Goal: Task Accomplishment & Management: Manage account settings

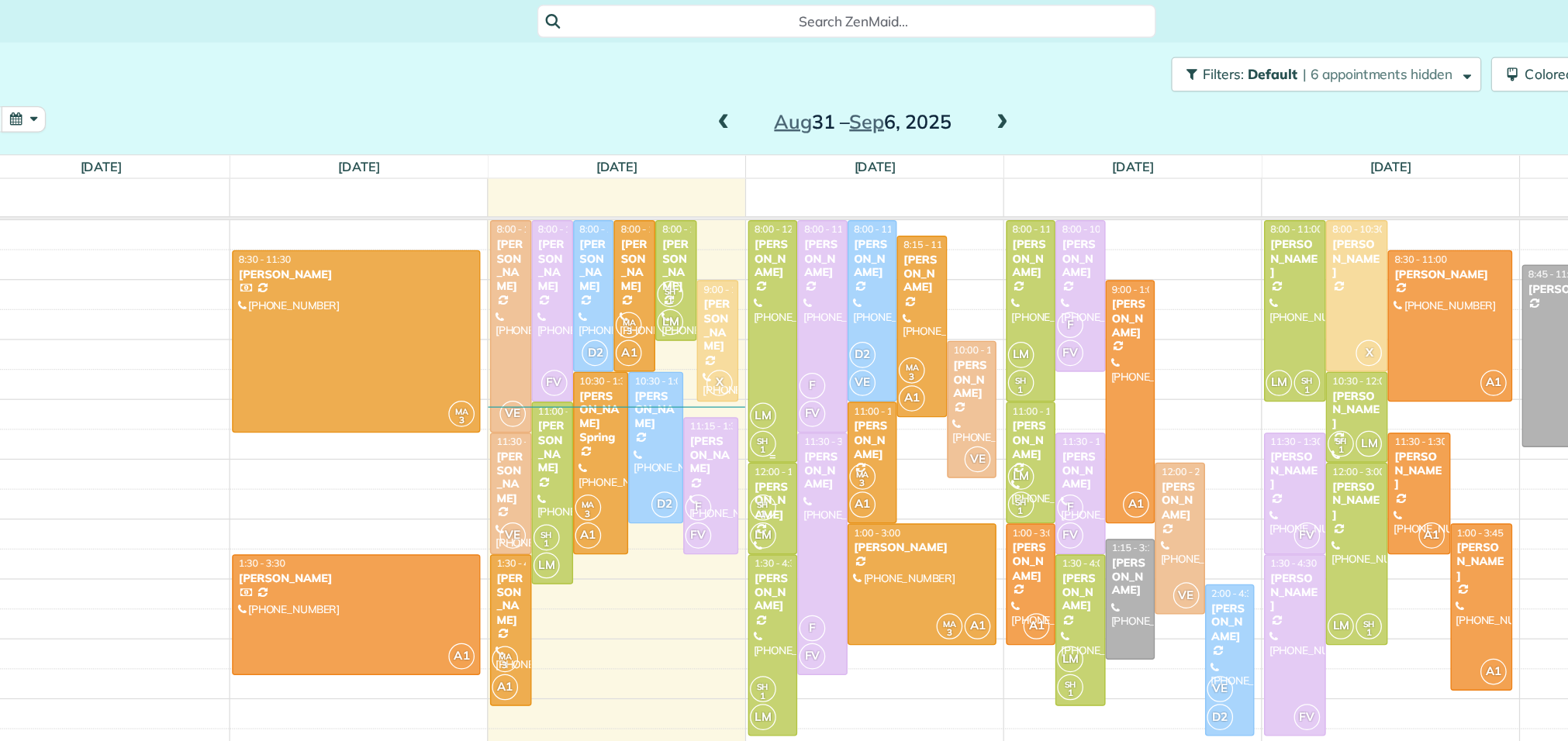
scroll to position [20, 0]
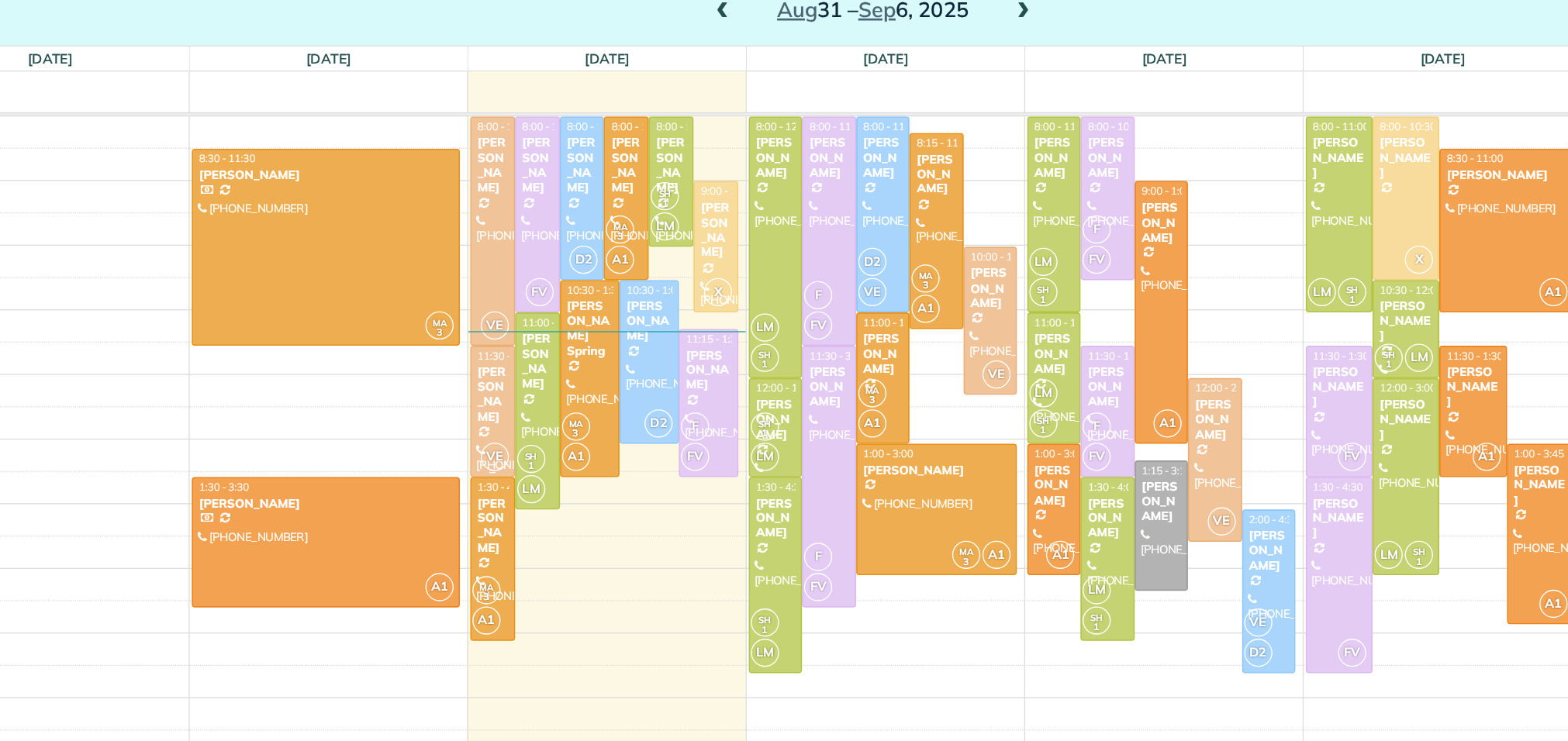
click at [538, 364] on div "[PERSON_NAME]" at bounding box center [538, 363] width 24 height 45
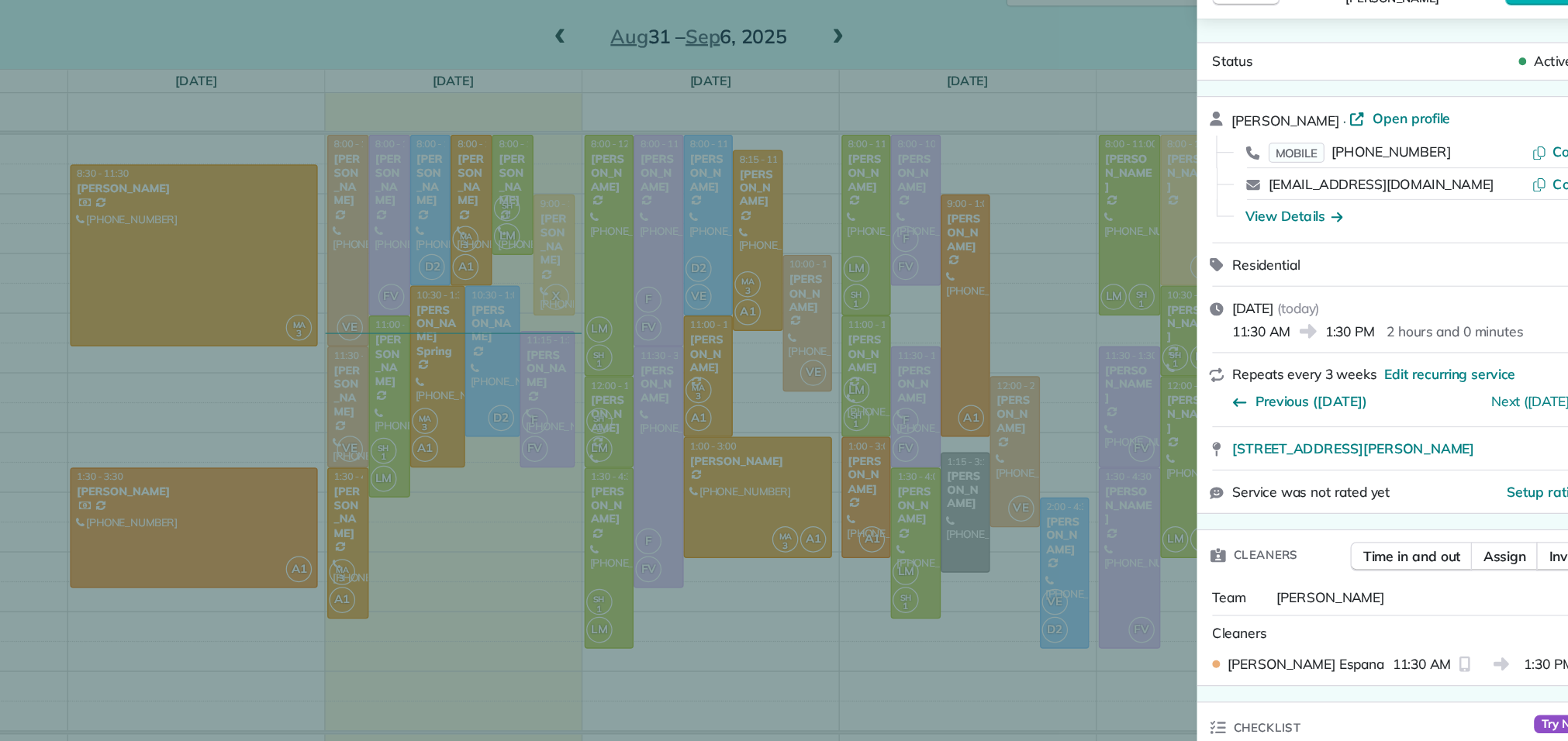
scroll to position [108, 0]
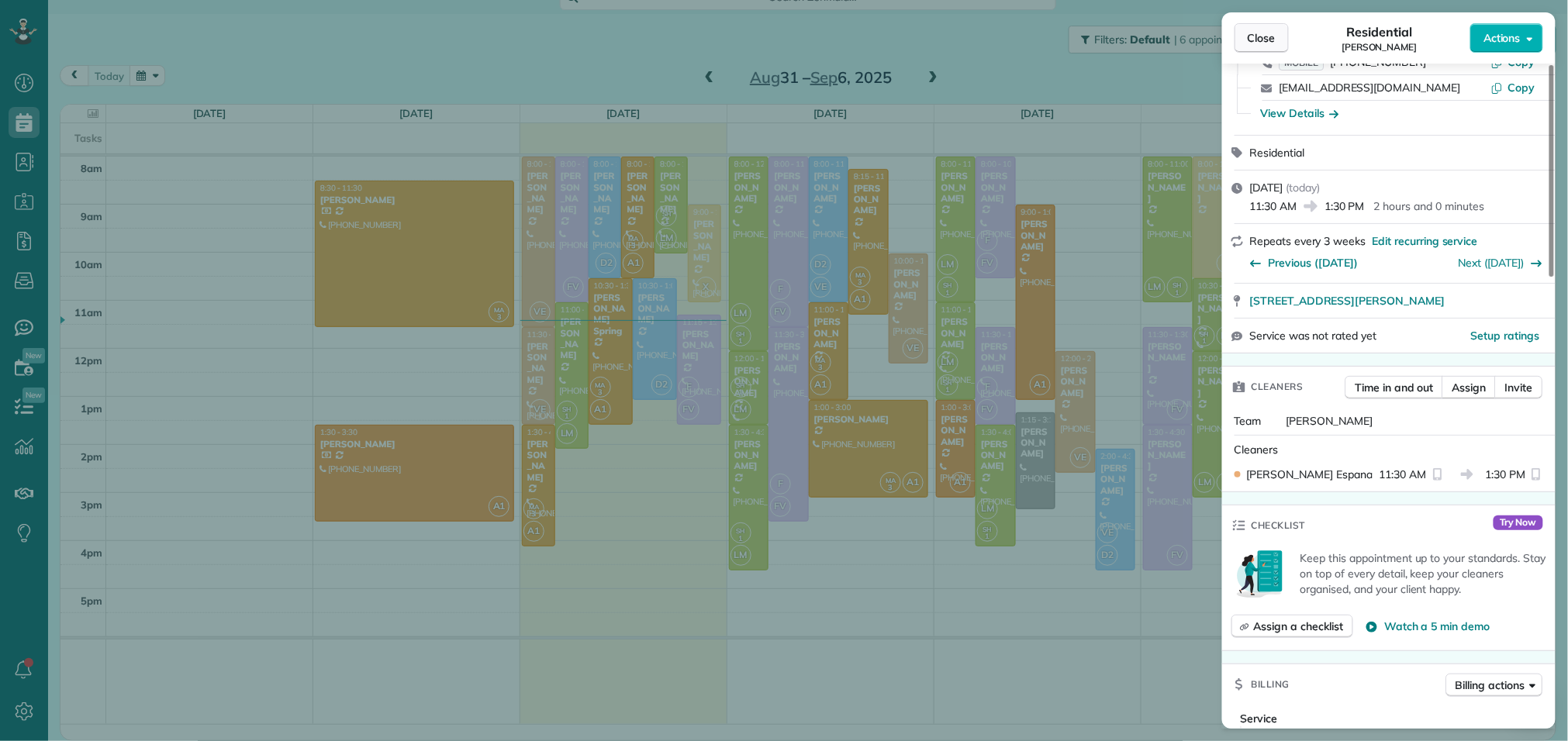
click at [1270, 37] on span "Close" at bounding box center [1261, 37] width 28 height 15
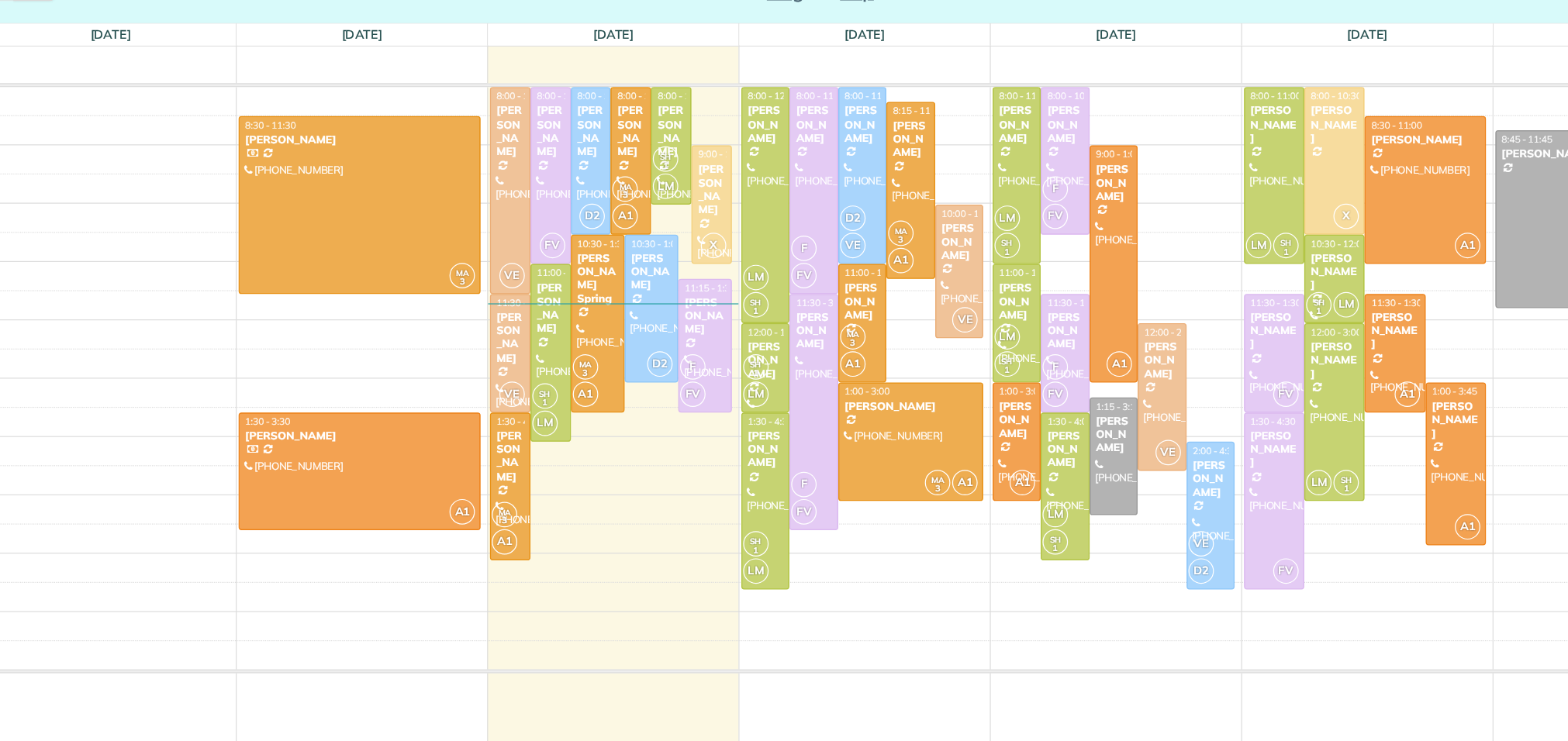
click at [667, 482] on div "8am 9am 10am 11am 12pm 1pm 2pm 3pm 4pm 5pm MA 3 8:30 - 11:30 Brandi Lee (281) 7…" at bounding box center [808, 440] width 1494 height 567
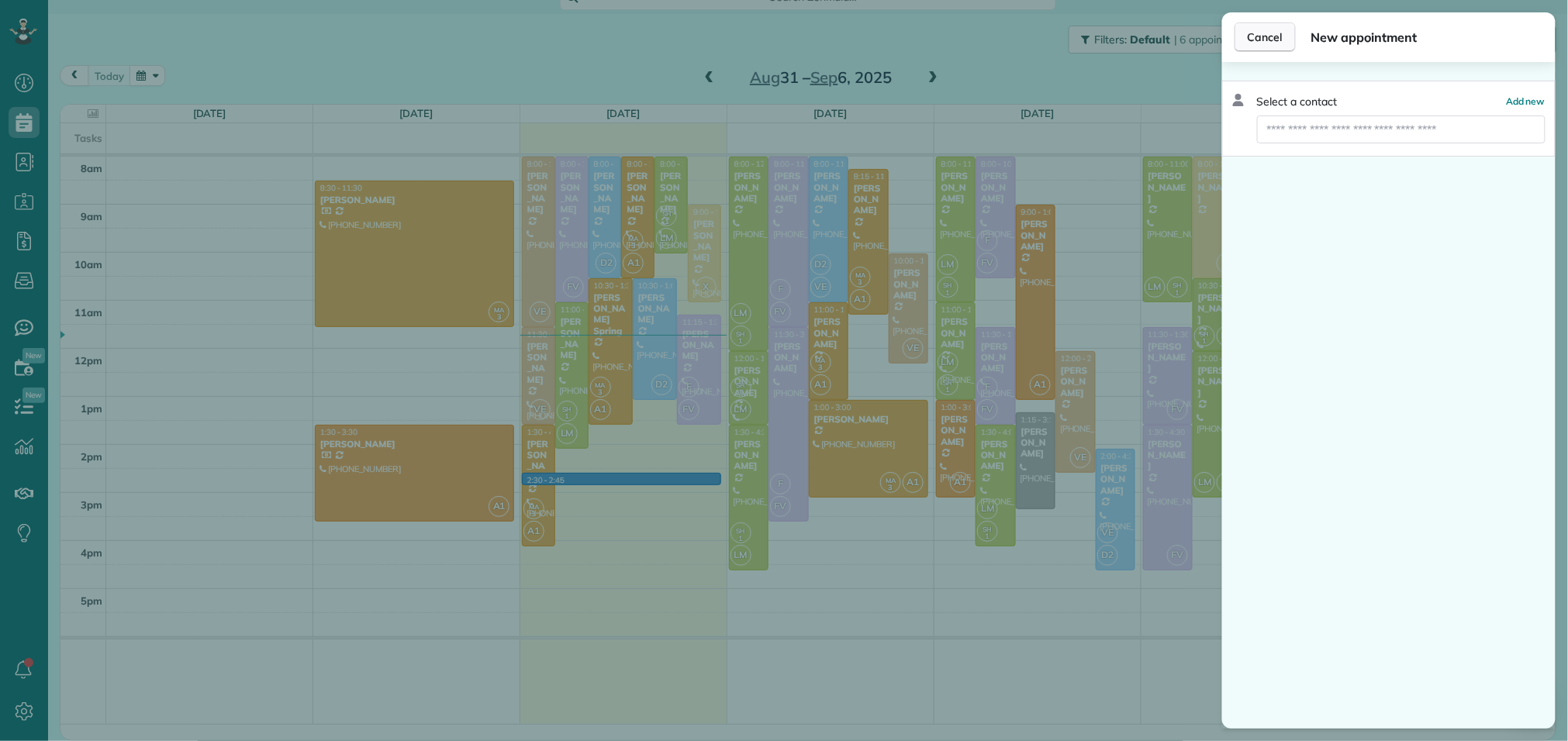
click at [1273, 40] on span "Cancel" at bounding box center [1265, 37] width 35 height 15
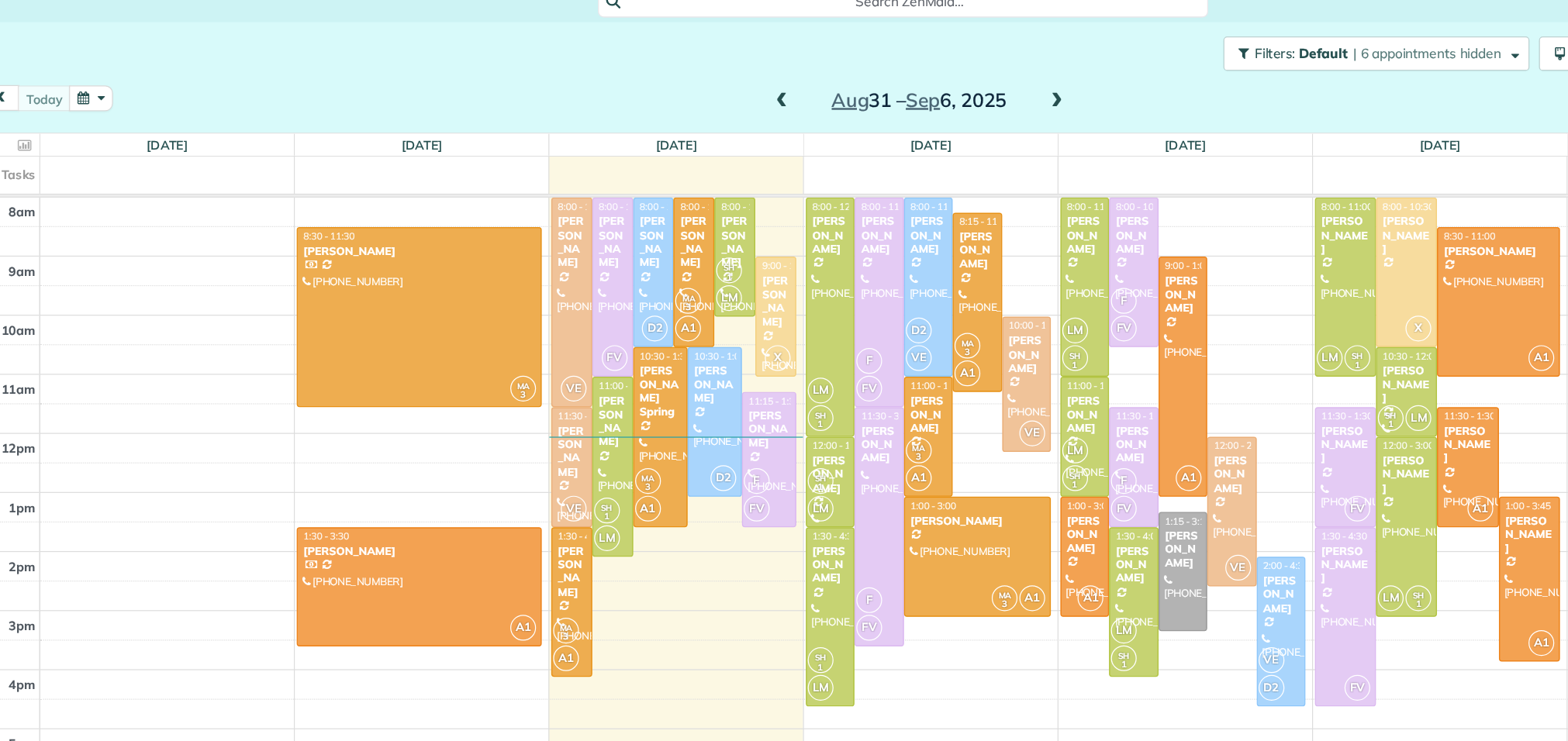
click at [934, 96] on span at bounding box center [932, 98] width 17 height 14
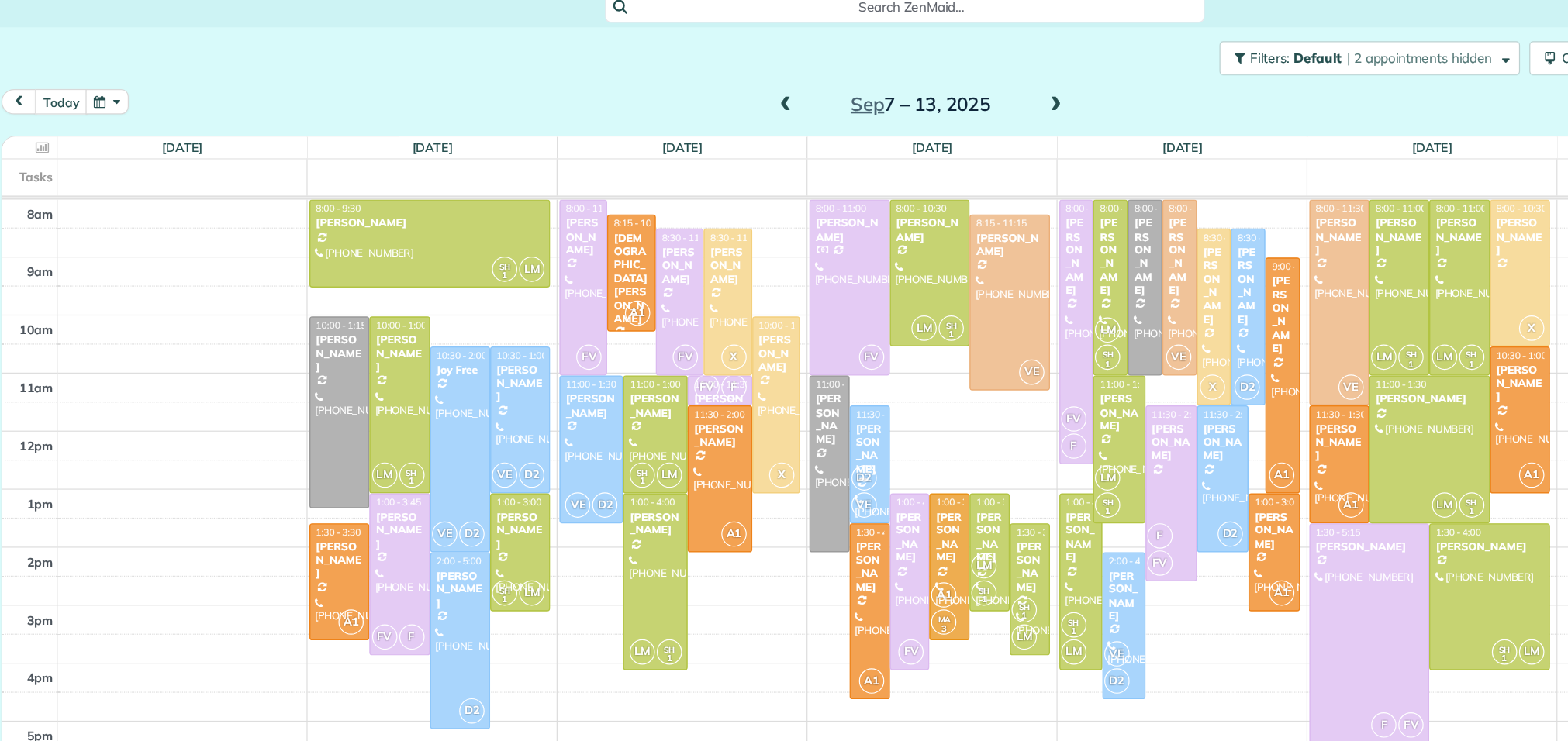
click at [711, 98] on span at bounding box center [710, 98] width 17 height 14
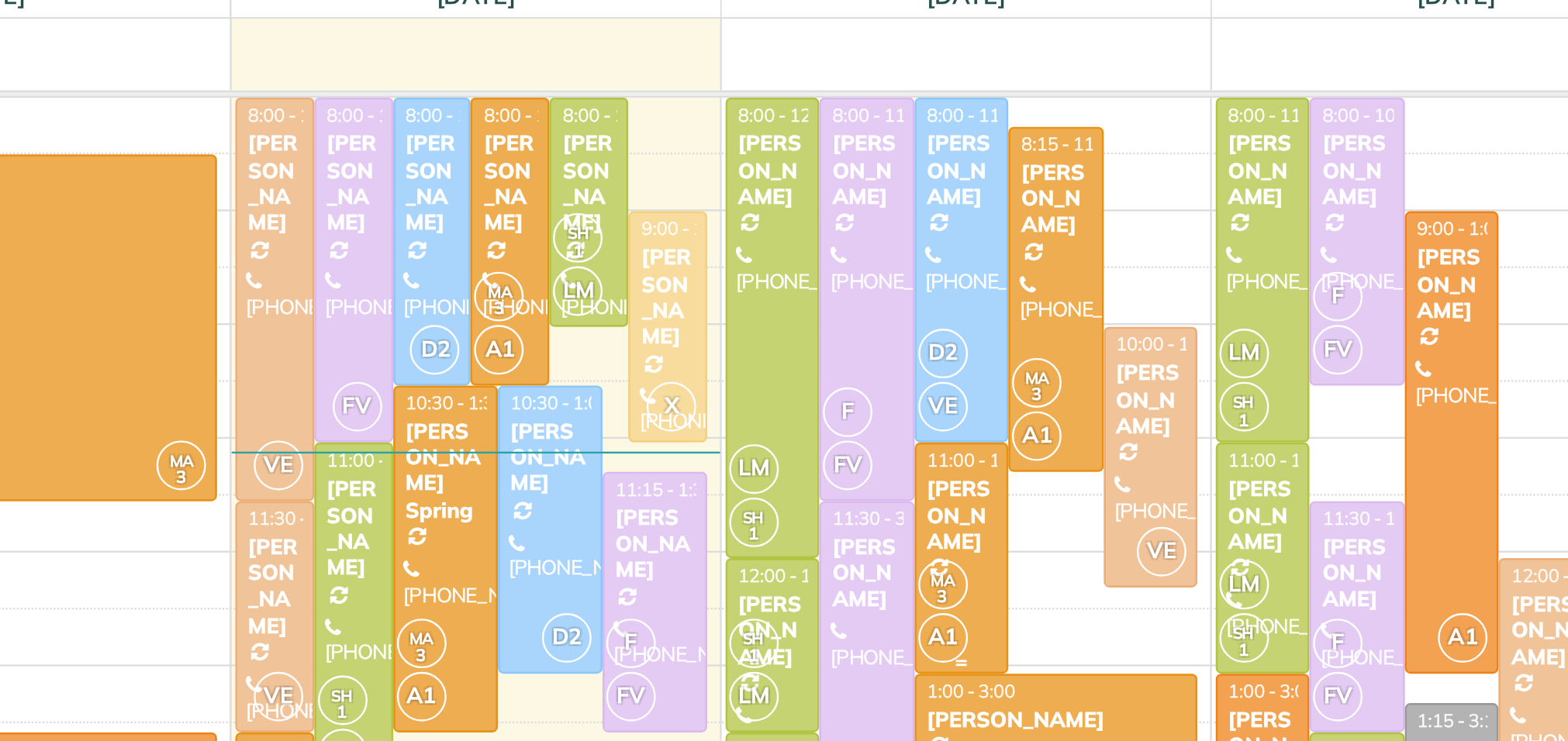
scroll to position [20, 0]
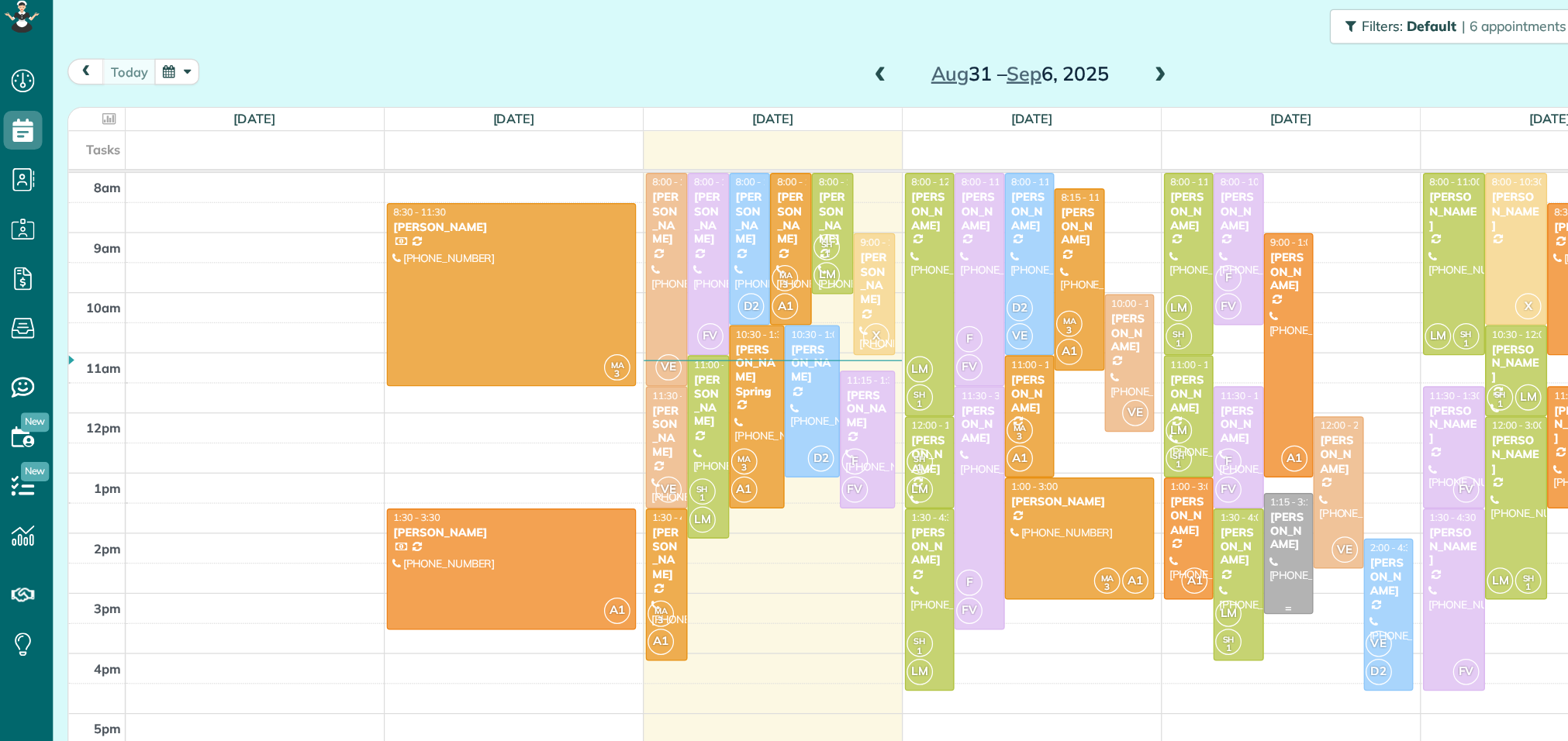
click at [1037, 440] on div "Diana Glass" at bounding box center [1035, 442] width 30 height 34
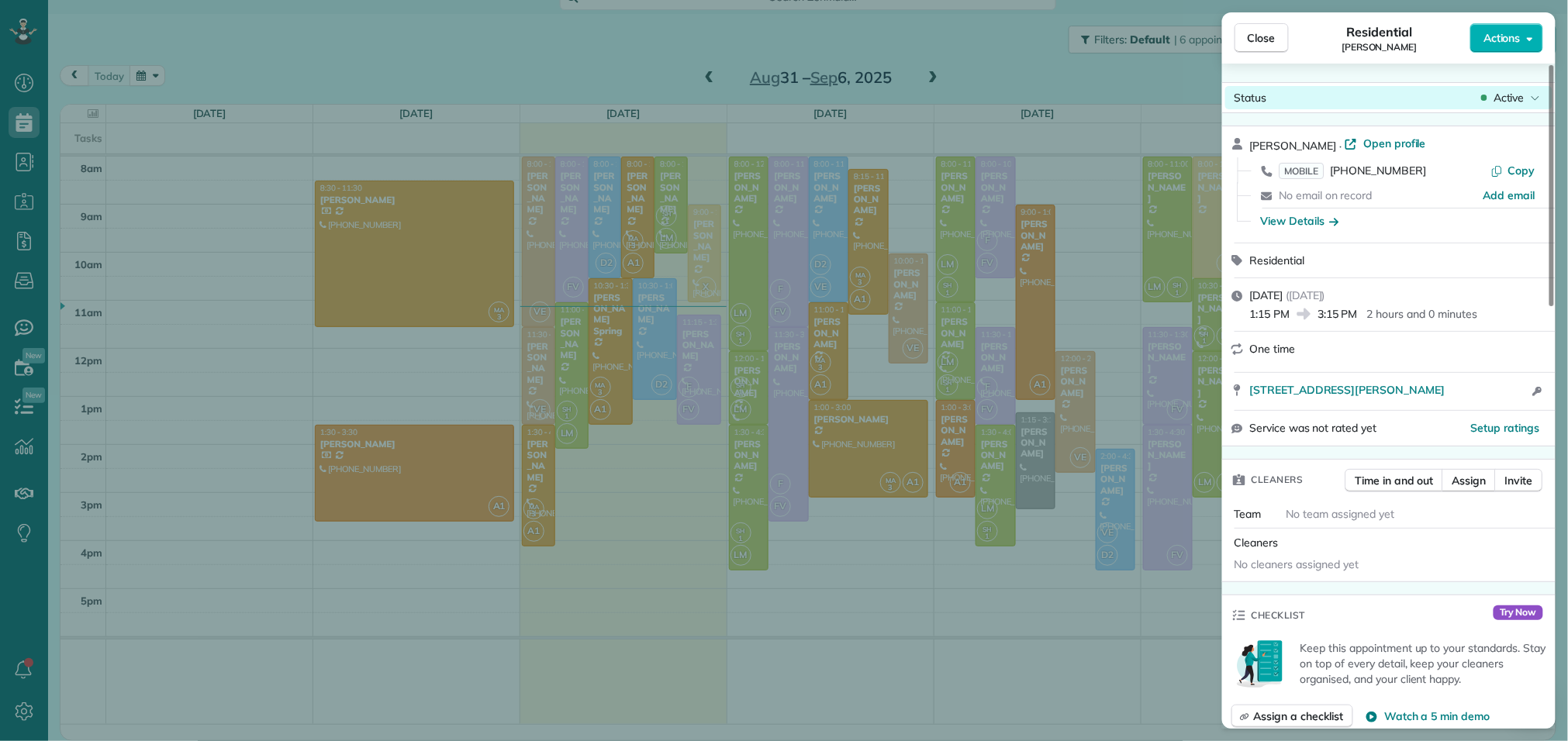
click at [1516, 104] on span "Active" at bounding box center [1508, 98] width 31 height 15
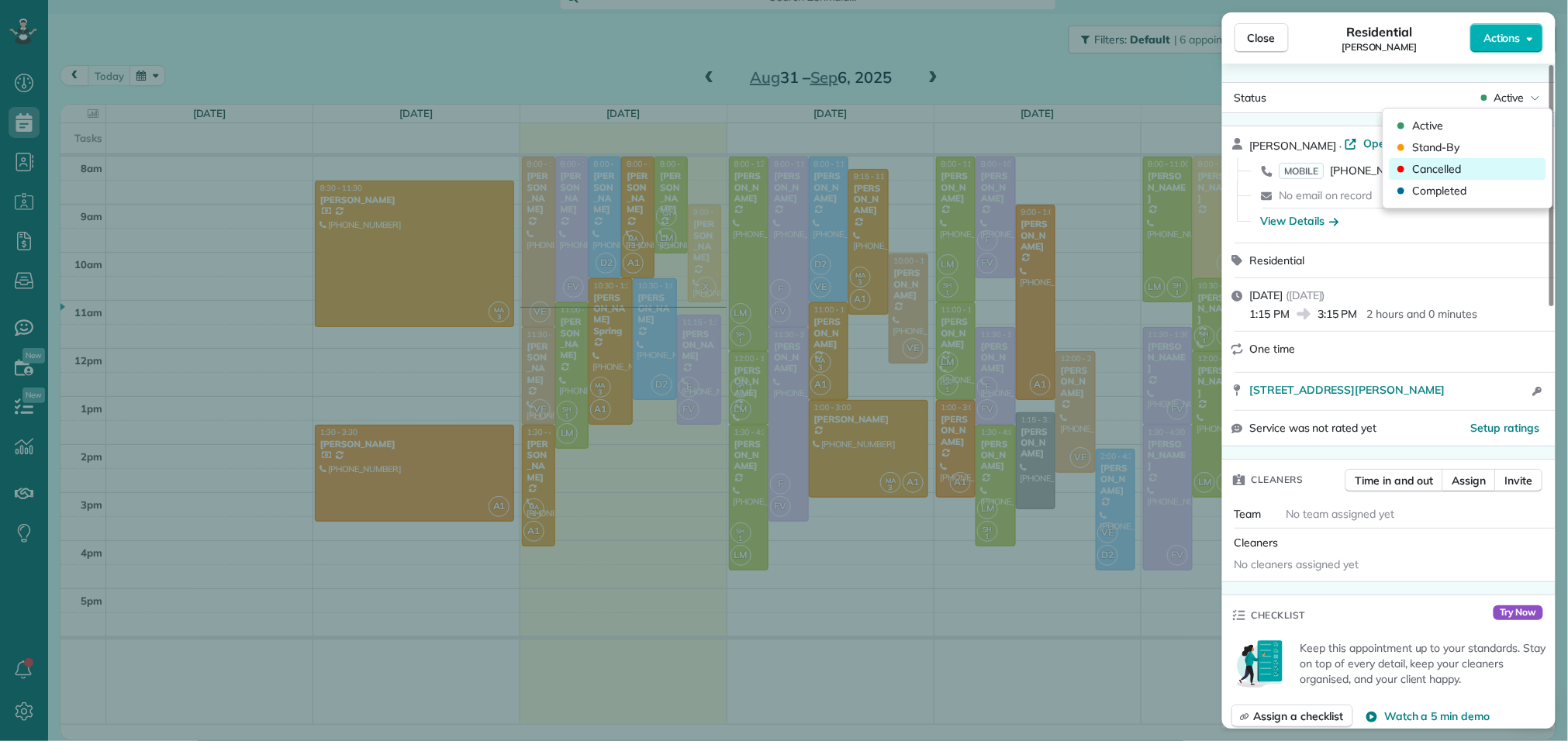
click at [1446, 175] on span "Cancelled" at bounding box center [1436, 169] width 49 height 15
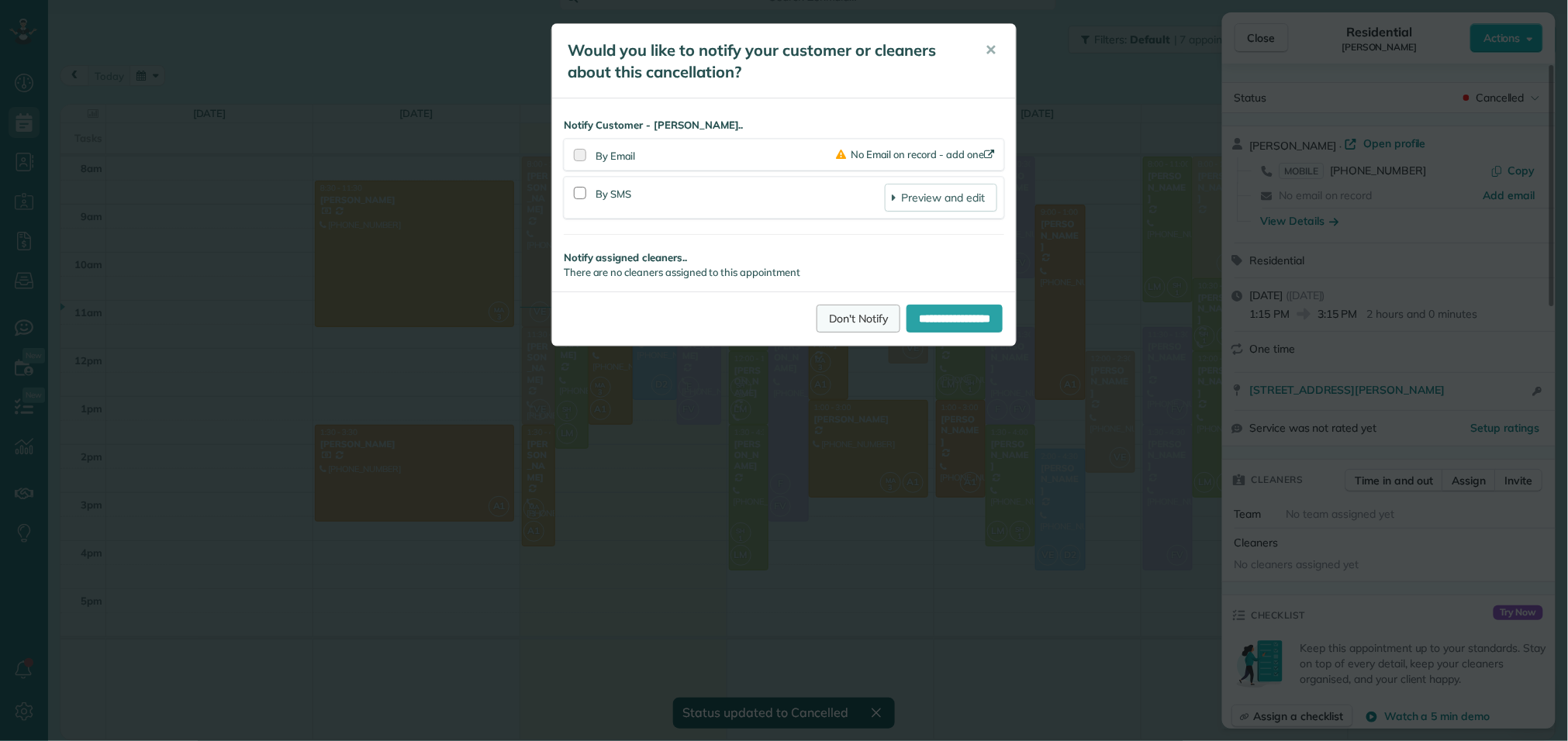
click at [834, 320] on link "Don't Notify" at bounding box center [857, 318] width 84 height 28
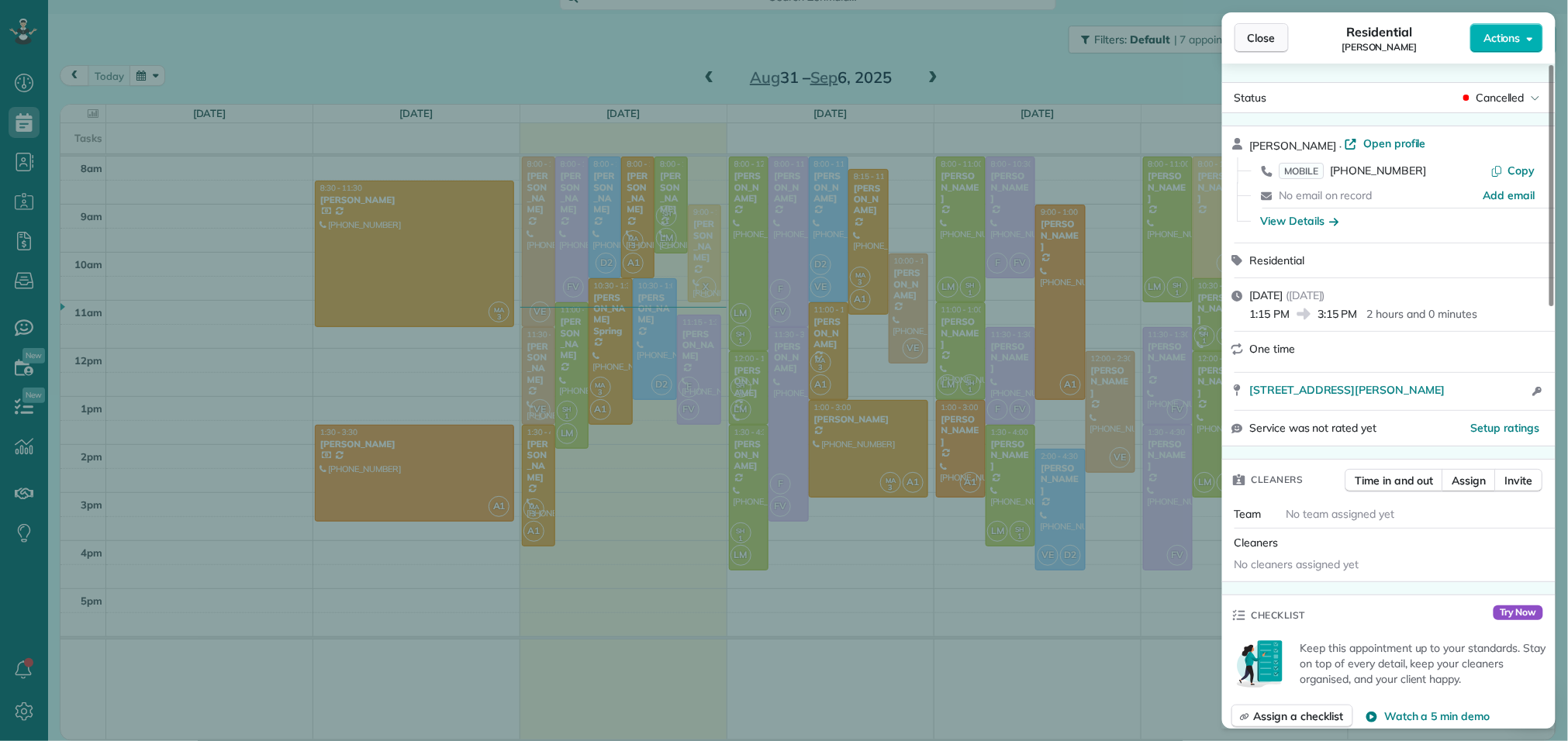
click at [1259, 43] on span "Close" at bounding box center [1261, 37] width 28 height 15
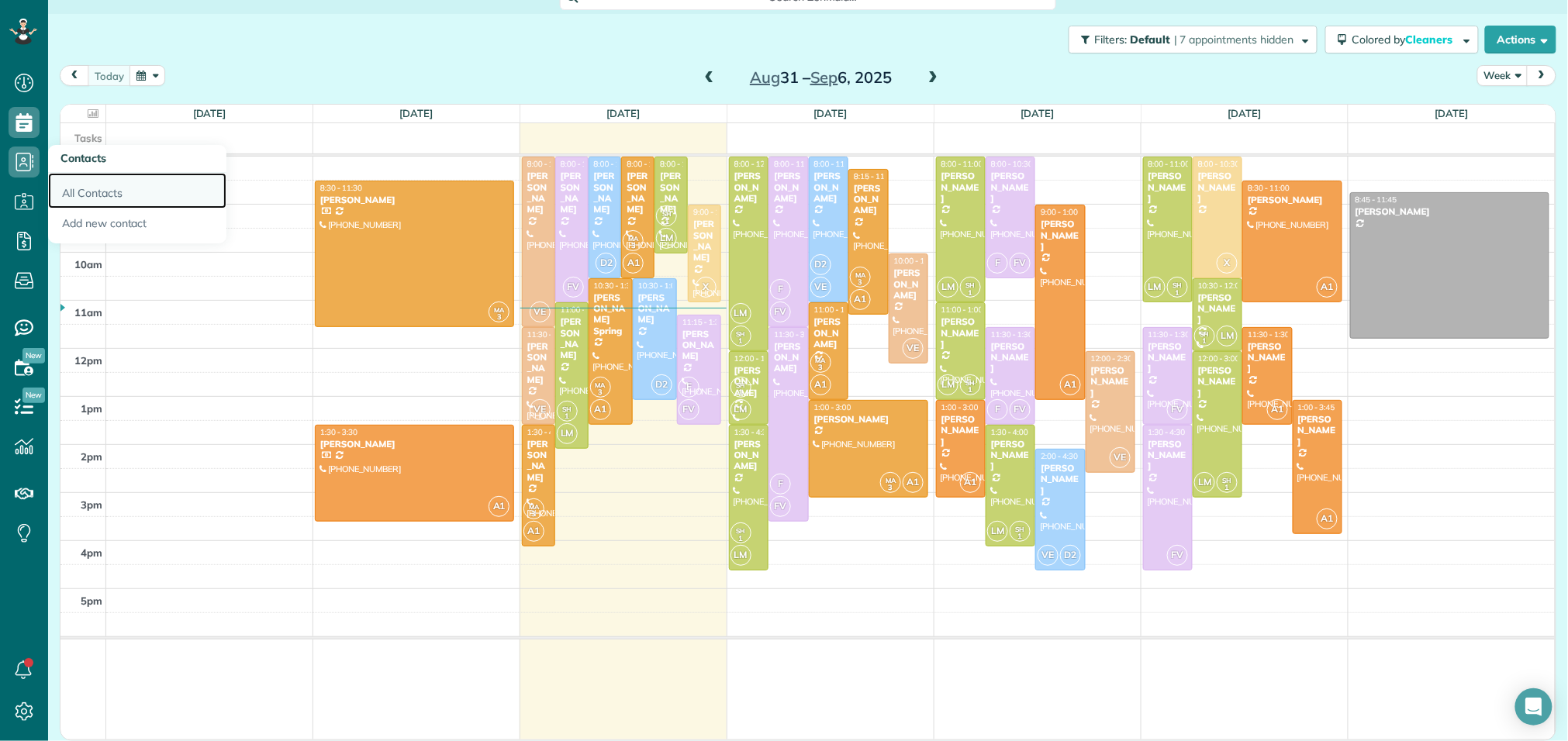
click at [92, 199] on link "All Contacts" at bounding box center [137, 190] width 179 height 36
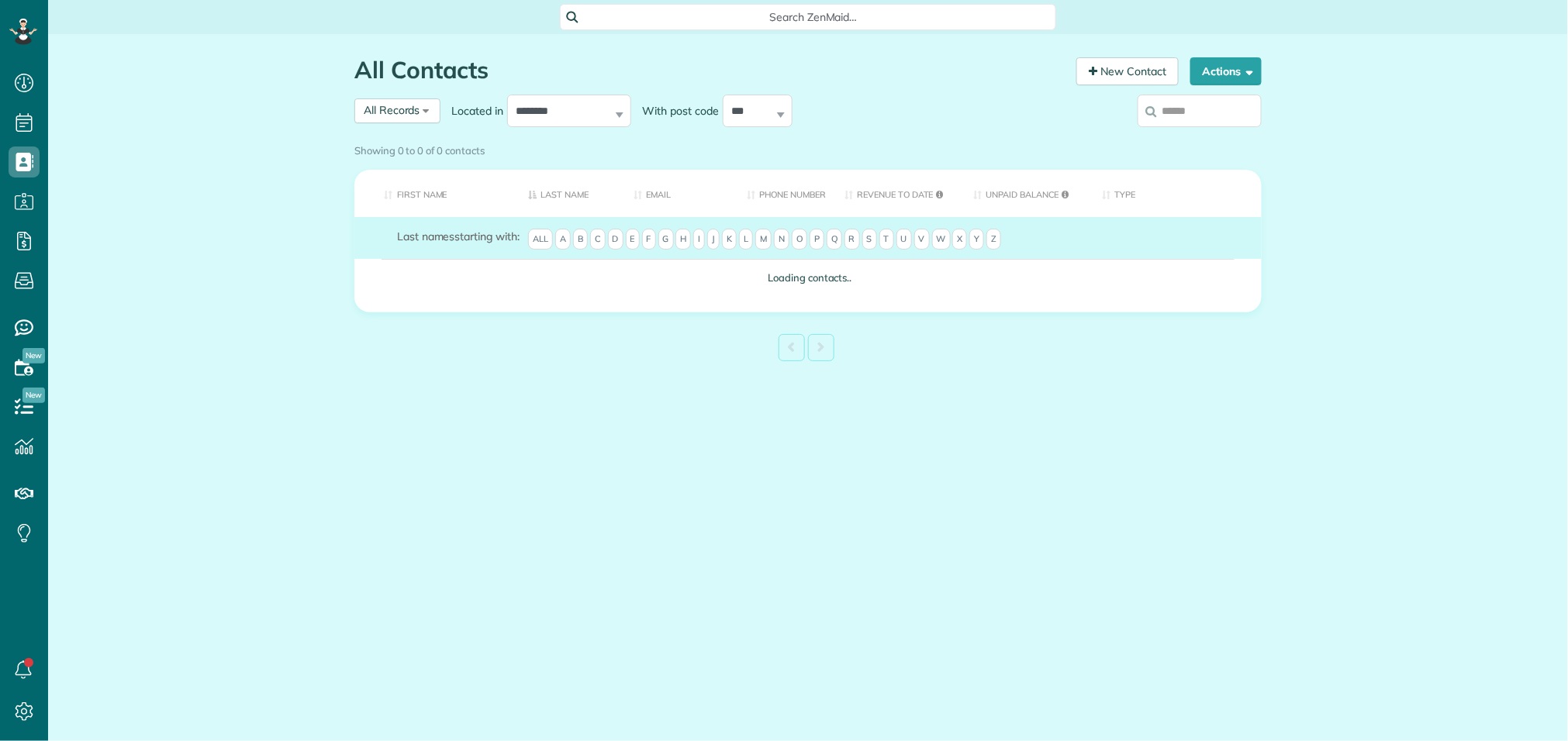
scroll to position [6, 6]
click at [1168, 121] on input "search" at bounding box center [1199, 111] width 124 height 33
type input "**"
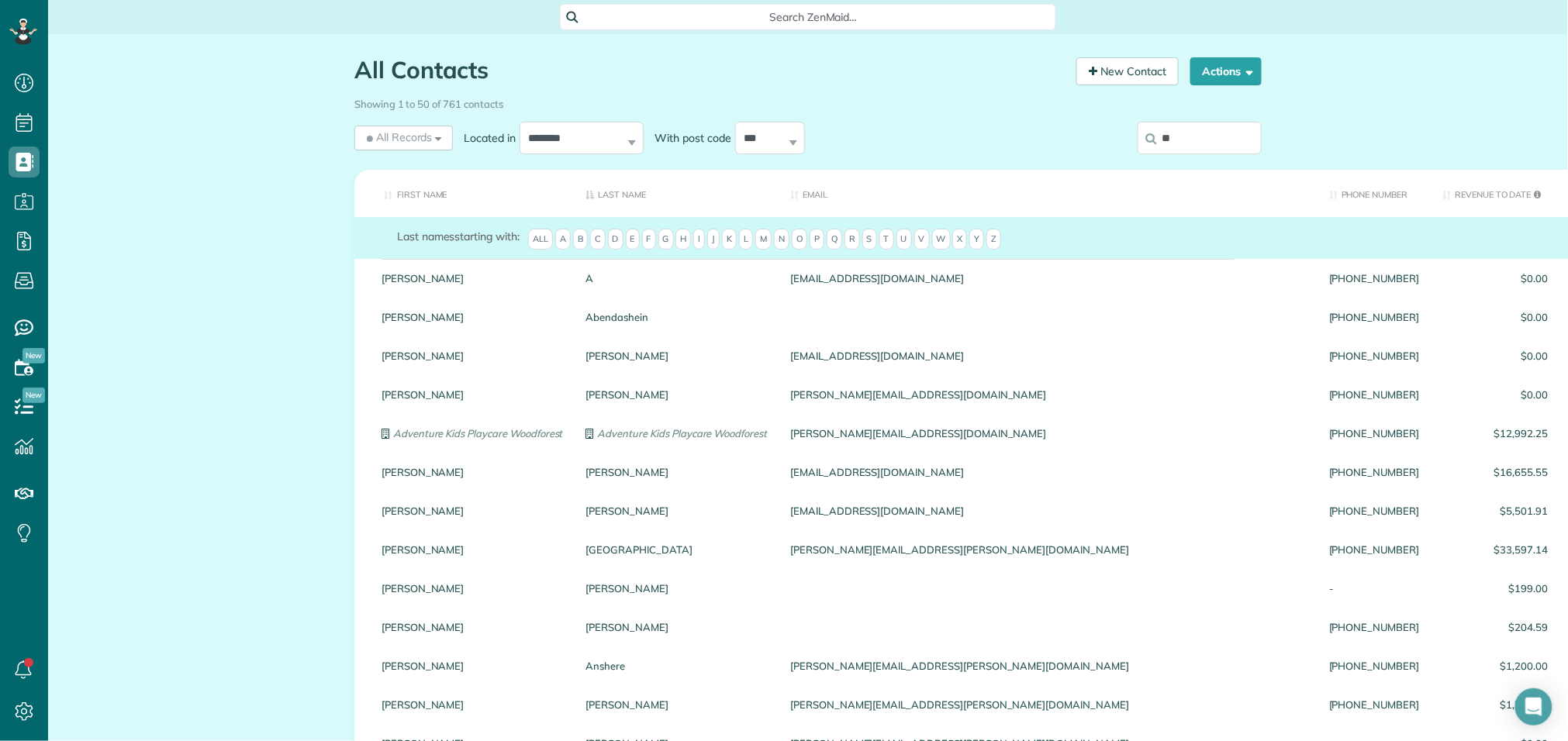
click at [1180, 140] on input "**" at bounding box center [1199, 138] width 124 height 33
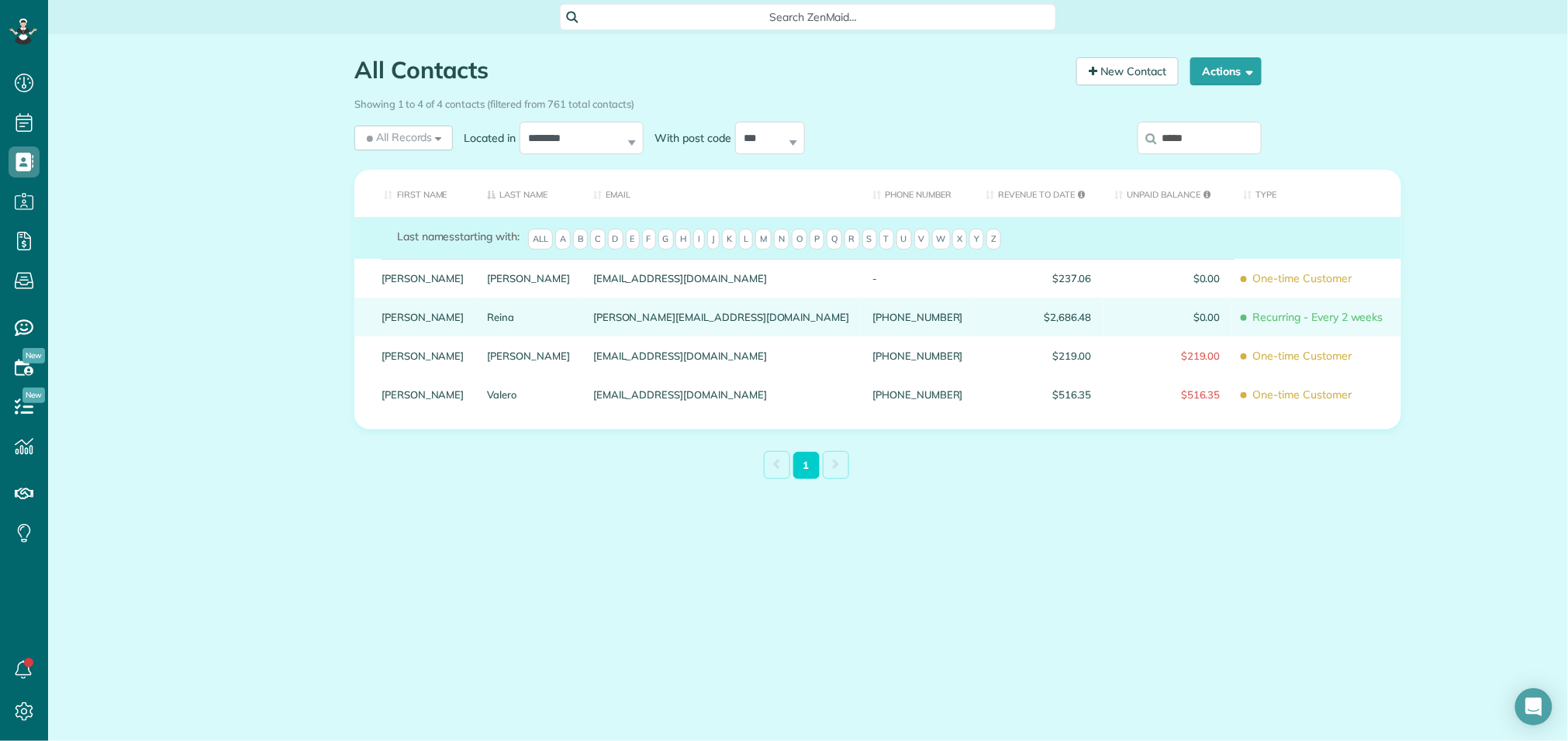
type input "*****"
click at [476, 326] on div "Reina" at bounding box center [529, 317] width 107 height 38
click at [404, 323] on link "[PERSON_NAME]" at bounding box center [422, 317] width 83 height 11
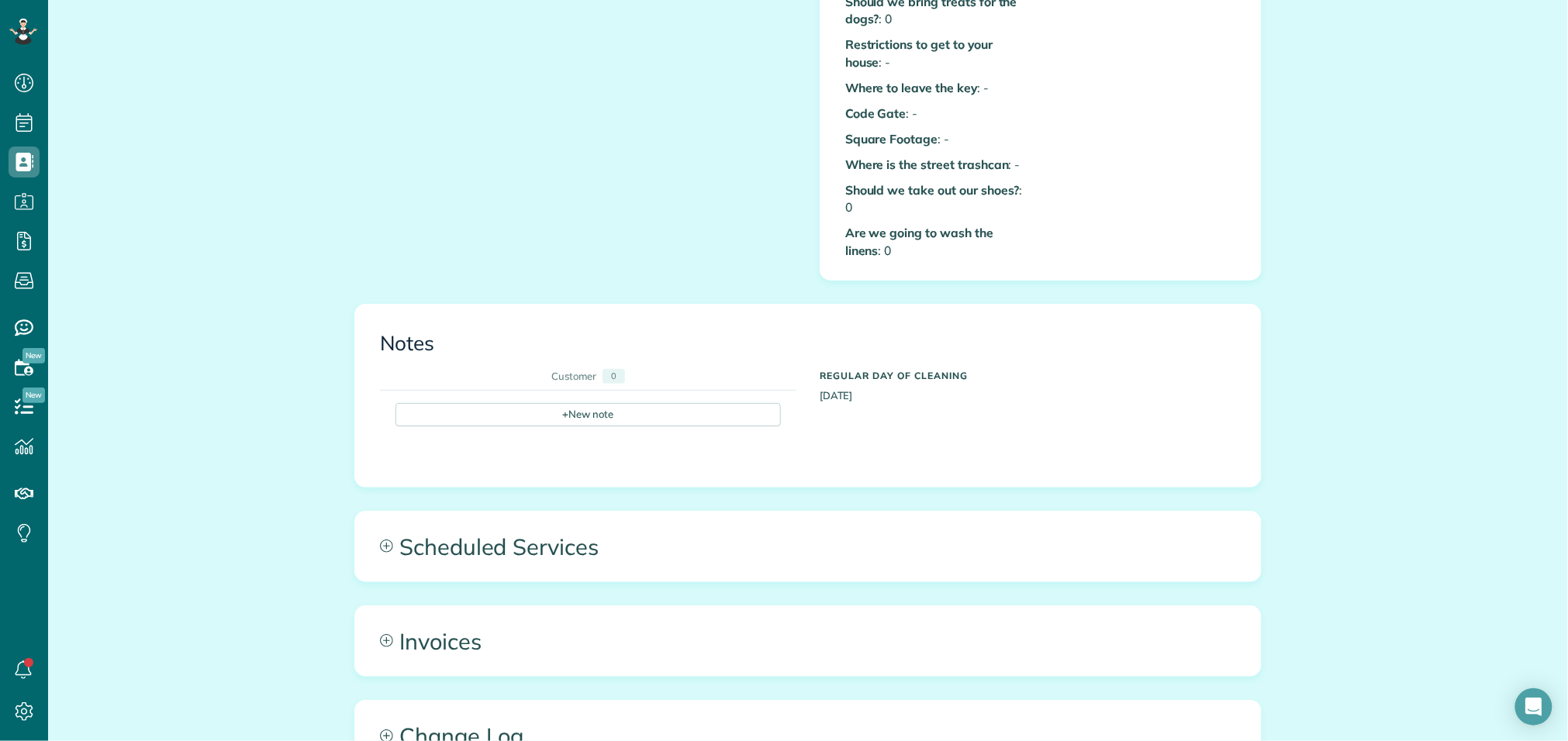
scroll to position [686, 0]
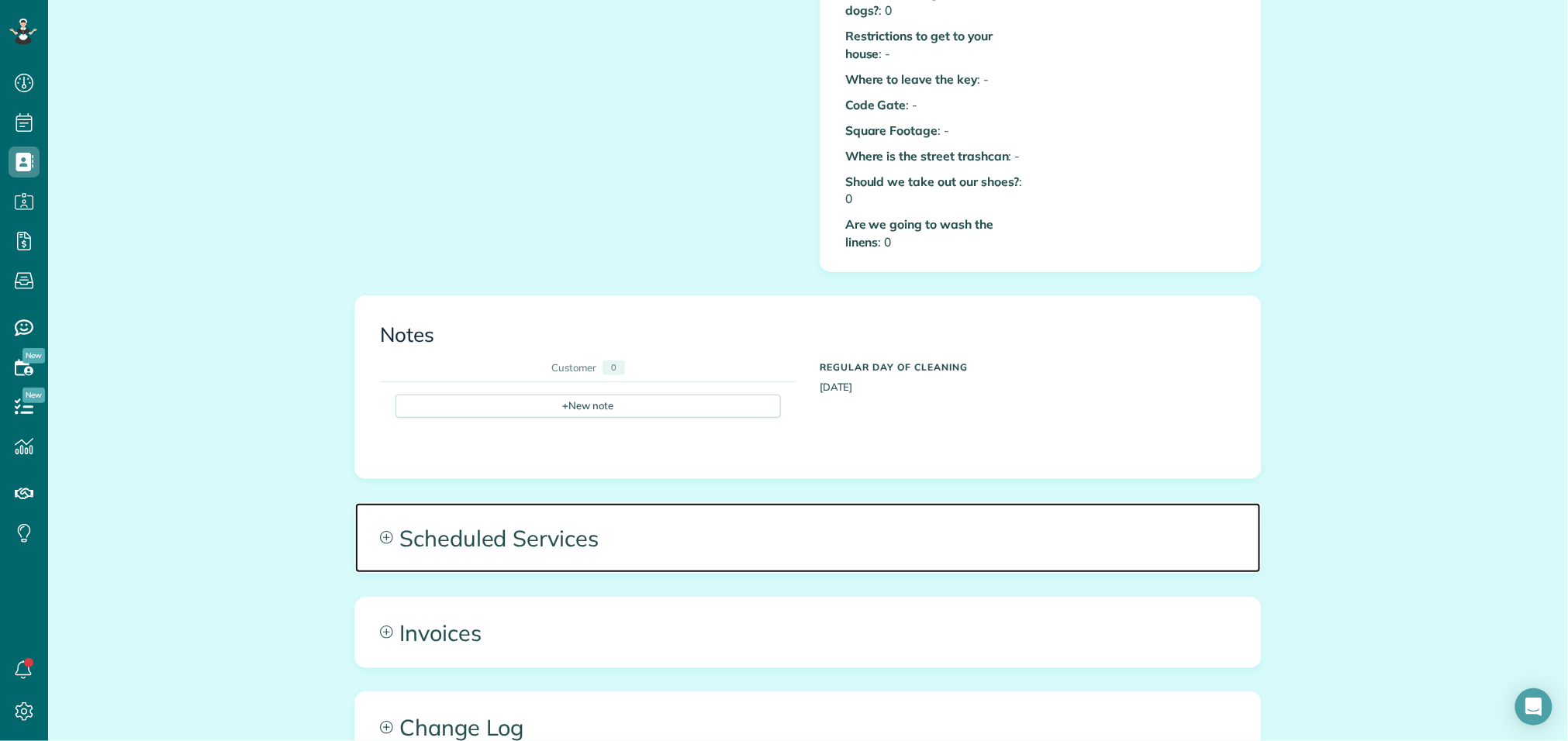
click at [505, 518] on span "Scheduled Services" at bounding box center [808, 538] width 905 height 70
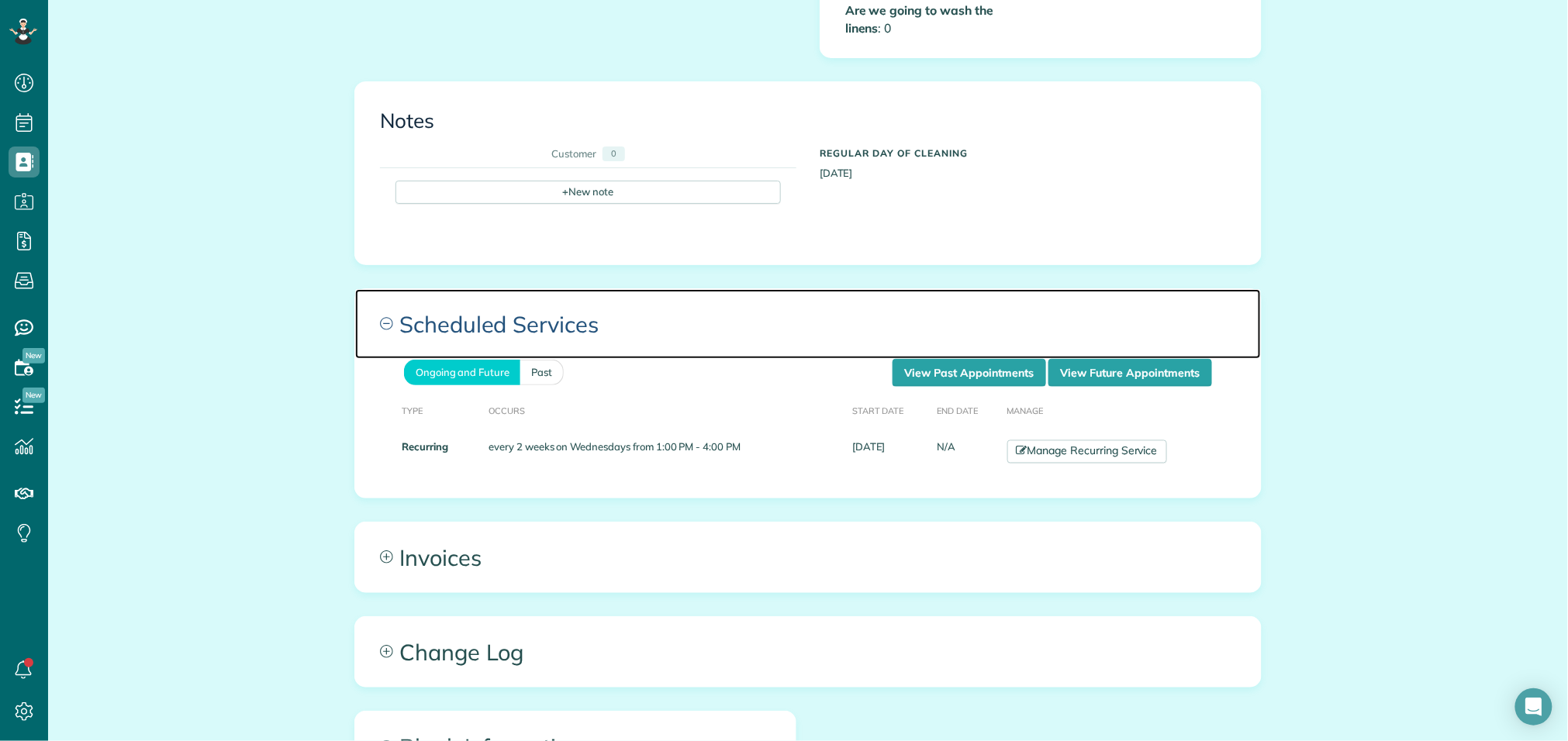
scroll to position [908, 0]
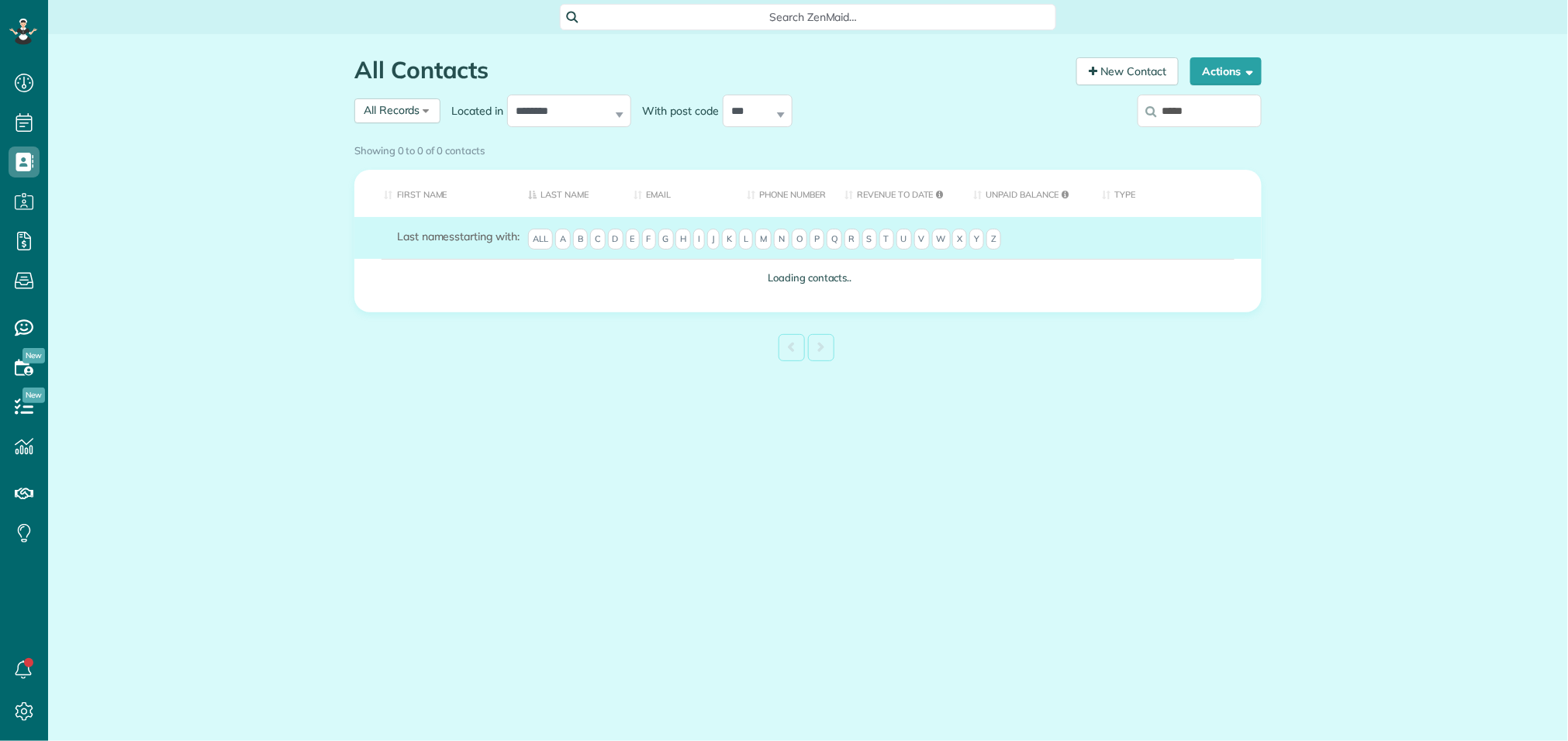
scroll to position [6, 6]
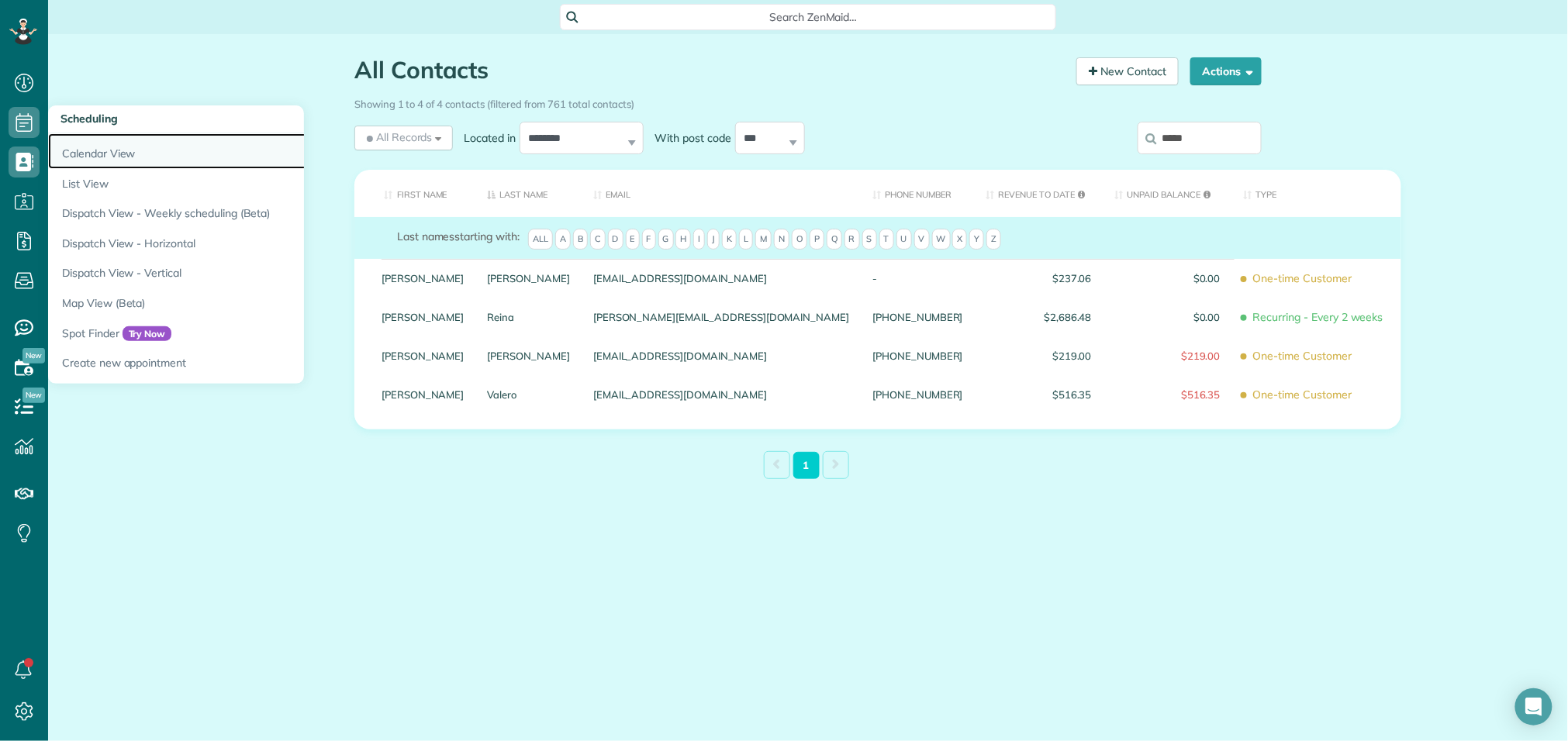
click at [81, 152] on link "Calendar View" at bounding box center [242, 151] width 388 height 36
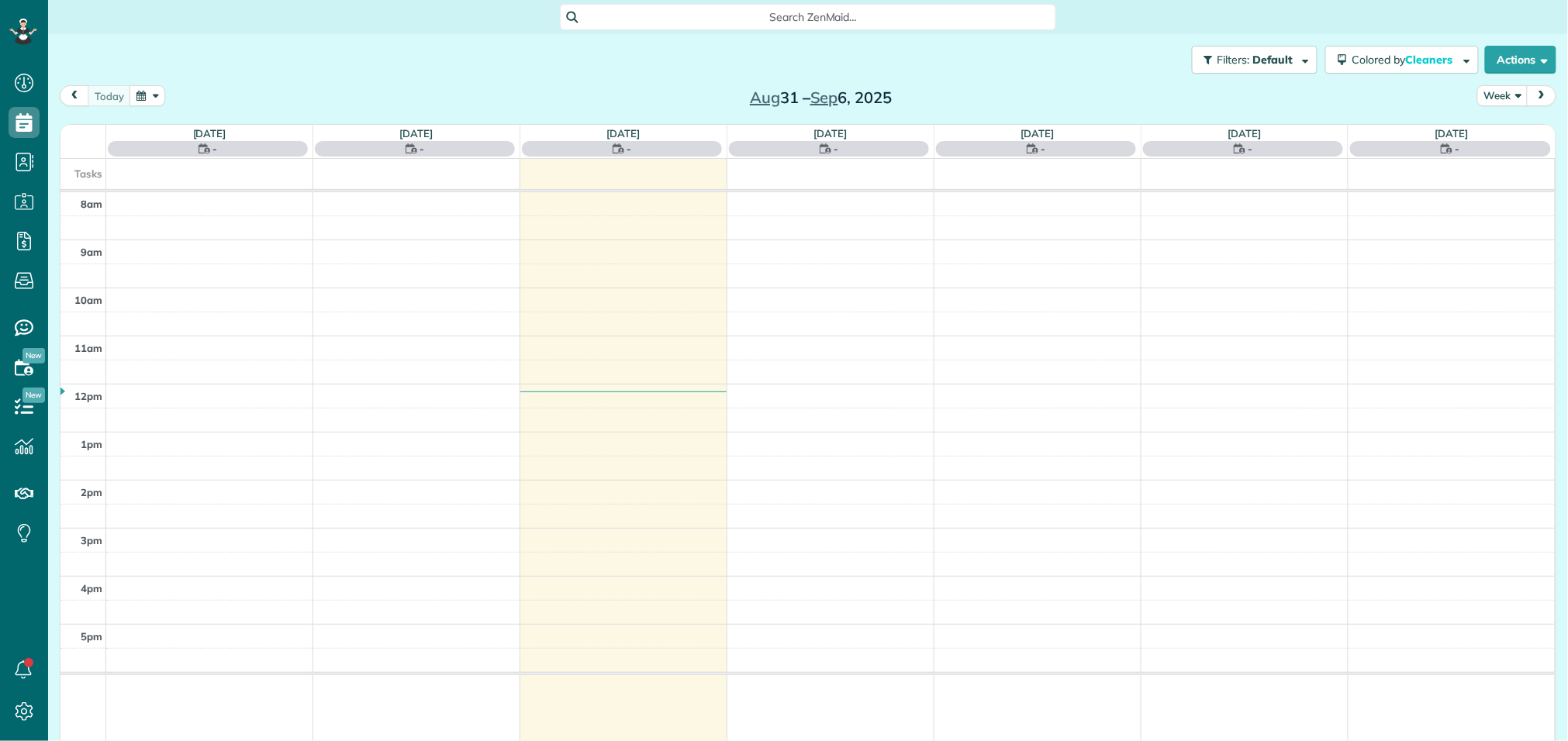
scroll to position [6, 6]
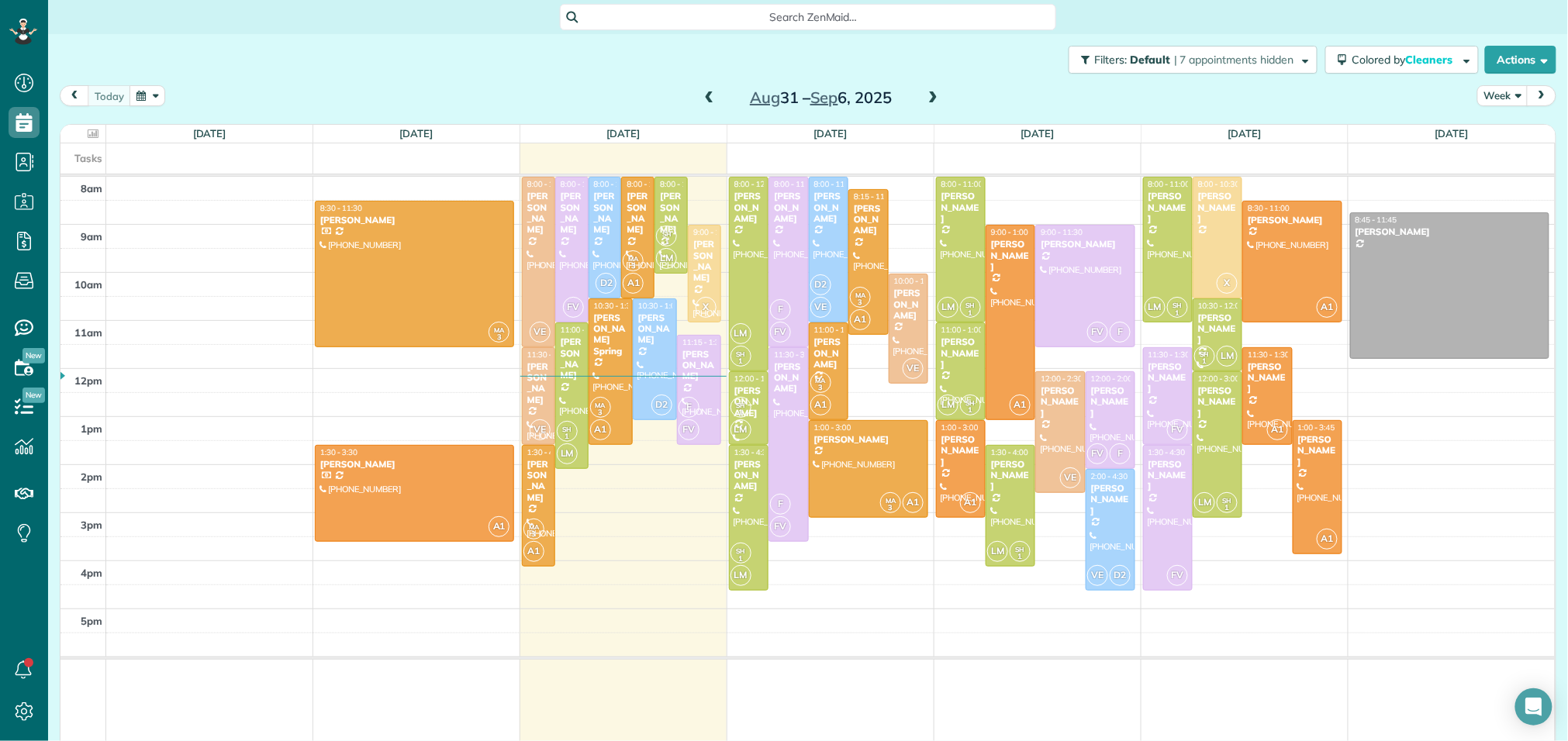
click at [931, 100] on span at bounding box center [932, 98] width 17 height 14
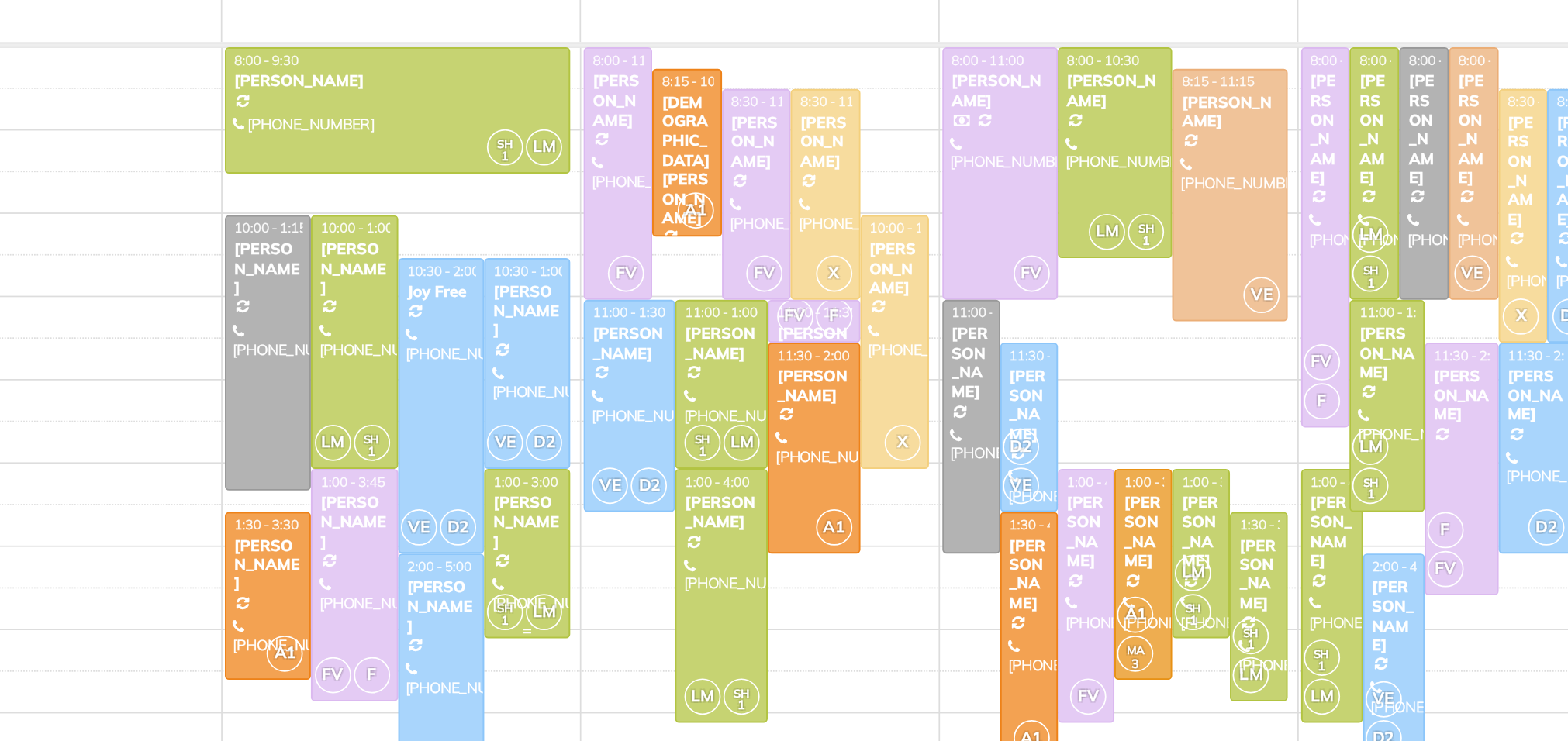
scroll to position [20, 0]
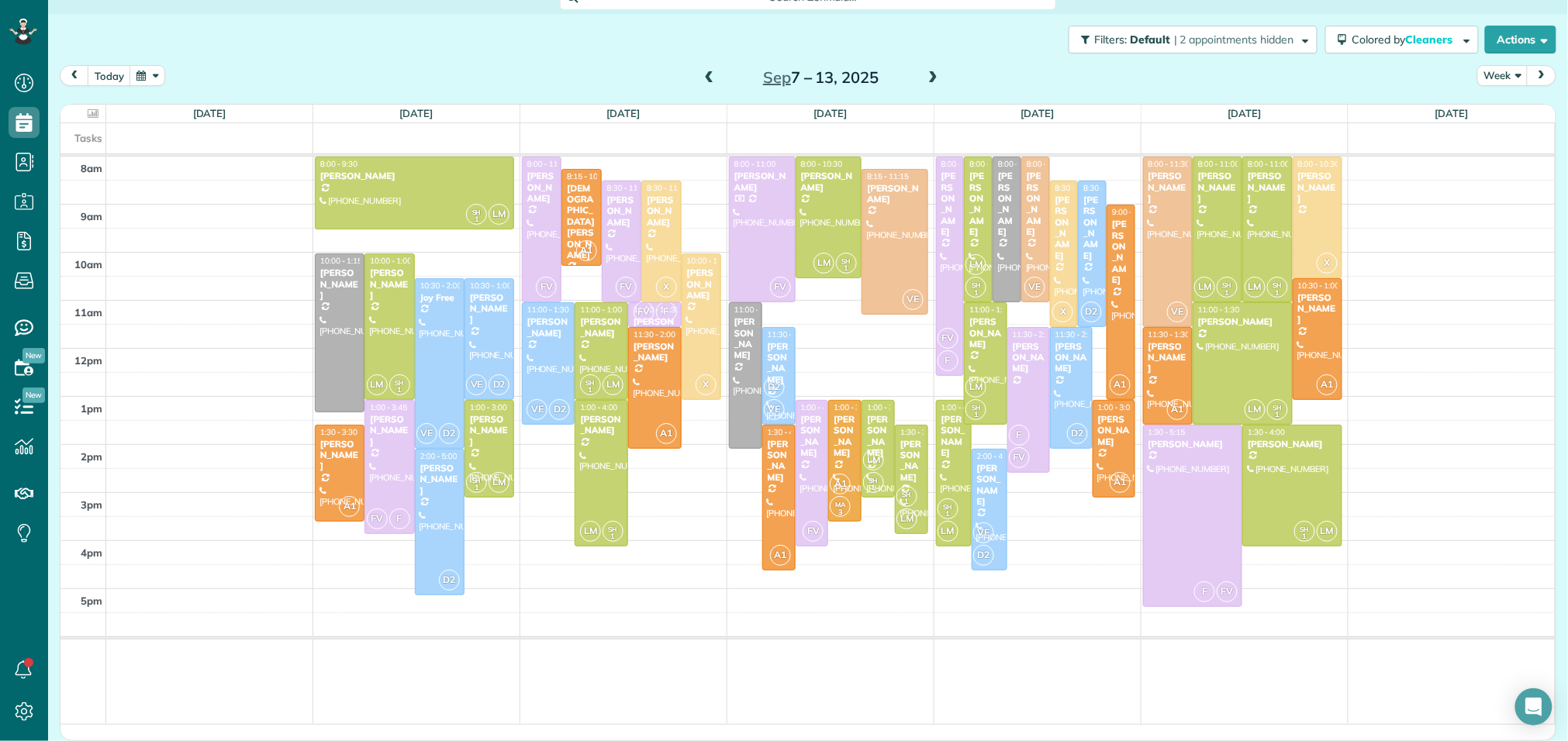
click at [712, 75] on span at bounding box center [710, 78] width 17 height 14
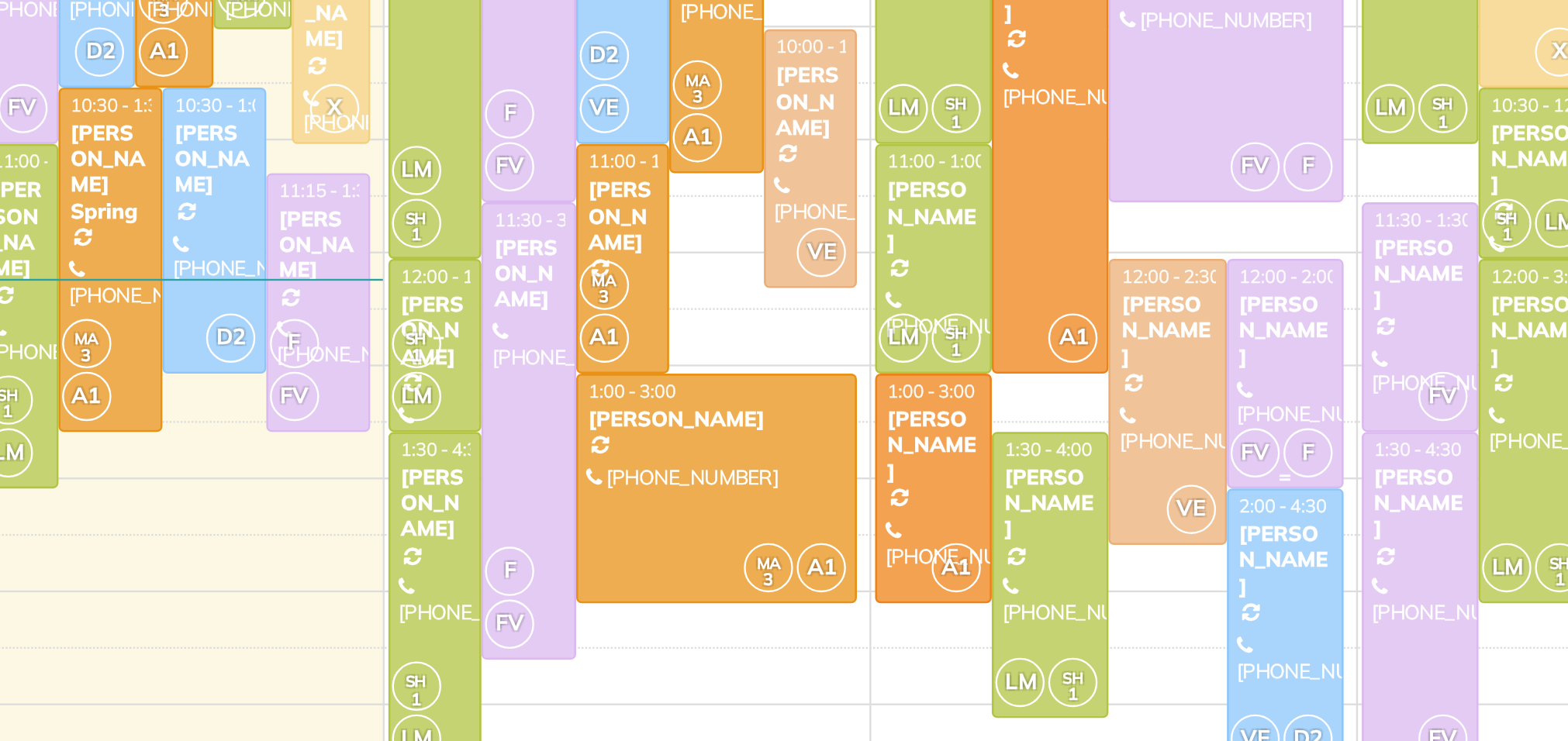
scroll to position [0, 0]
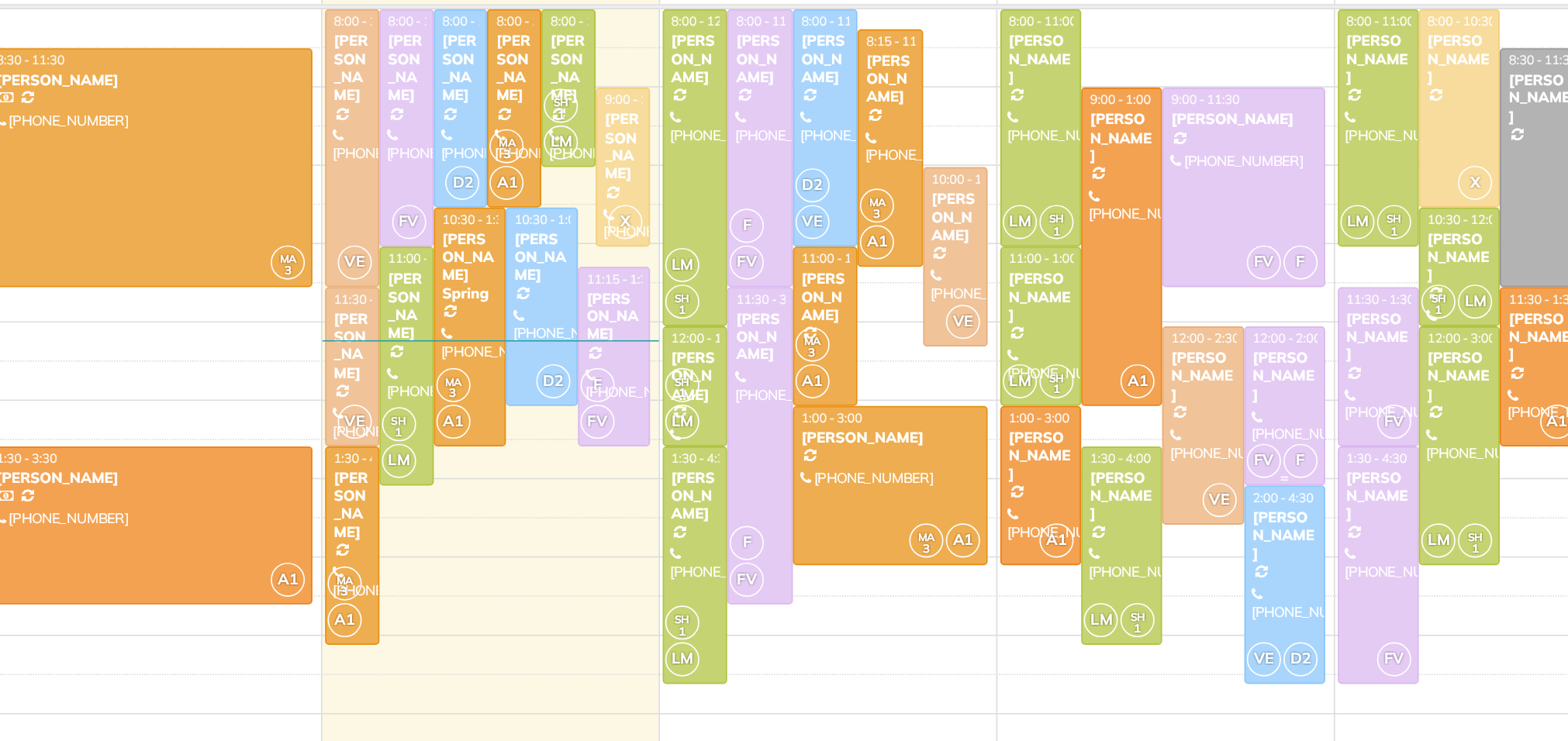
click at [1120, 457] on div "FV F" at bounding box center [1108, 453] width 45 height 22
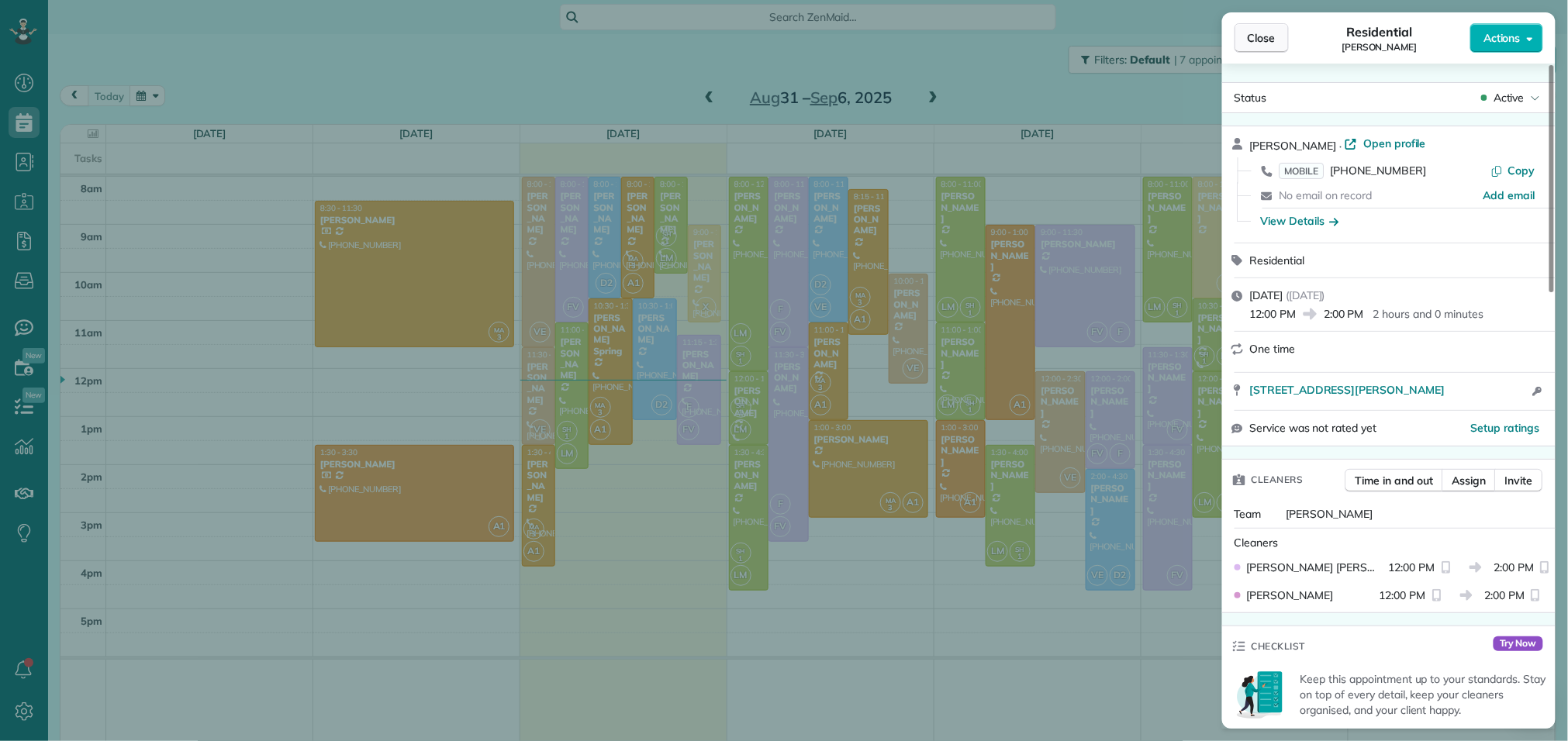
click at [1267, 34] on span "Close" at bounding box center [1261, 37] width 28 height 15
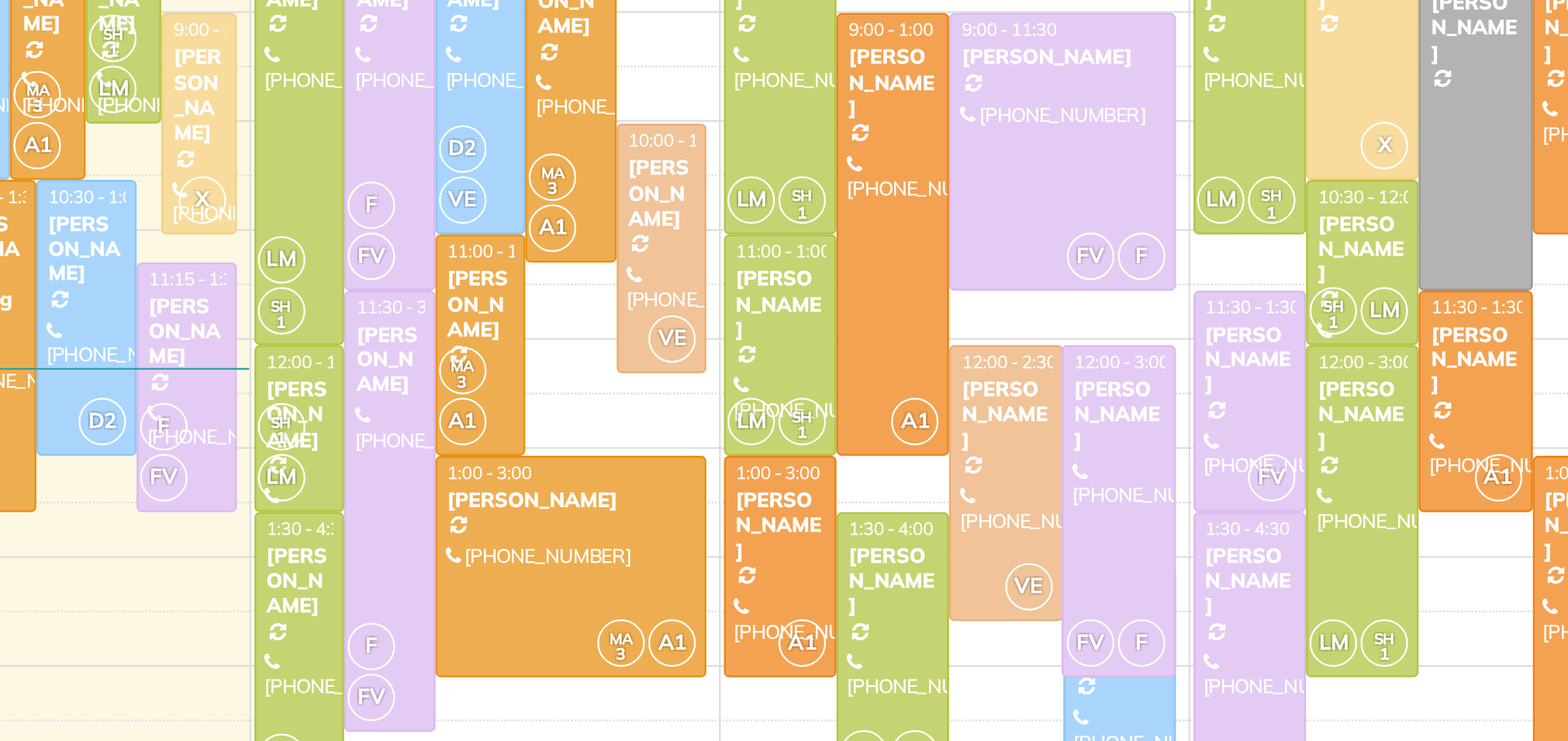
drag, startPoint x: 1105, startPoint y: 468, endPoint x: 1101, endPoint y: 508, distance: 40.2
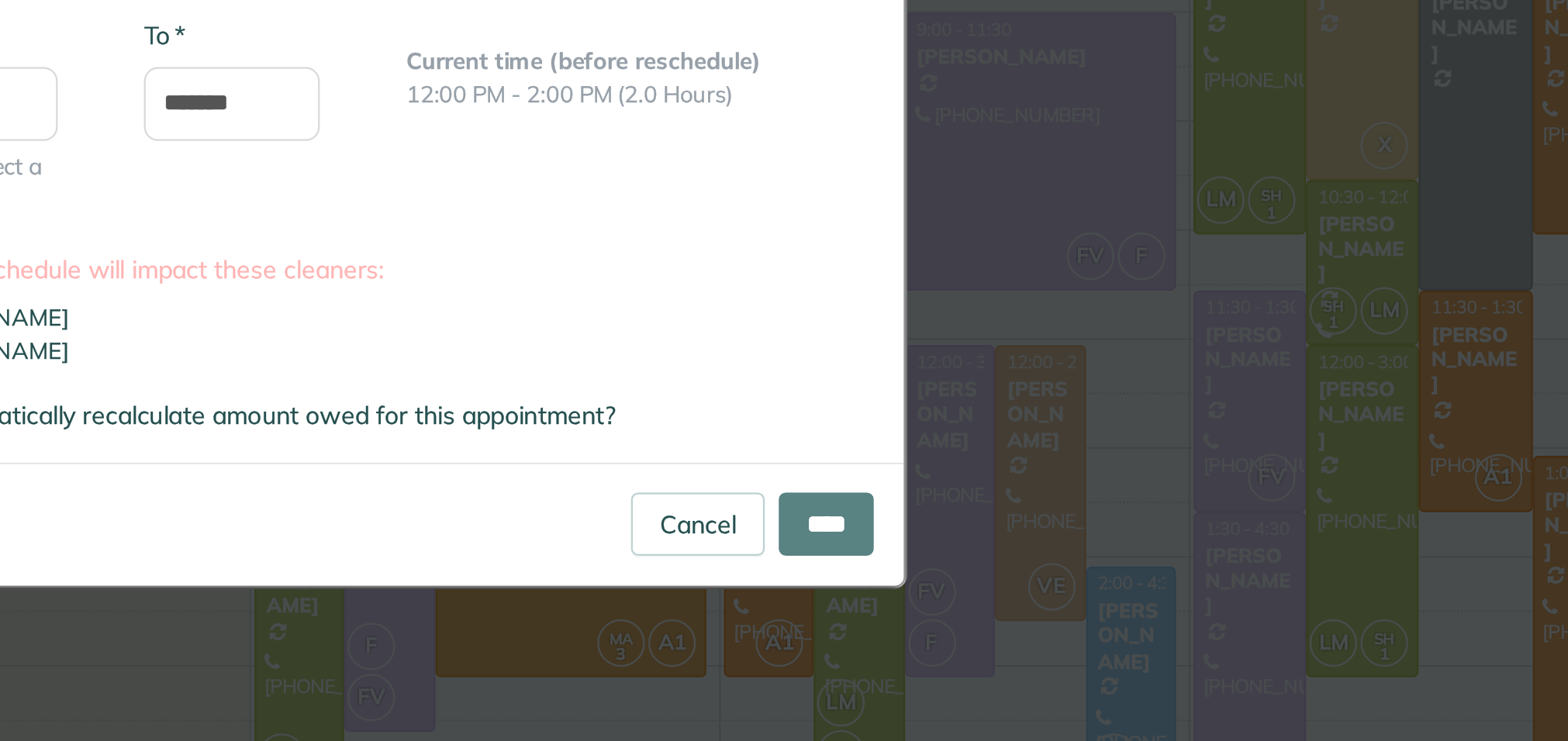
type input "**********"
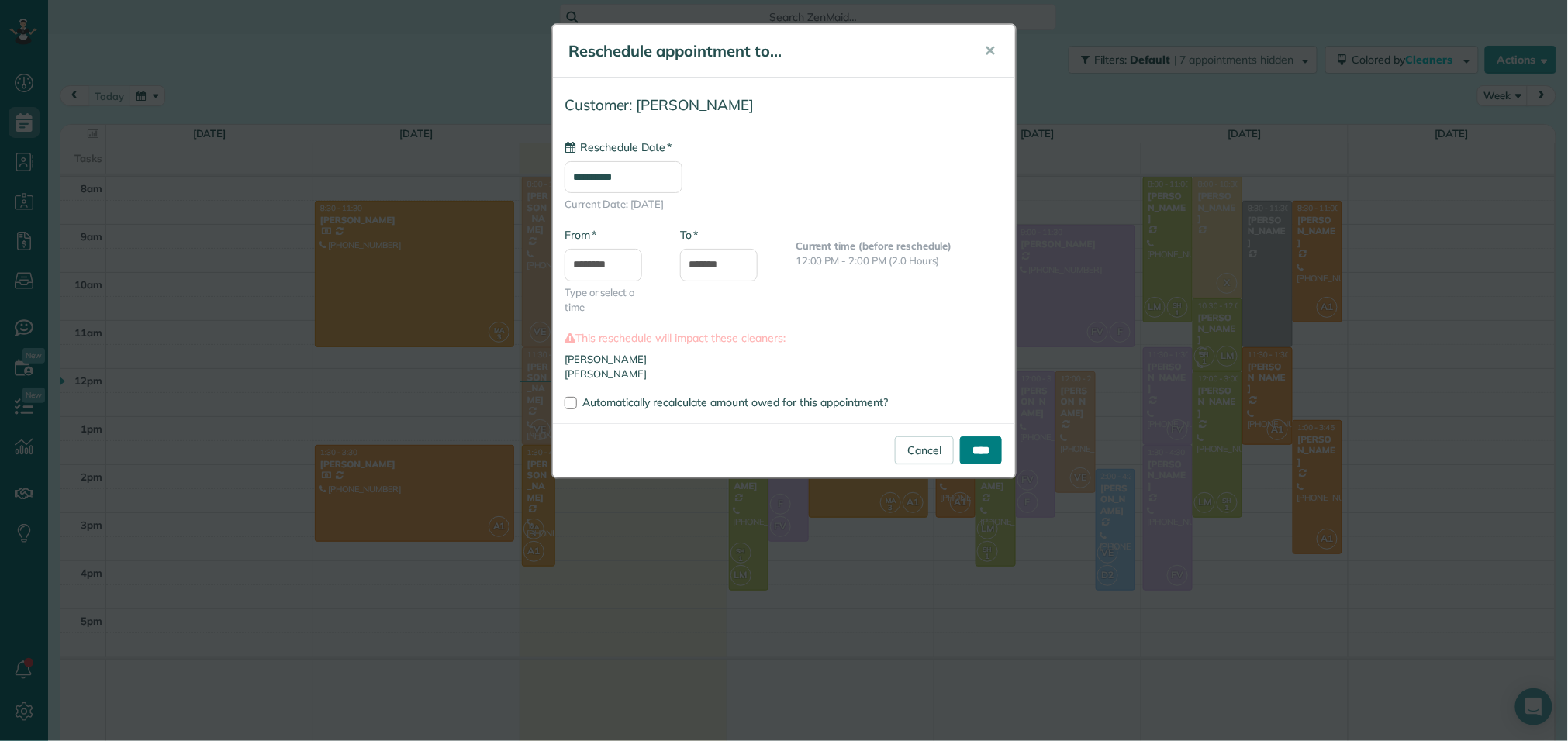
click at [964, 447] on input "****" at bounding box center [981, 450] width 42 height 28
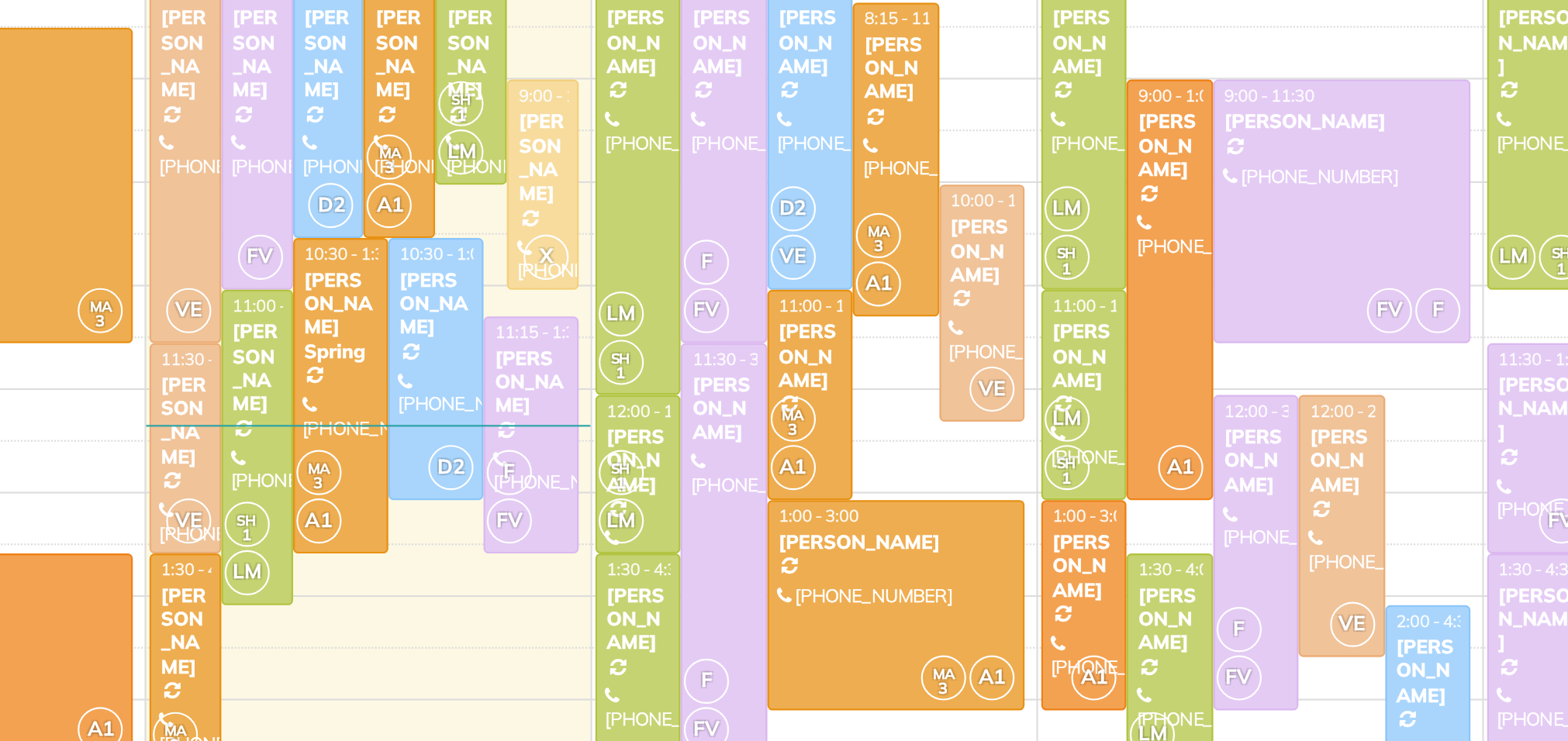
scroll to position [20, 0]
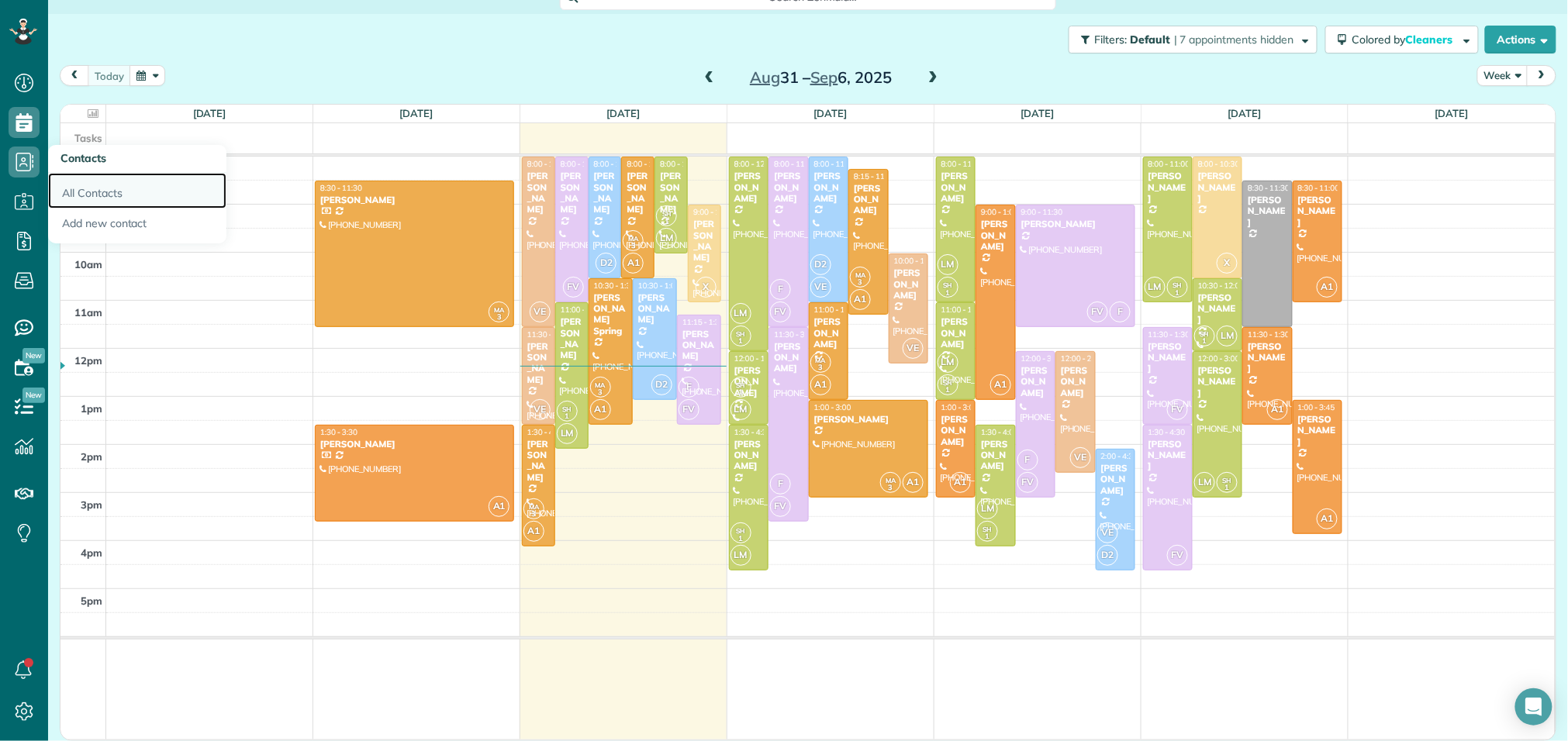
click at [84, 195] on link "All Contacts" at bounding box center [137, 190] width 179 height 36
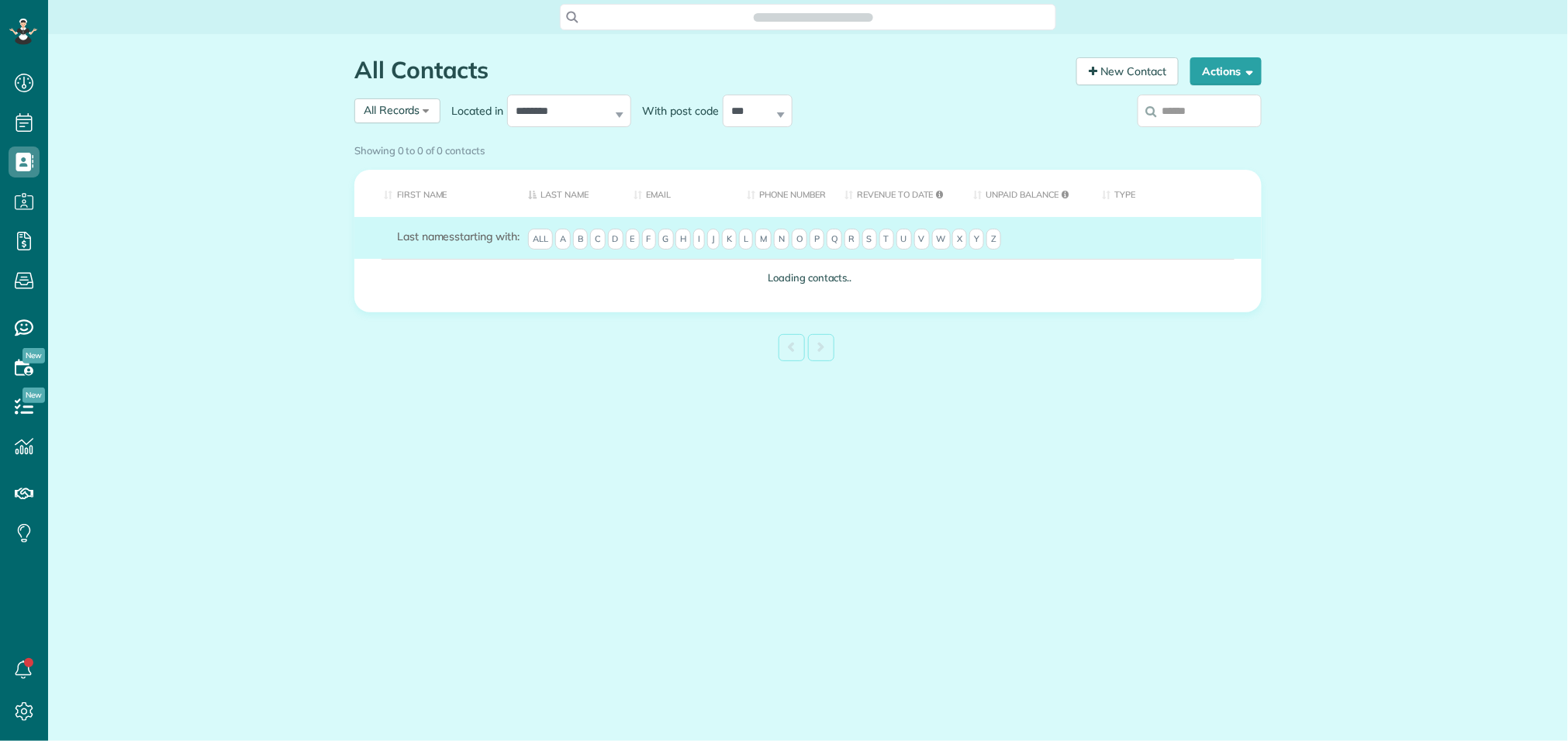
scroll to position [6, 6]
click at [1218, 137] on div "Showing 0 to 0 of 0 contacts" at bounding box center [808, 151] width 930 height 27
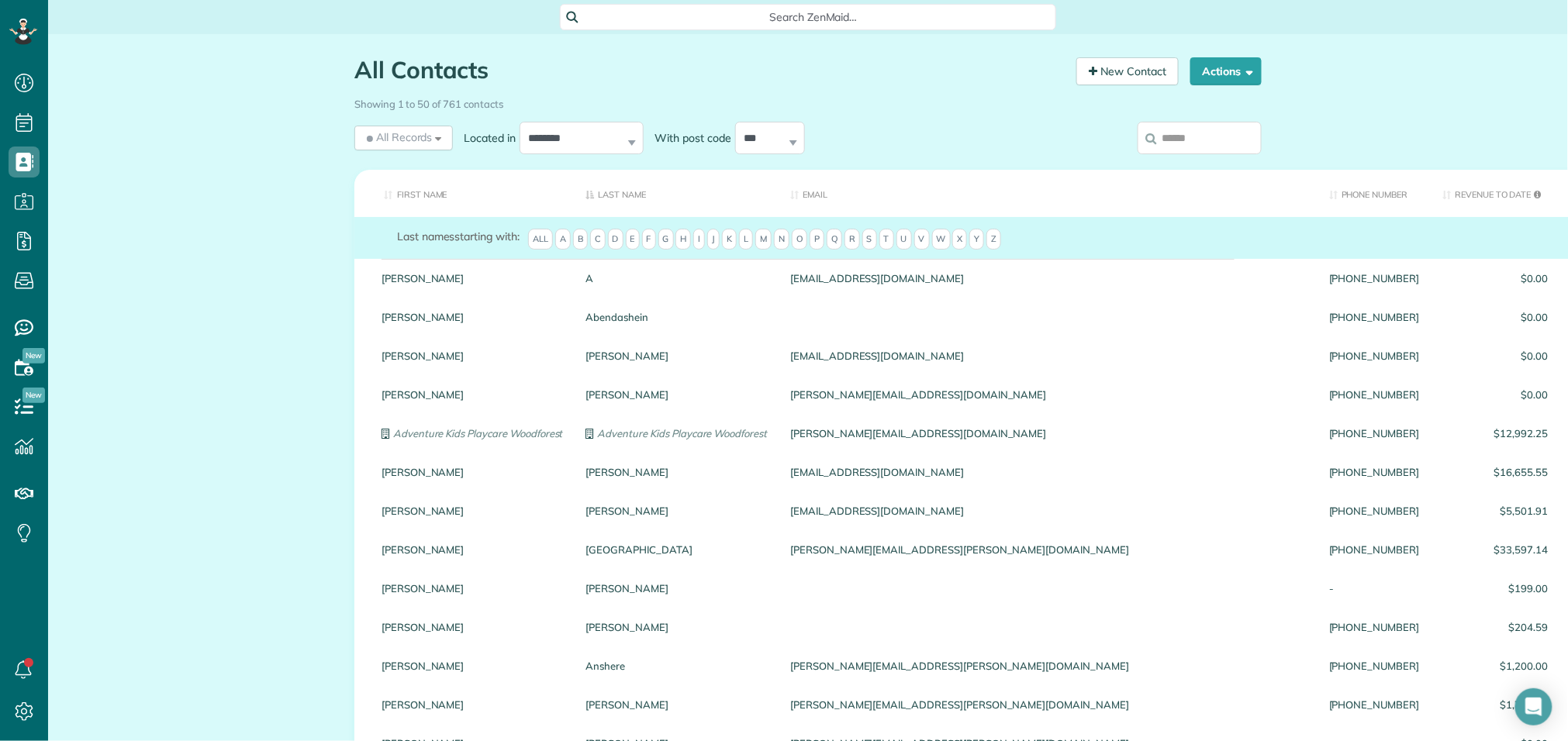
click at [1197, 131] on input "search" at bounding box center [1199, 138] width 124 height 33
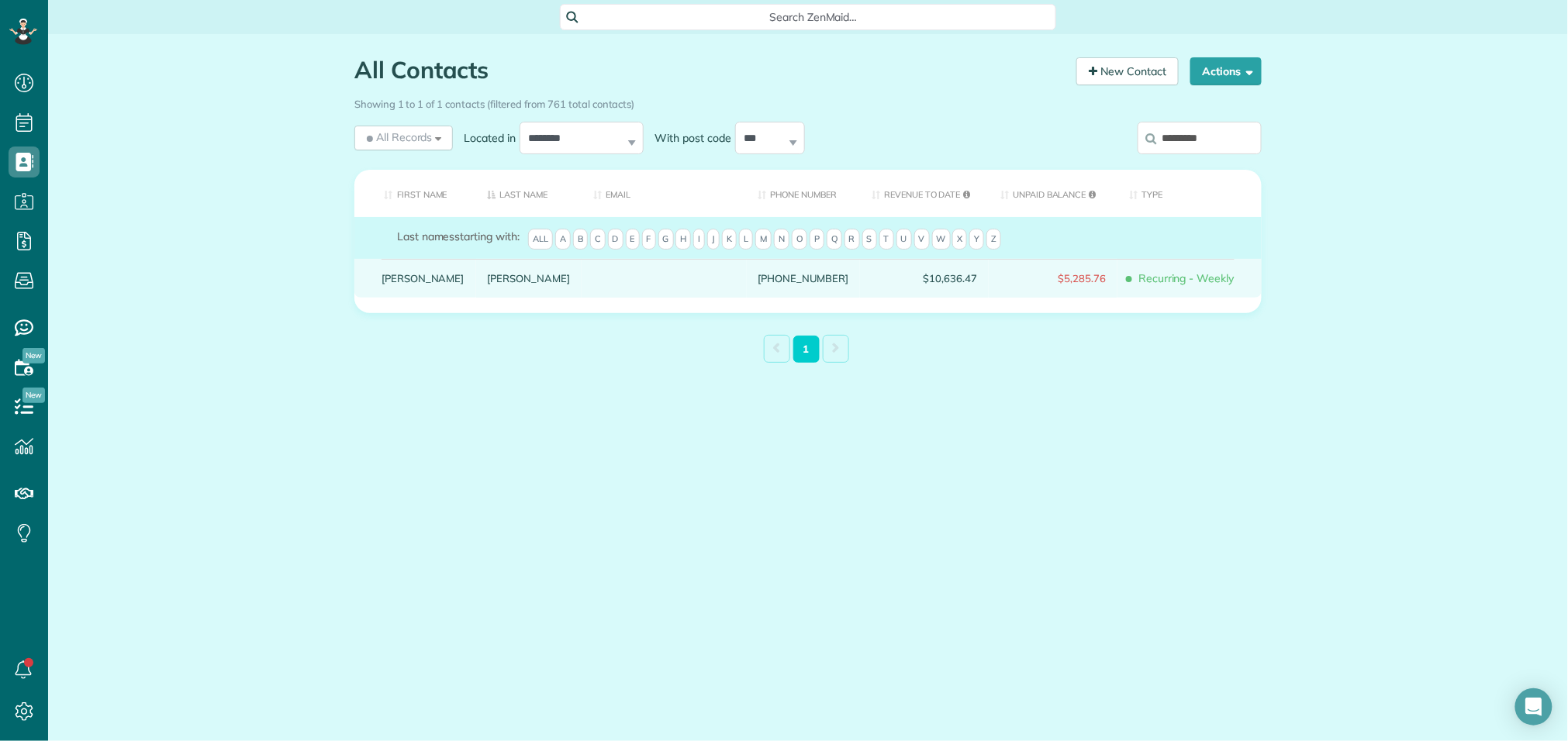
type input "*********"
click at [476, 297] on div "Harvill" at bounding box center [529, 278] width 107 height 38
click at [488, 284] on link "Harvill" at bounding box center [529, 277] width 83 height 11
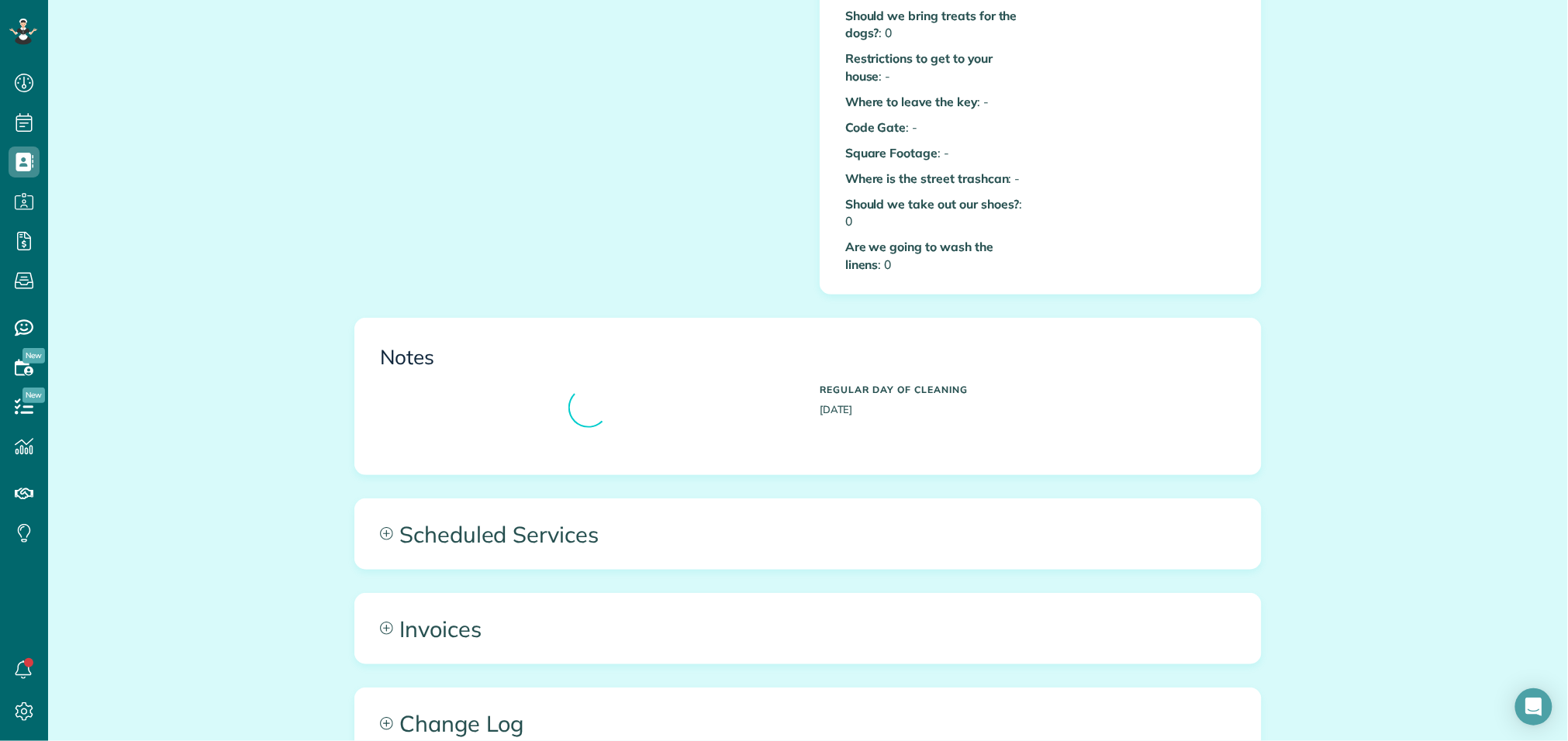
scroll to position [669, 0]
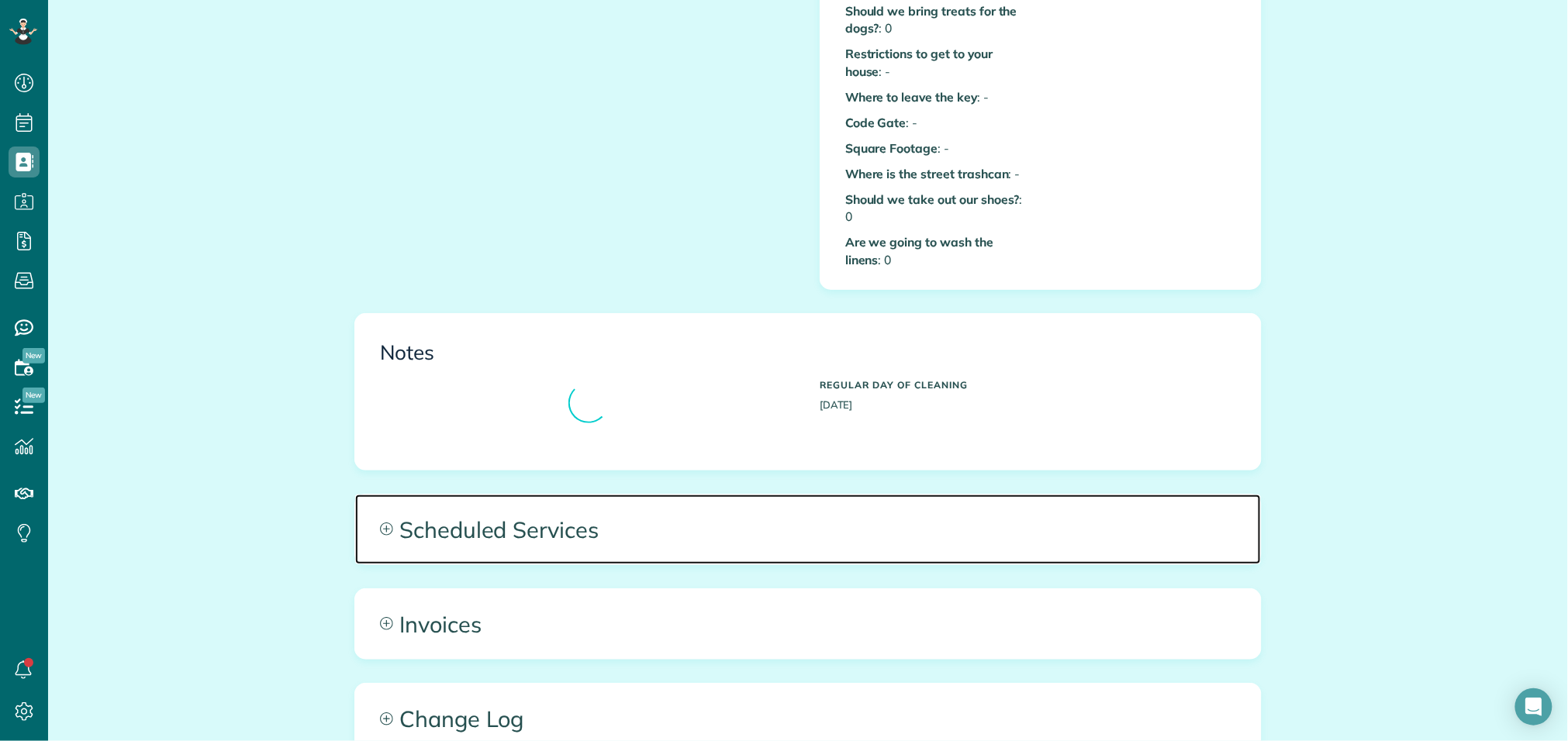
click at [567, 519] on span "Scheduled Services" at bounding box center [808, 529] width 905 height 70
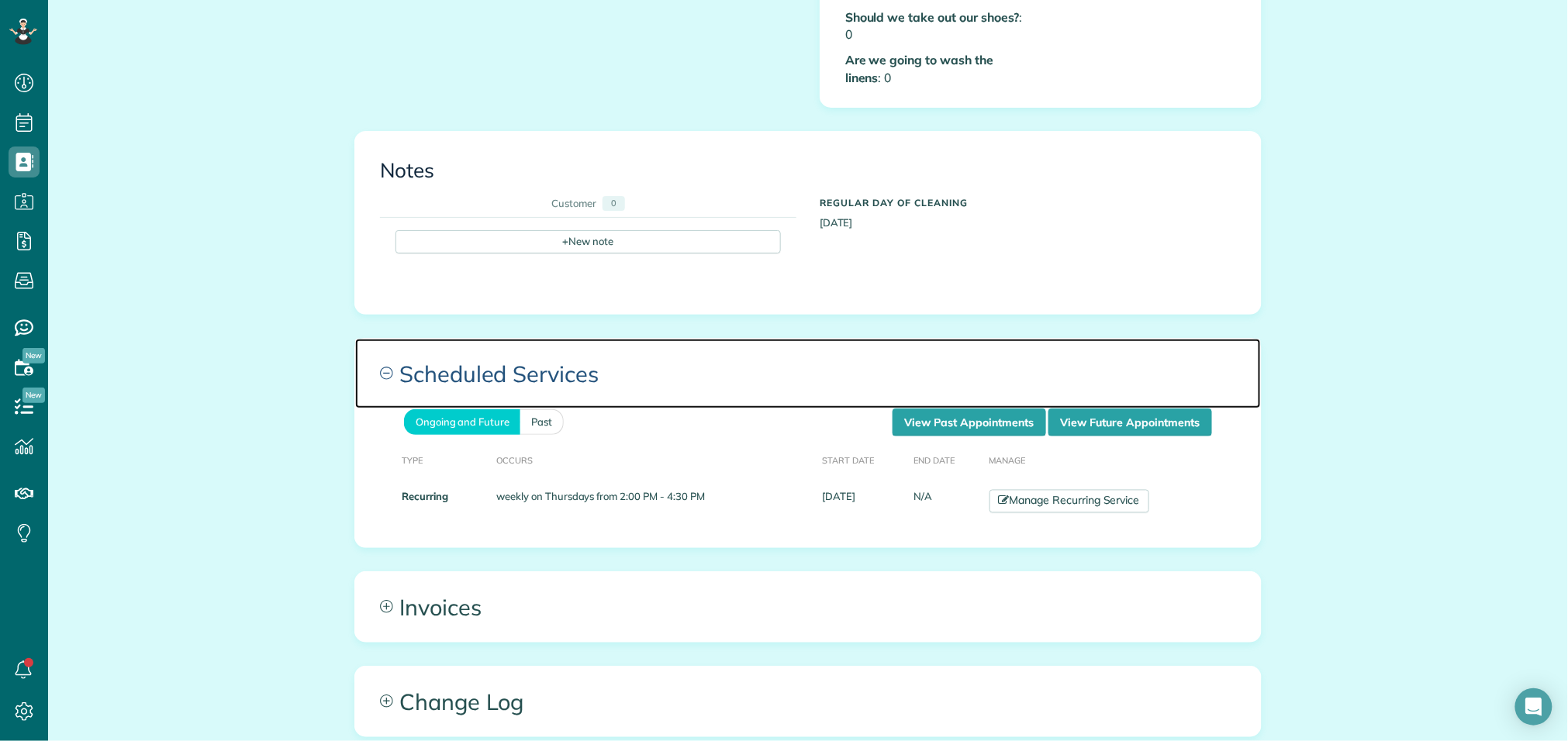
scroll to position [852, 0]
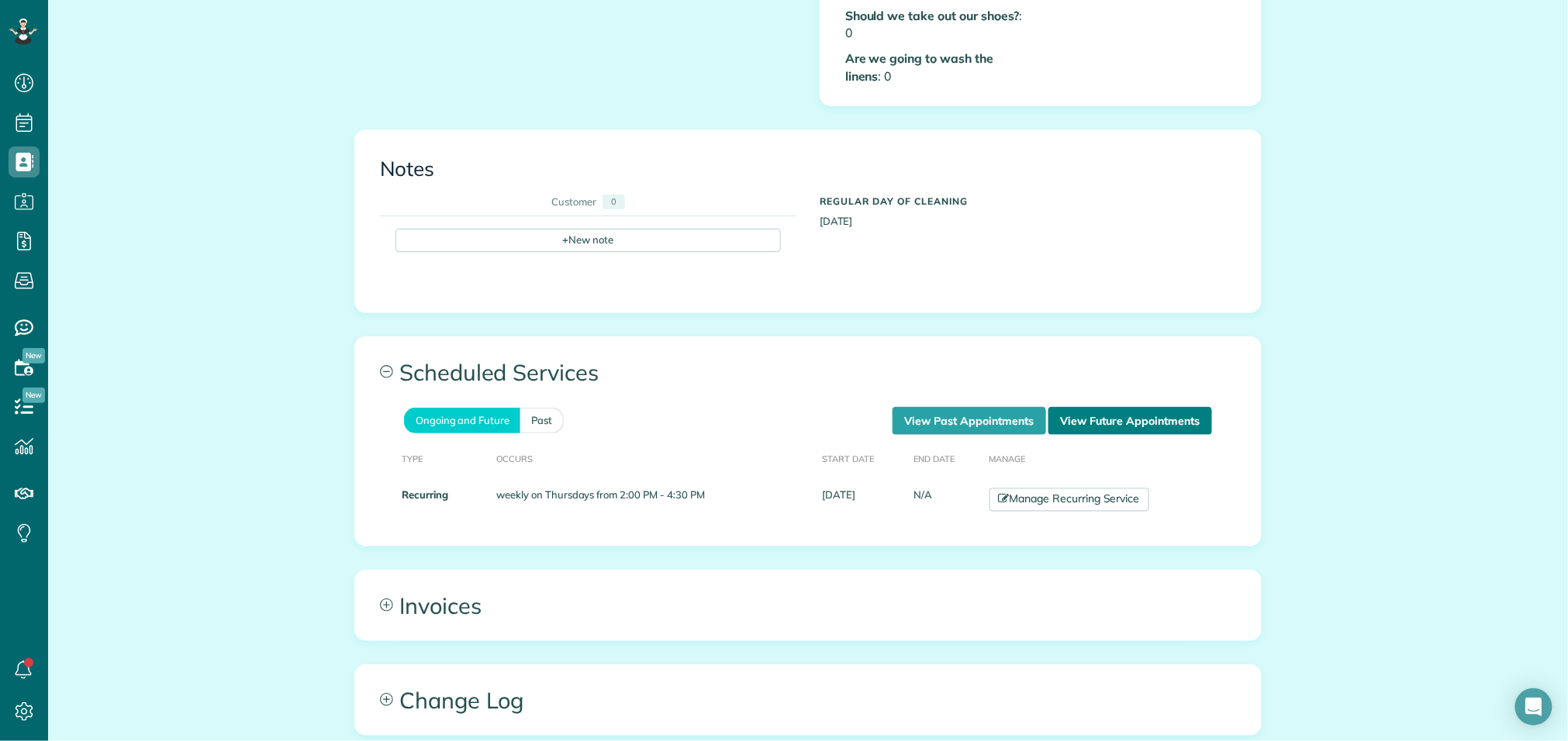
click at [1148, 412] on link "View Future Appointments" at bounding box center [1130, 420] width 163 height 28
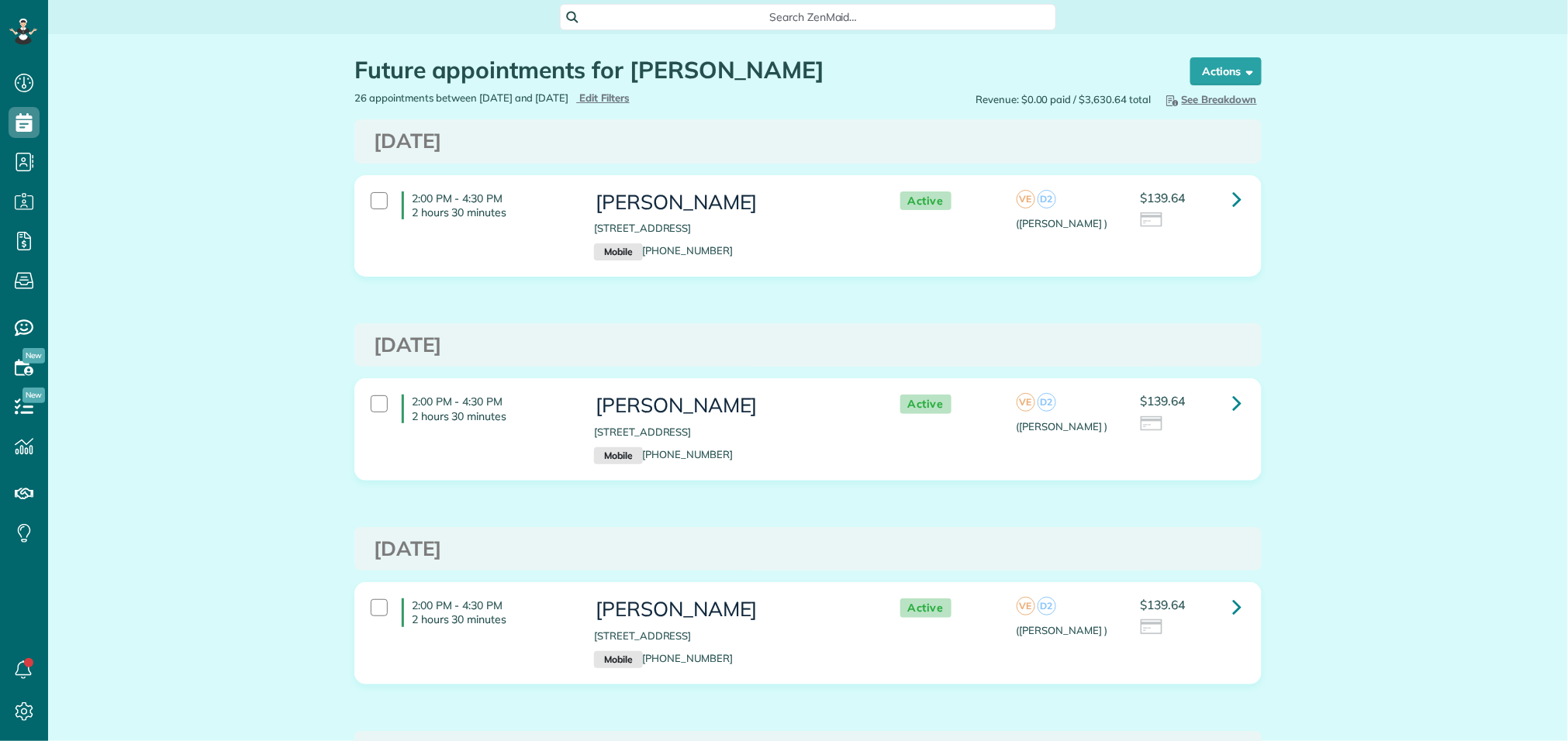
scroll to position [6, 6]
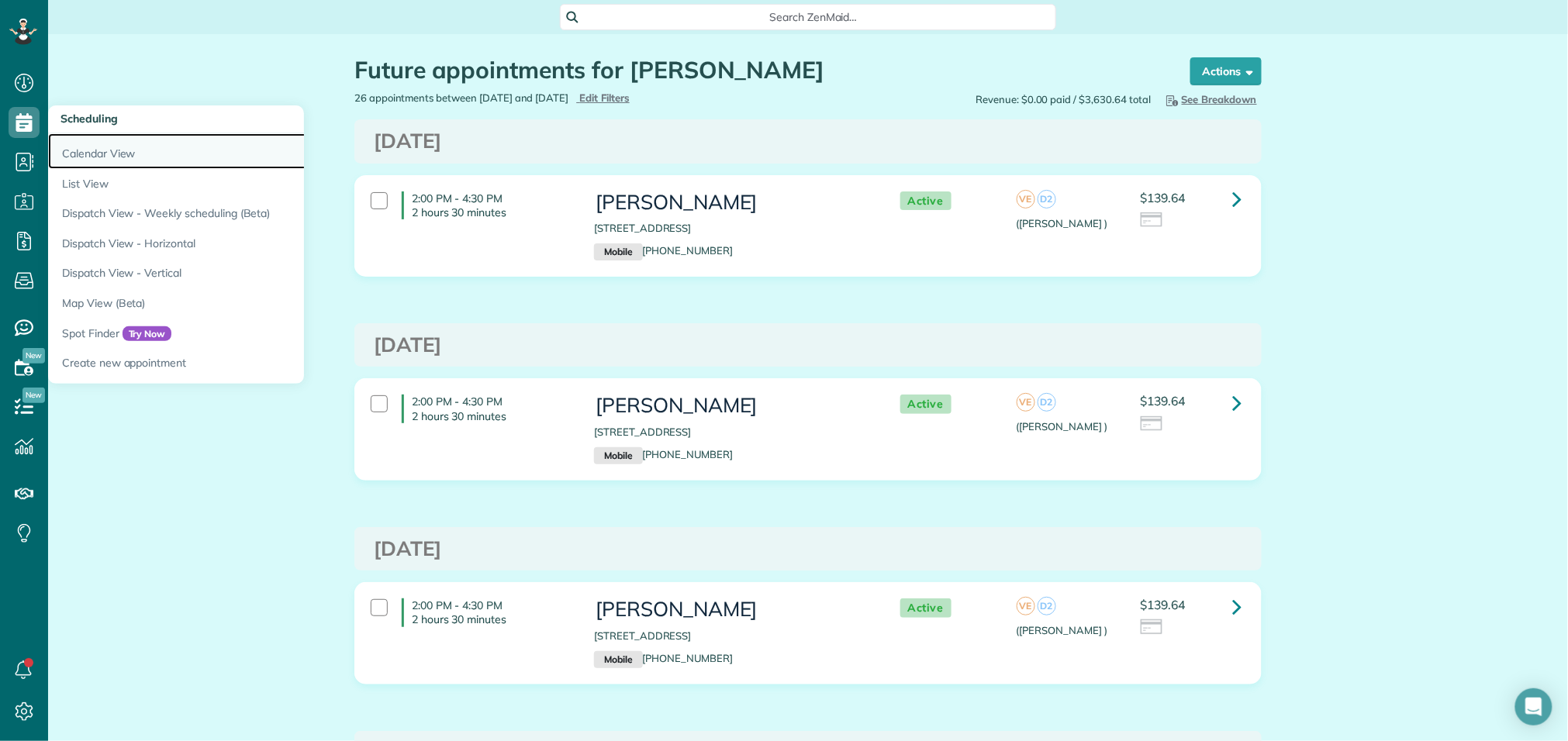
click at [76, 153] on link "Calendar View" at bounding box center [242, 151] width 388 height 36
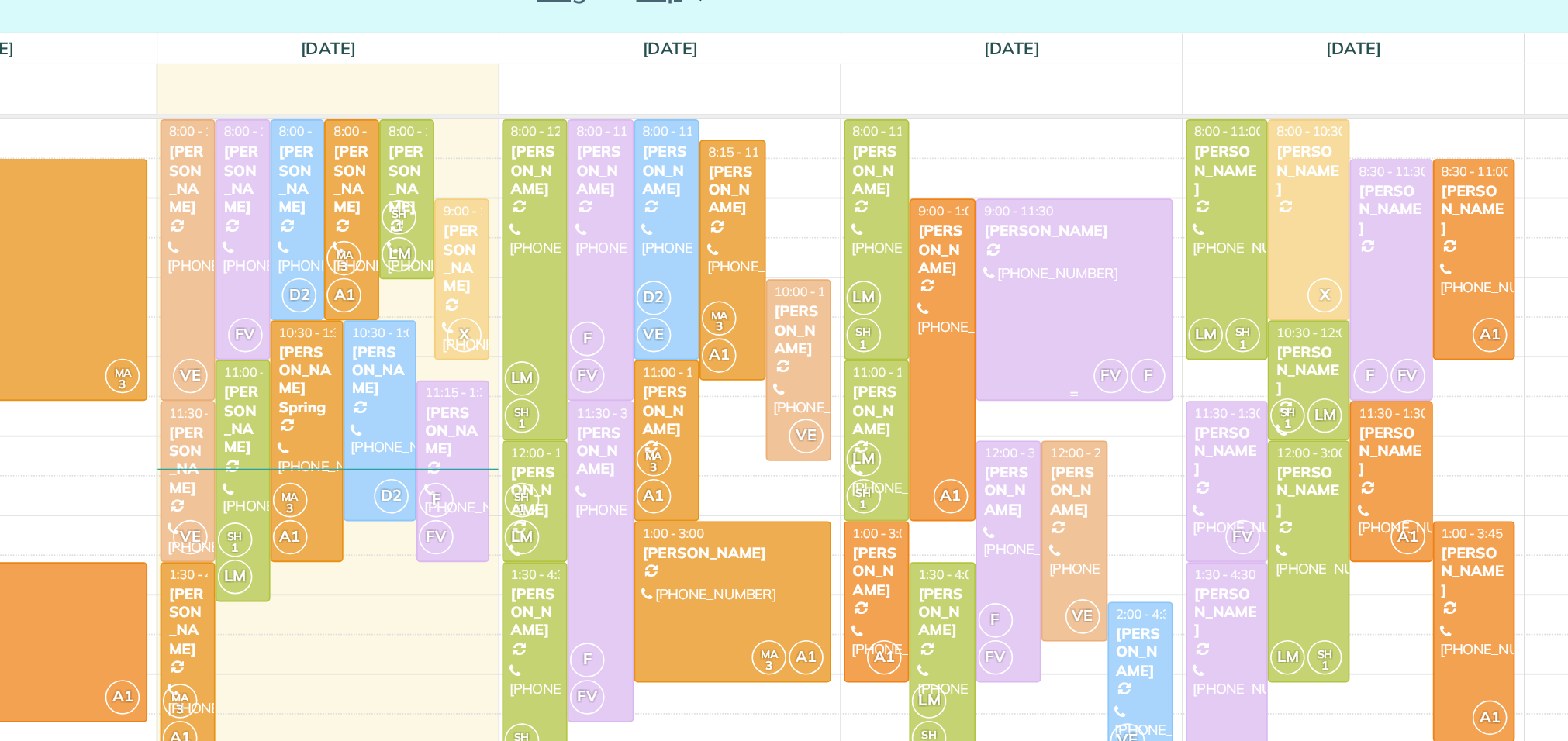
scroll to position [20, 0]
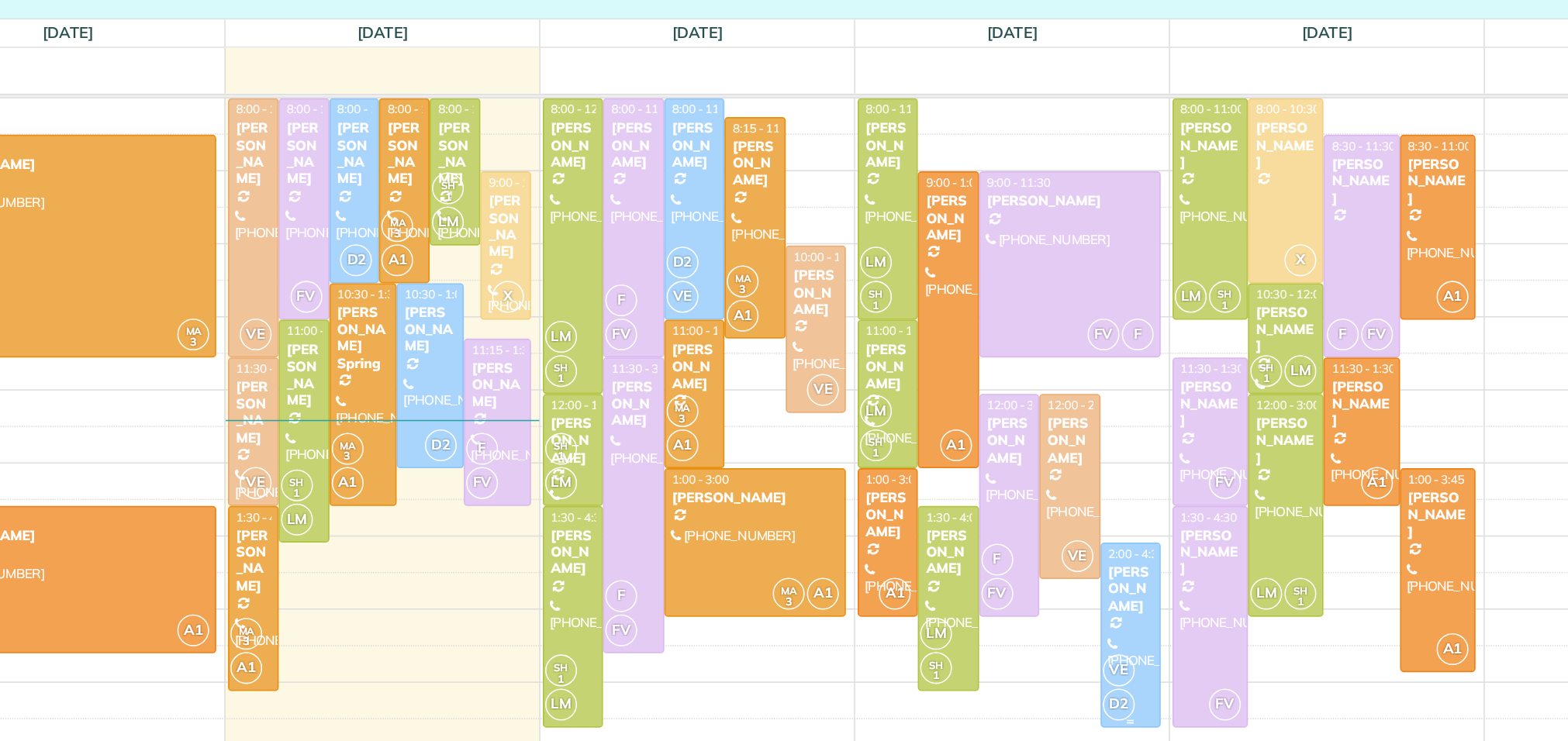
click at [1112, 493] on div "[PERSON_NAME]" at bounding box center [1115, 479] width 30 height 34
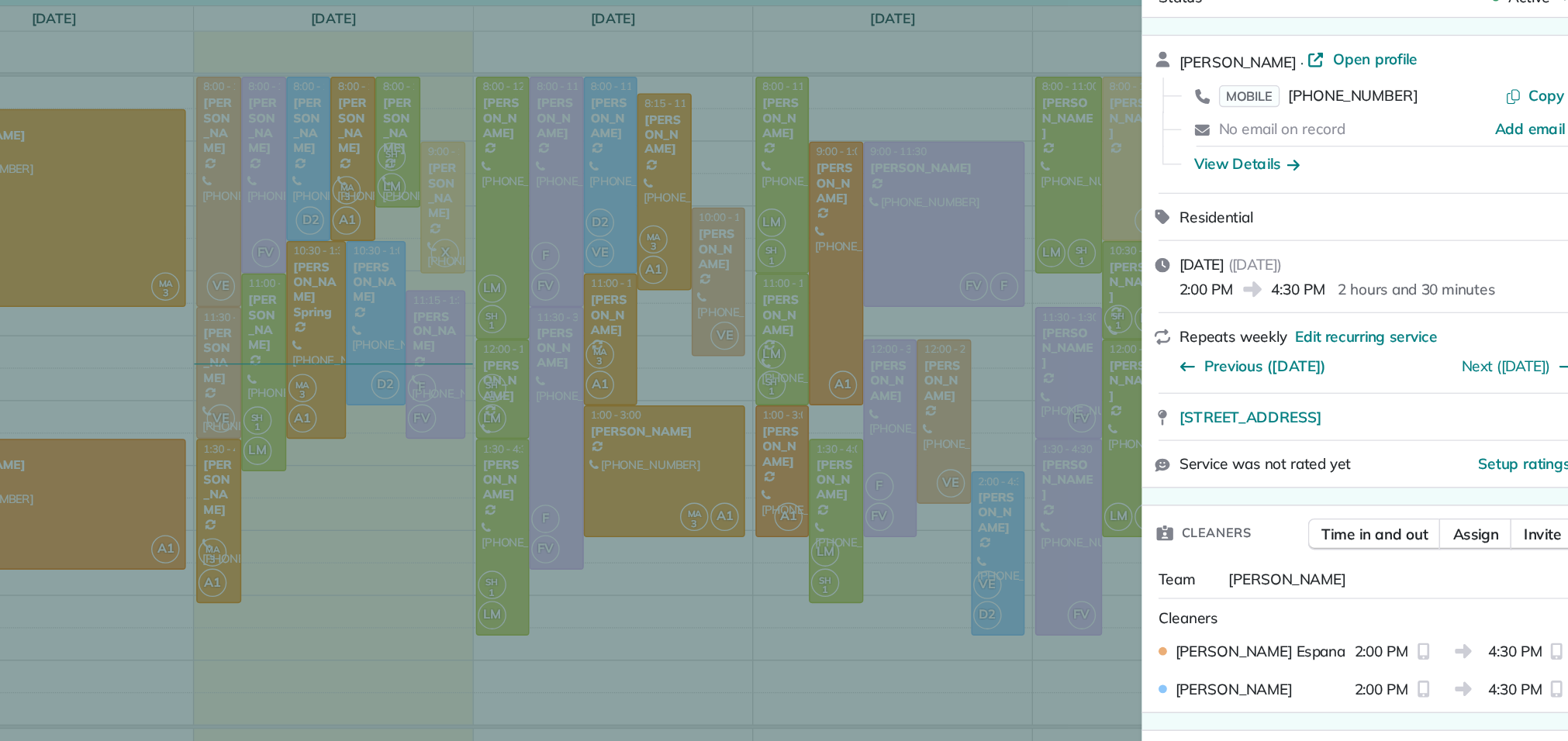
scroll to position [125, 0]
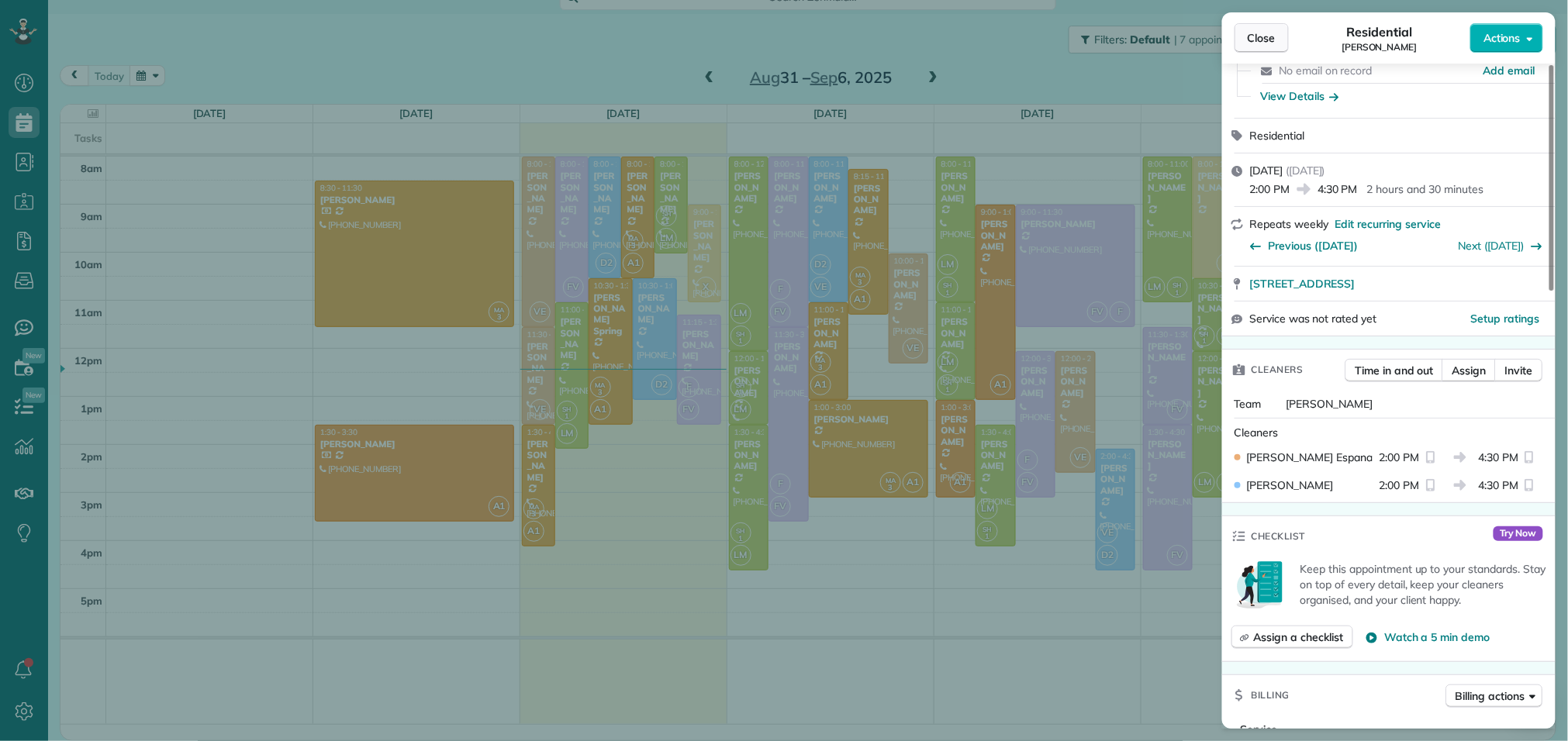
click at [1259, 32] on span "Close" at bounding box center [1261, 37] width 28 height 15
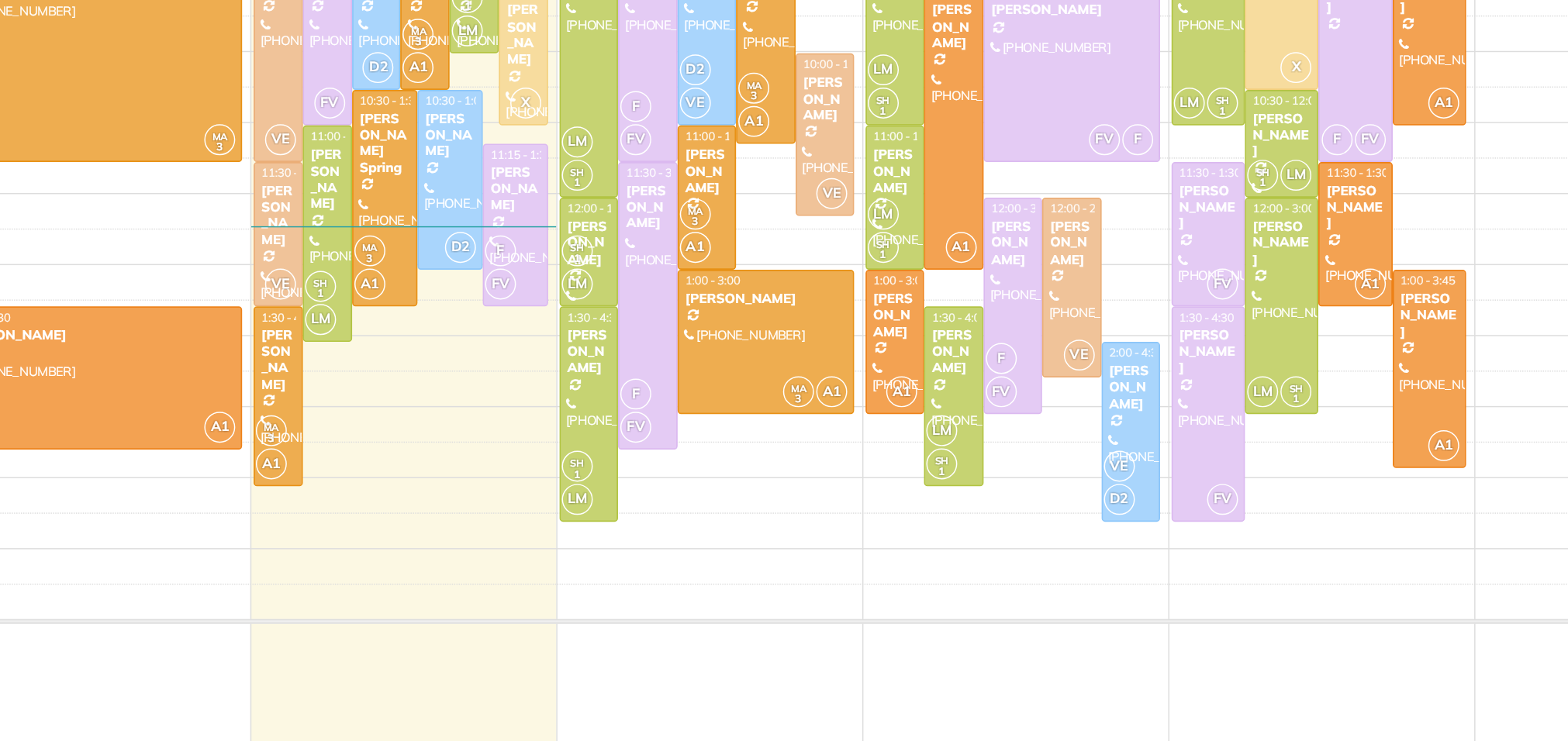
scroll to position [1, 0]
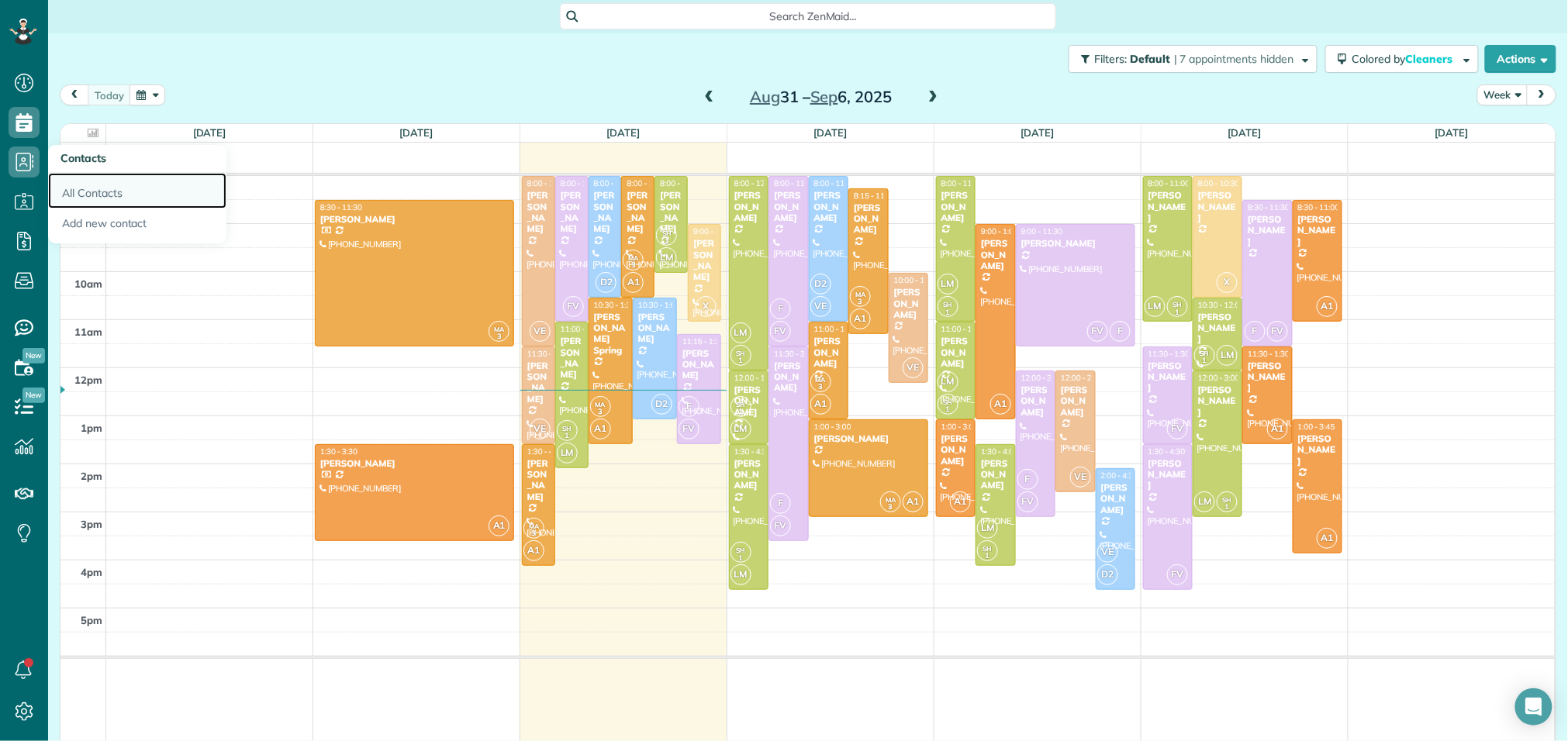
click at [112, 200] on link "All Contacts" at bounding box center [137, 190] width 179 height 36
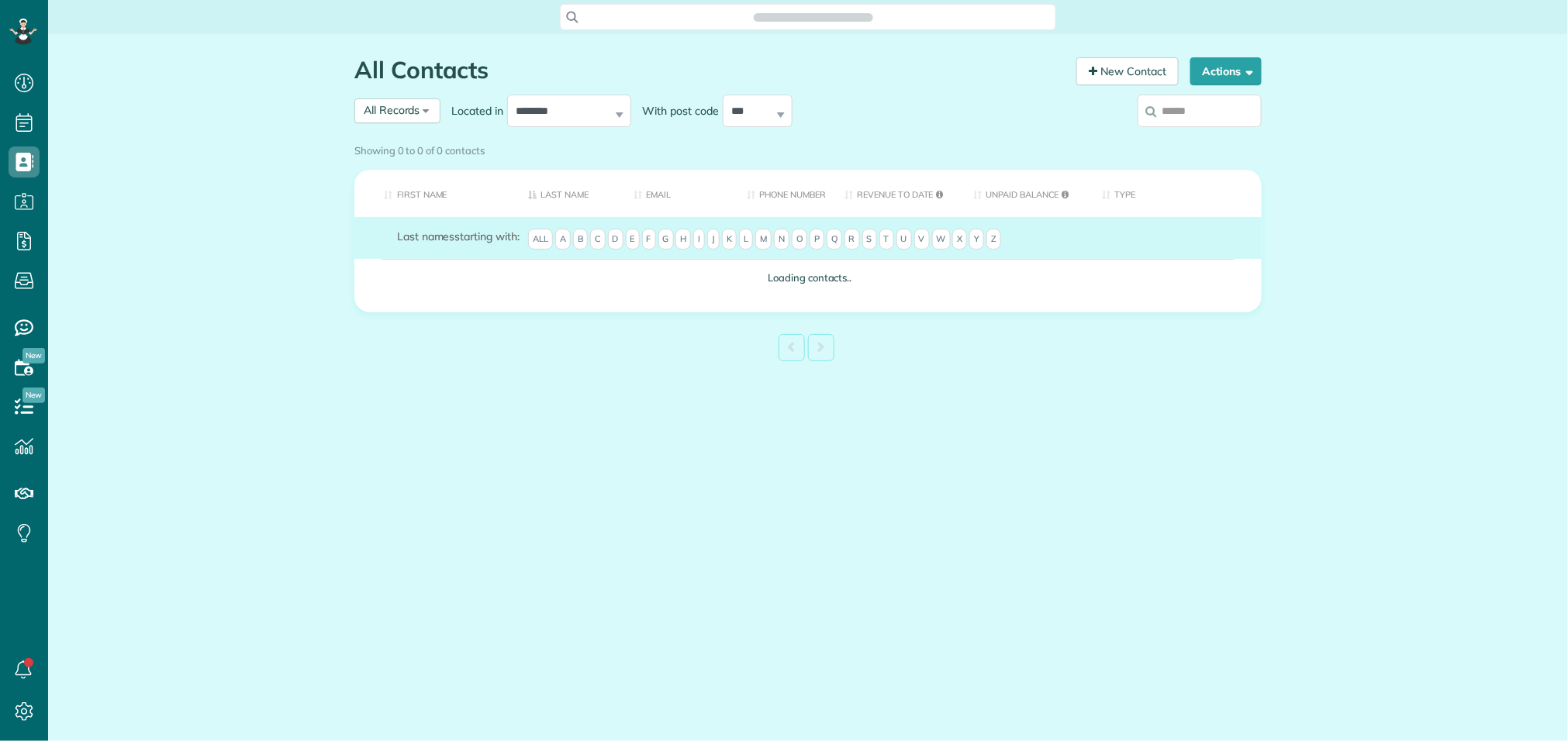
scroll to position [6, 6]
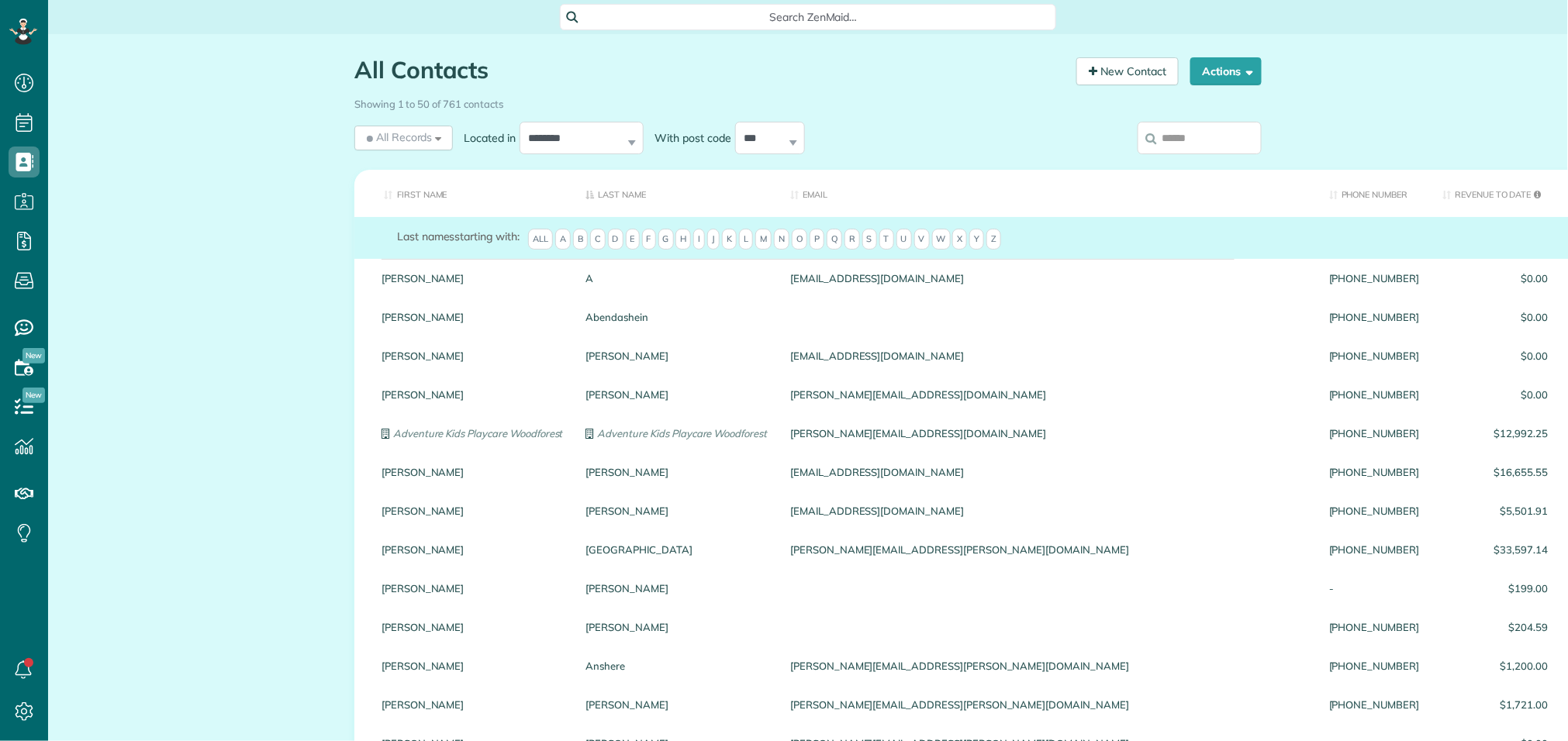
click at [1163, 110] on div "Showing 1 to 50 of 761 contacts" at bounding box center [808, 101] width 907 height 21
click at [1169, 129] on input "search" at bounding box center [1199, 138] width 124 height 33
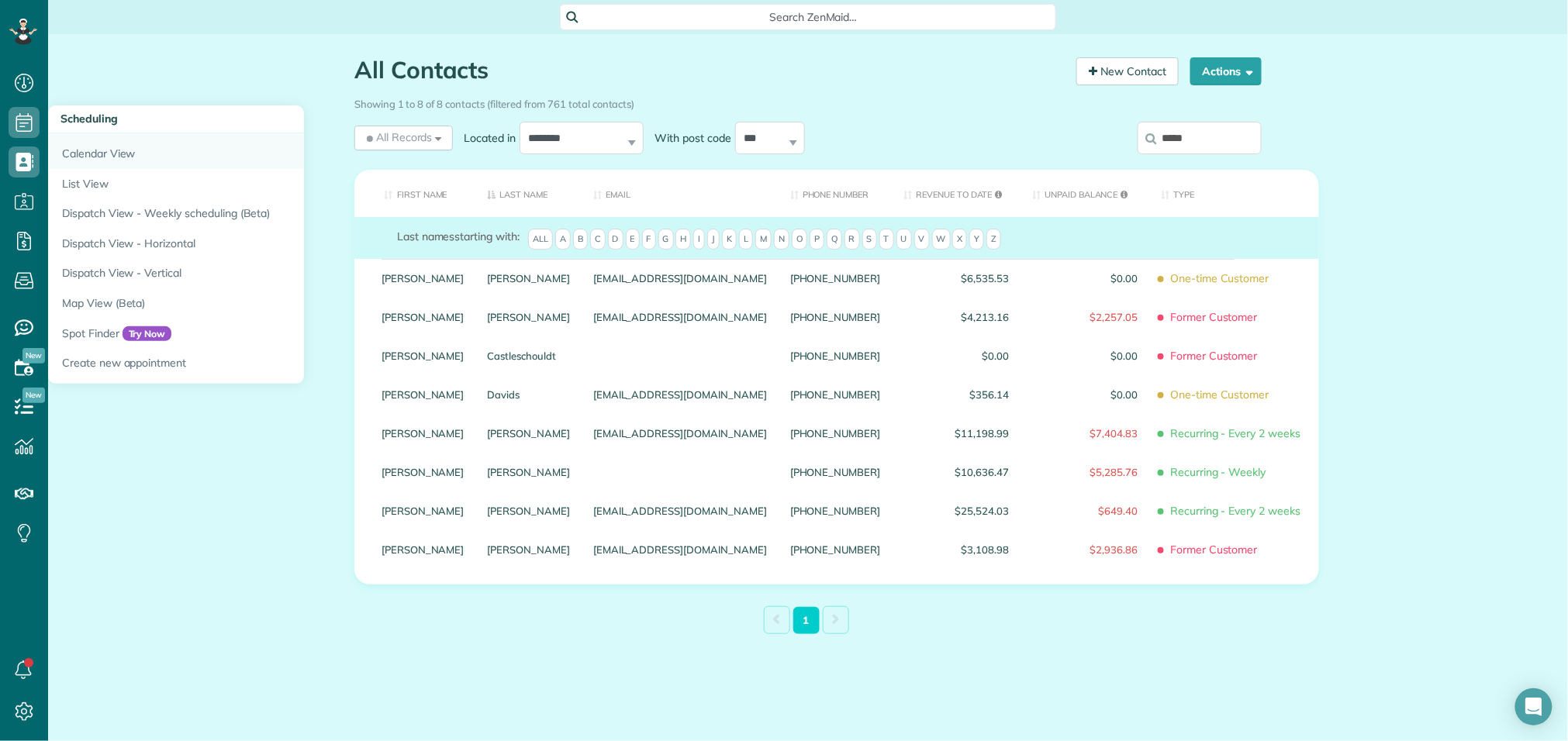
type input "*****"
click at [79, 152] on link "Calendar View" at bounding box center [242, 151] width 388 height 36
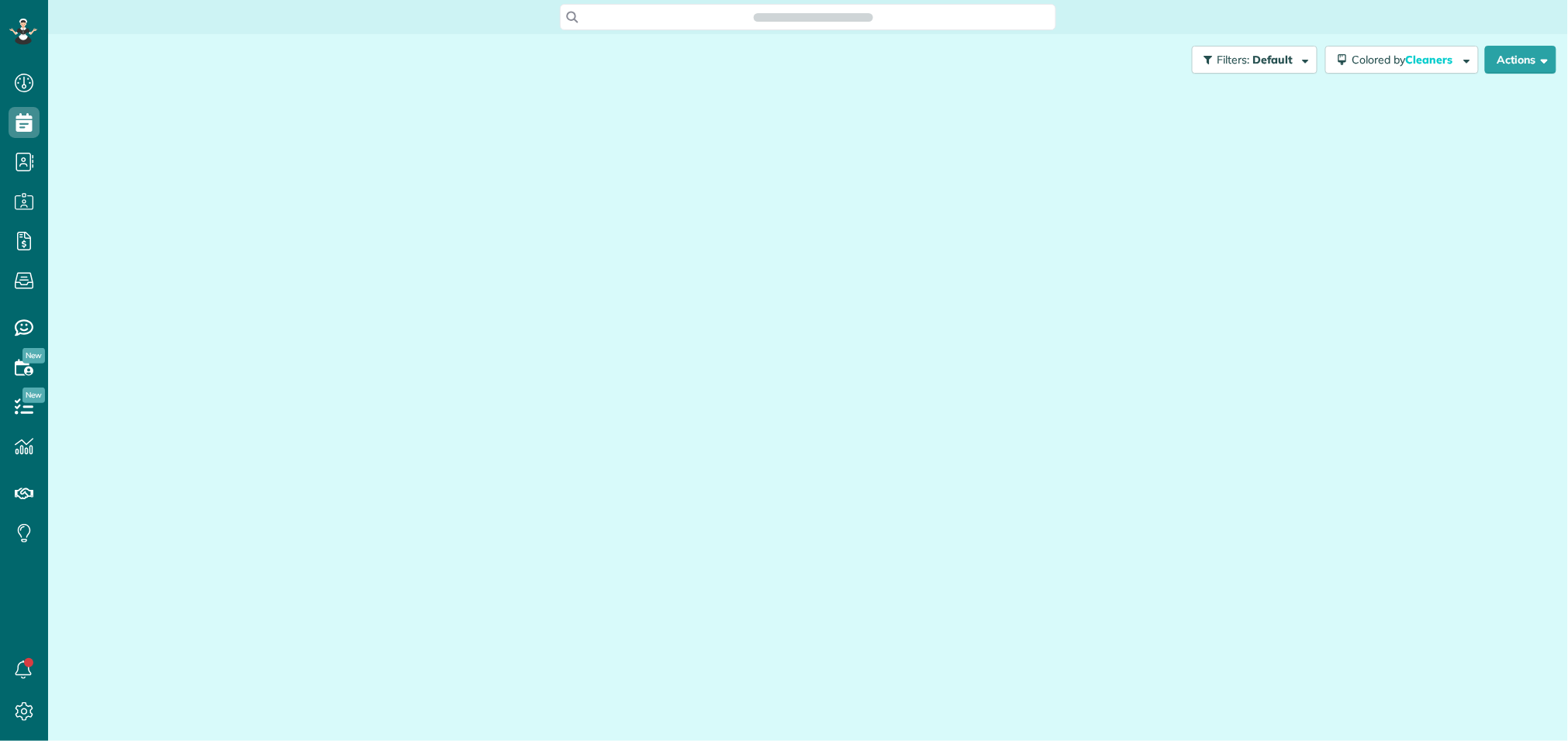
scroll to position [6, 6]
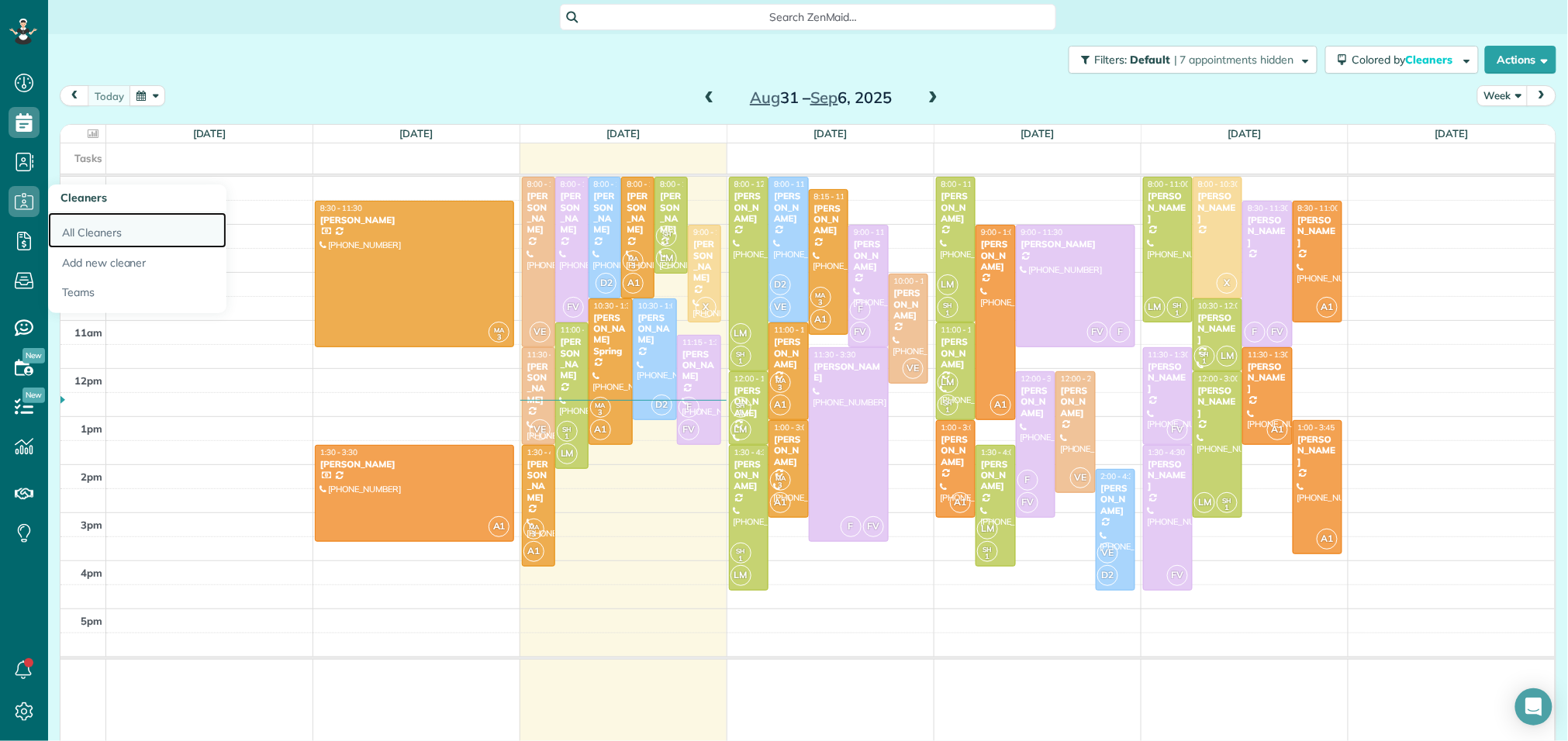
click at [87, 239] on link "All Cleaners" at bounding box center [137, 229] width 179 height 36
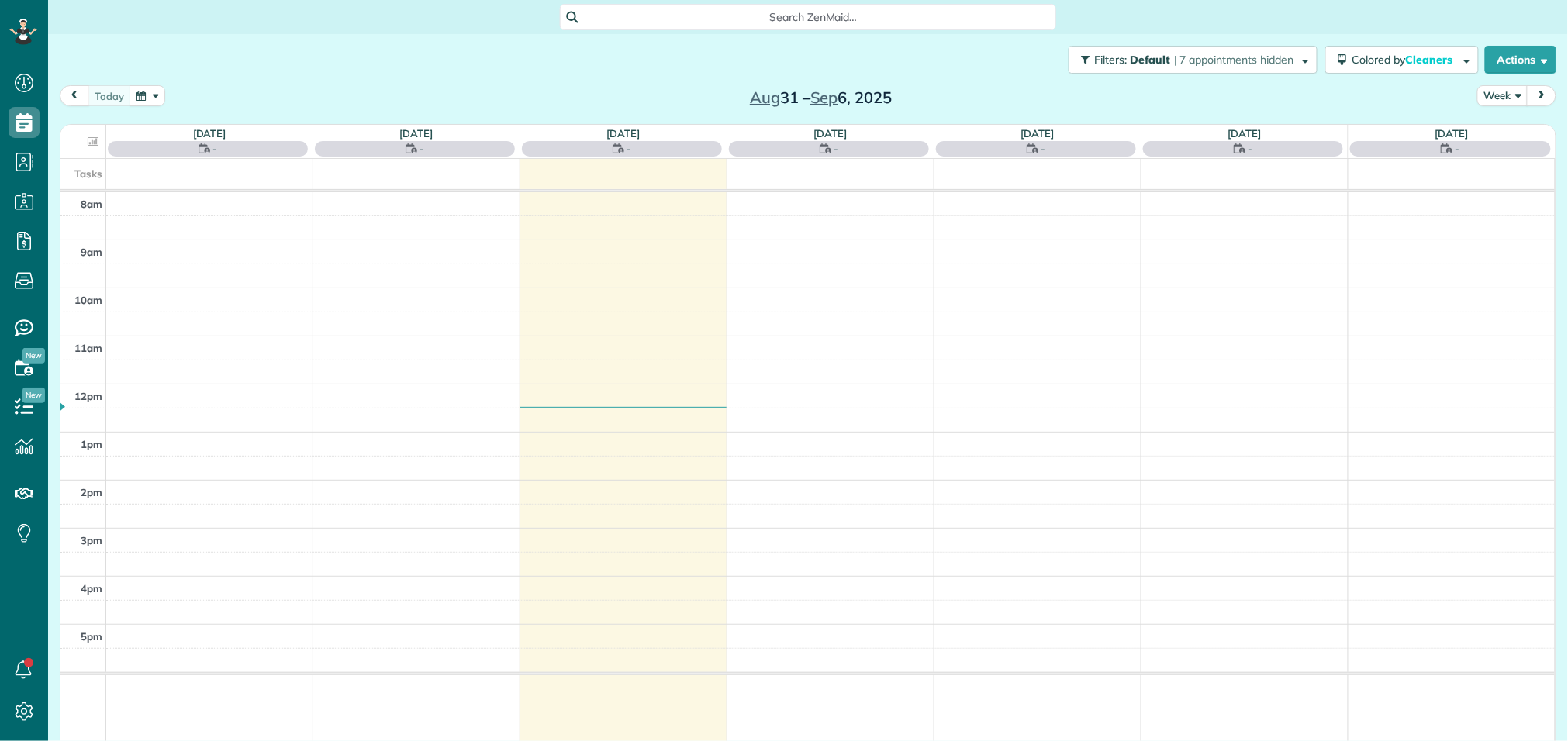
scroll to position [6, 6]
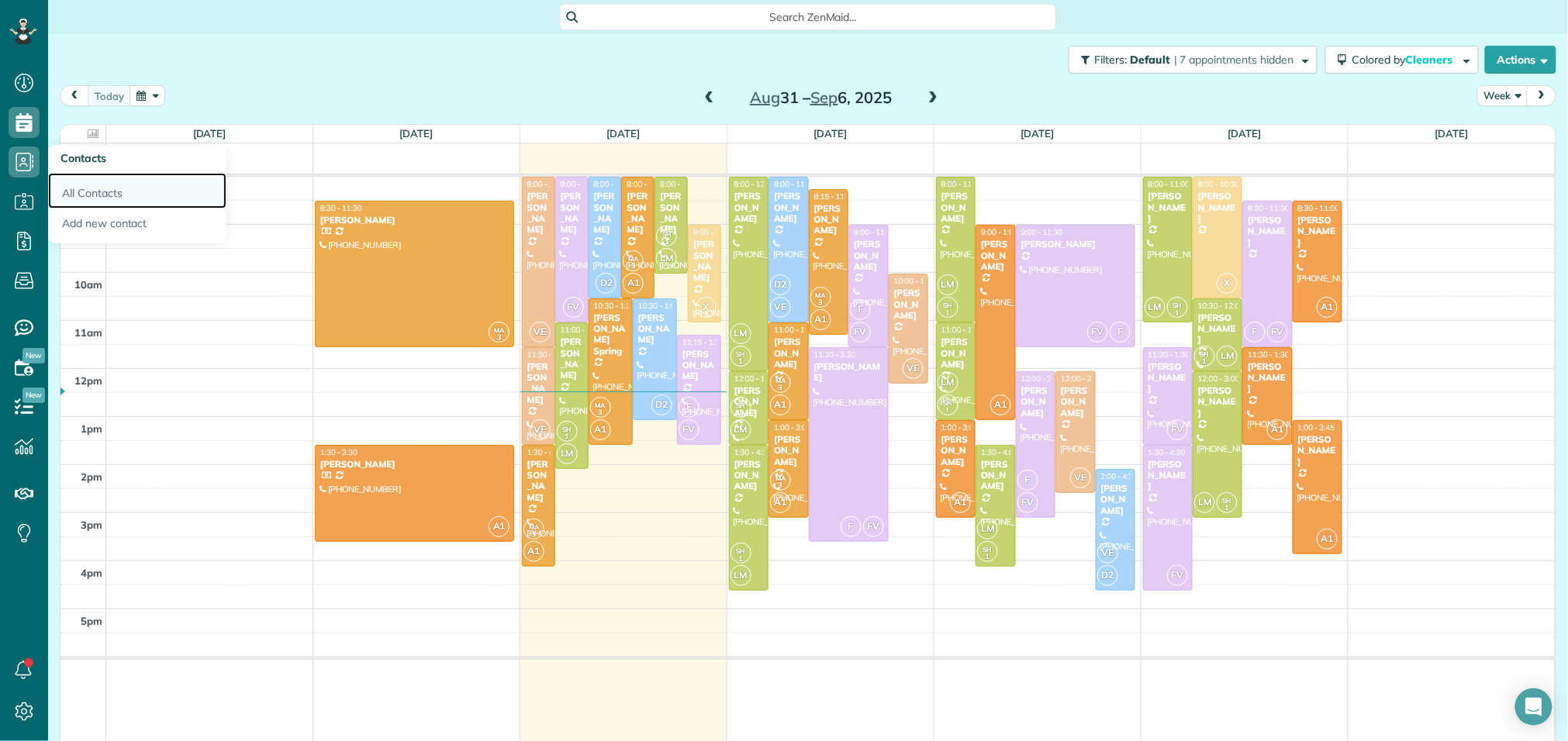
click at [68, 199] on link "All Contacts" at bounding box center [137, 190] width 179 height 36
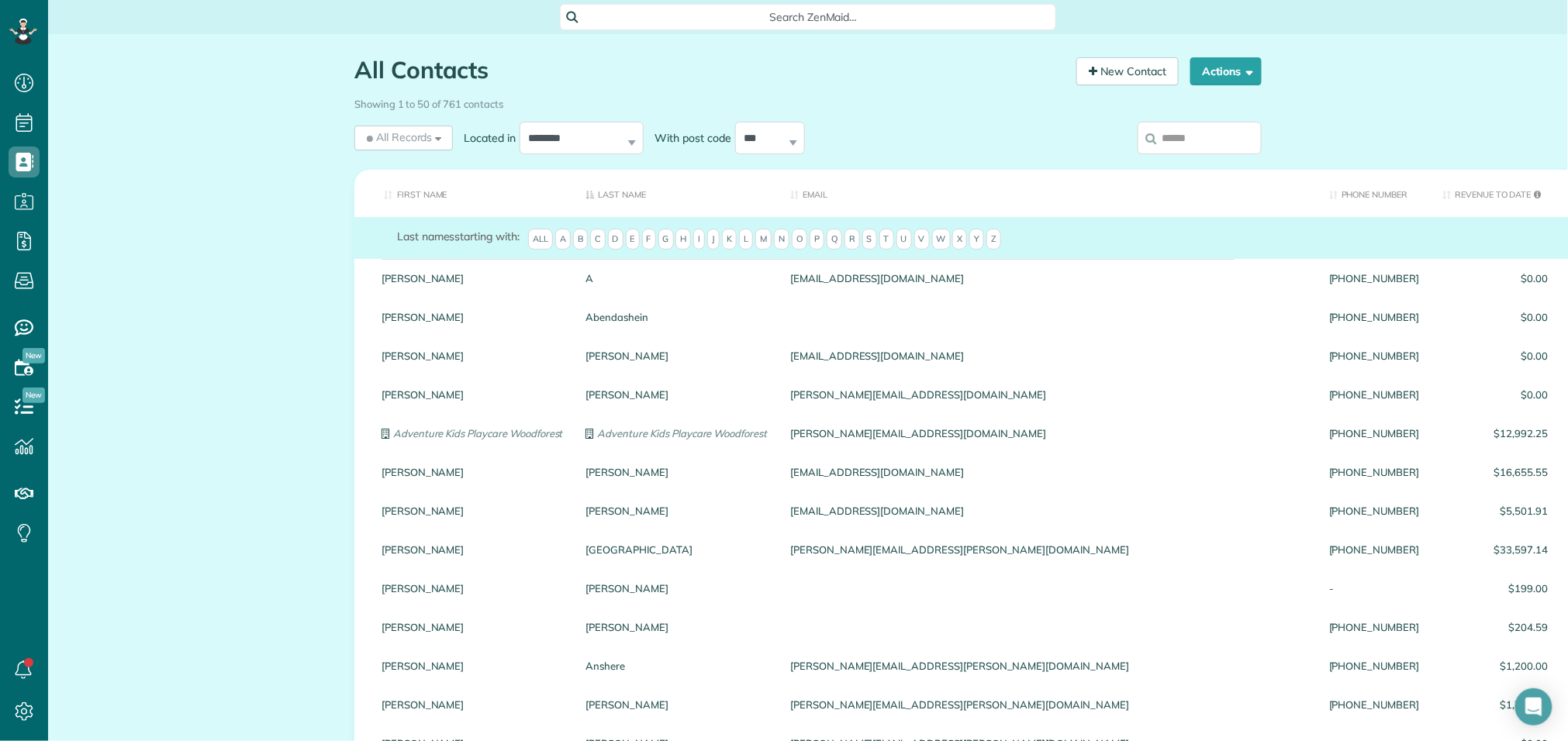
scroll to position [6, 6]
click at [1191, 142] on input "search" at bounding box center [1199, 138] width 124 height 33
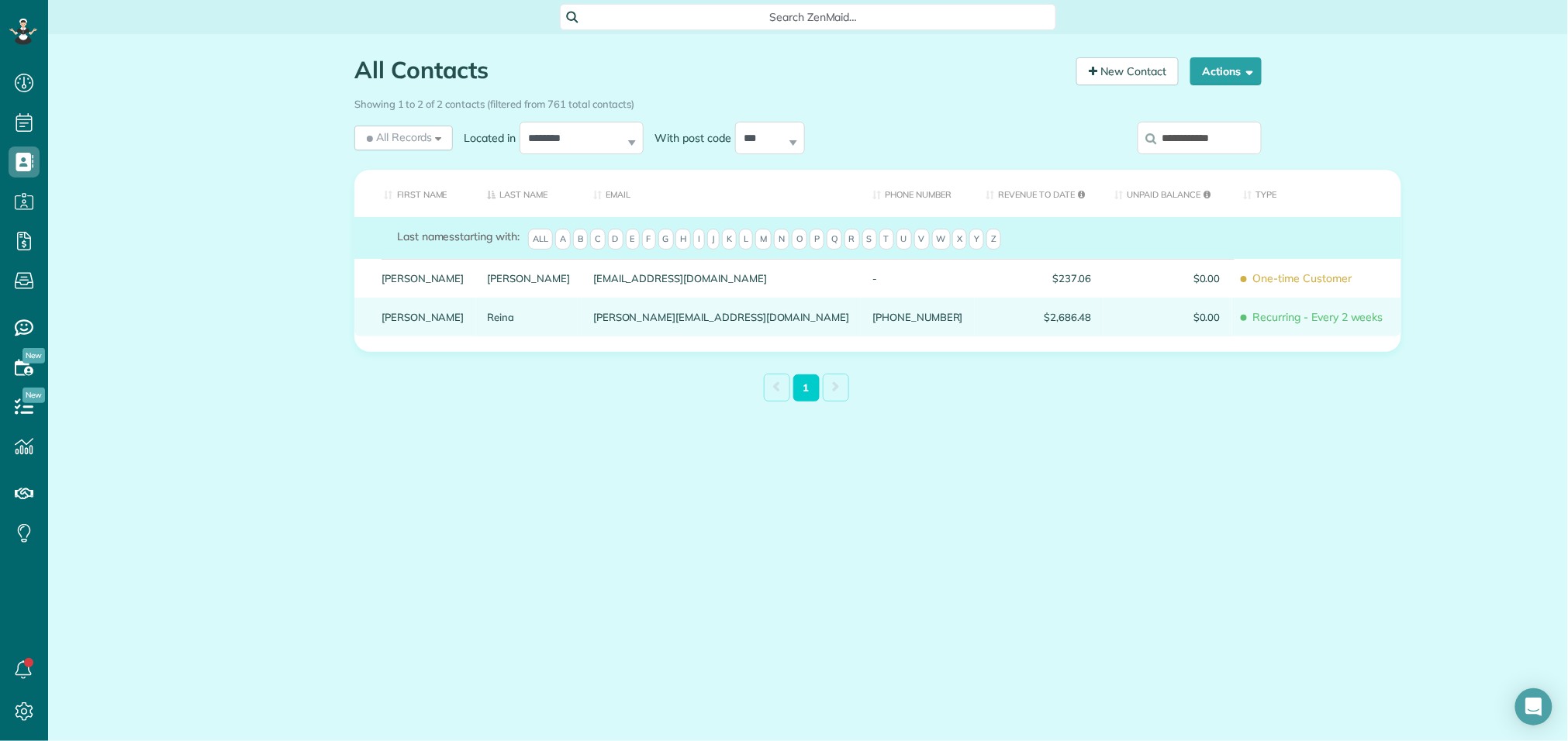
type input "**********"
click at [401, 323] on link "Elizabeth" at bounding box center [422, 317] width 83 height 11
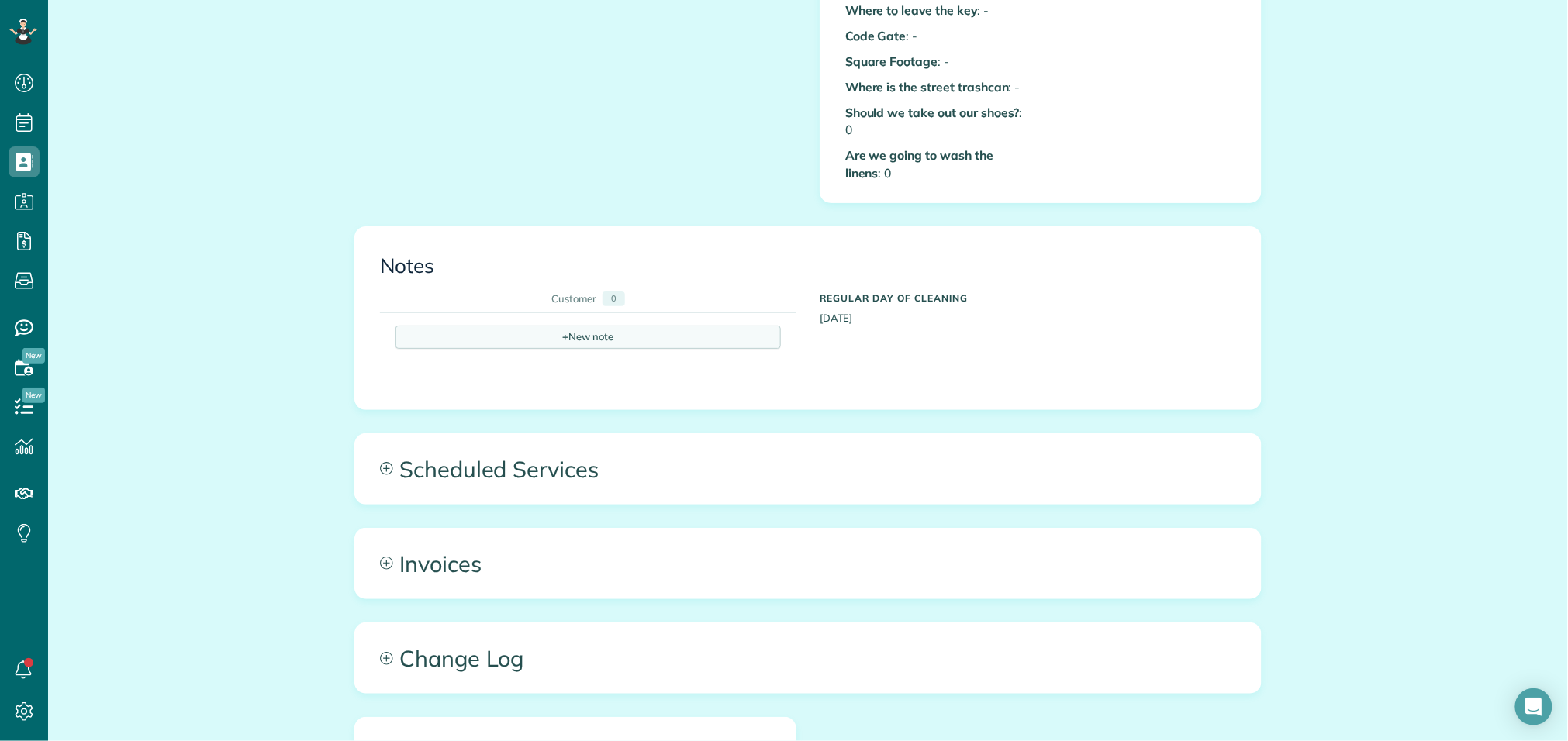
scroll to position [758, 0]
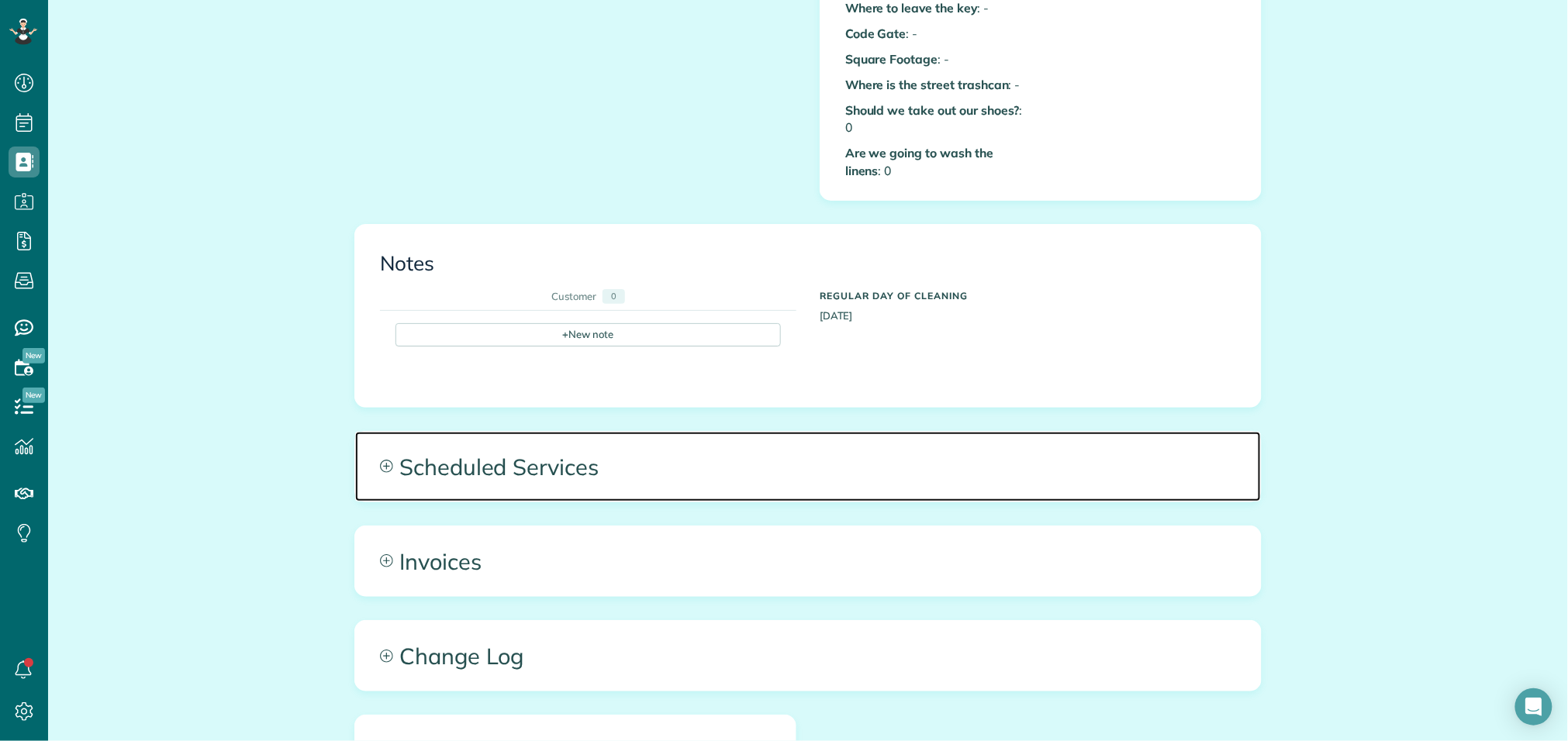
click at [501, 455] on span "Scheduled Services" at bounding box center [808, 466] width 905 height 70
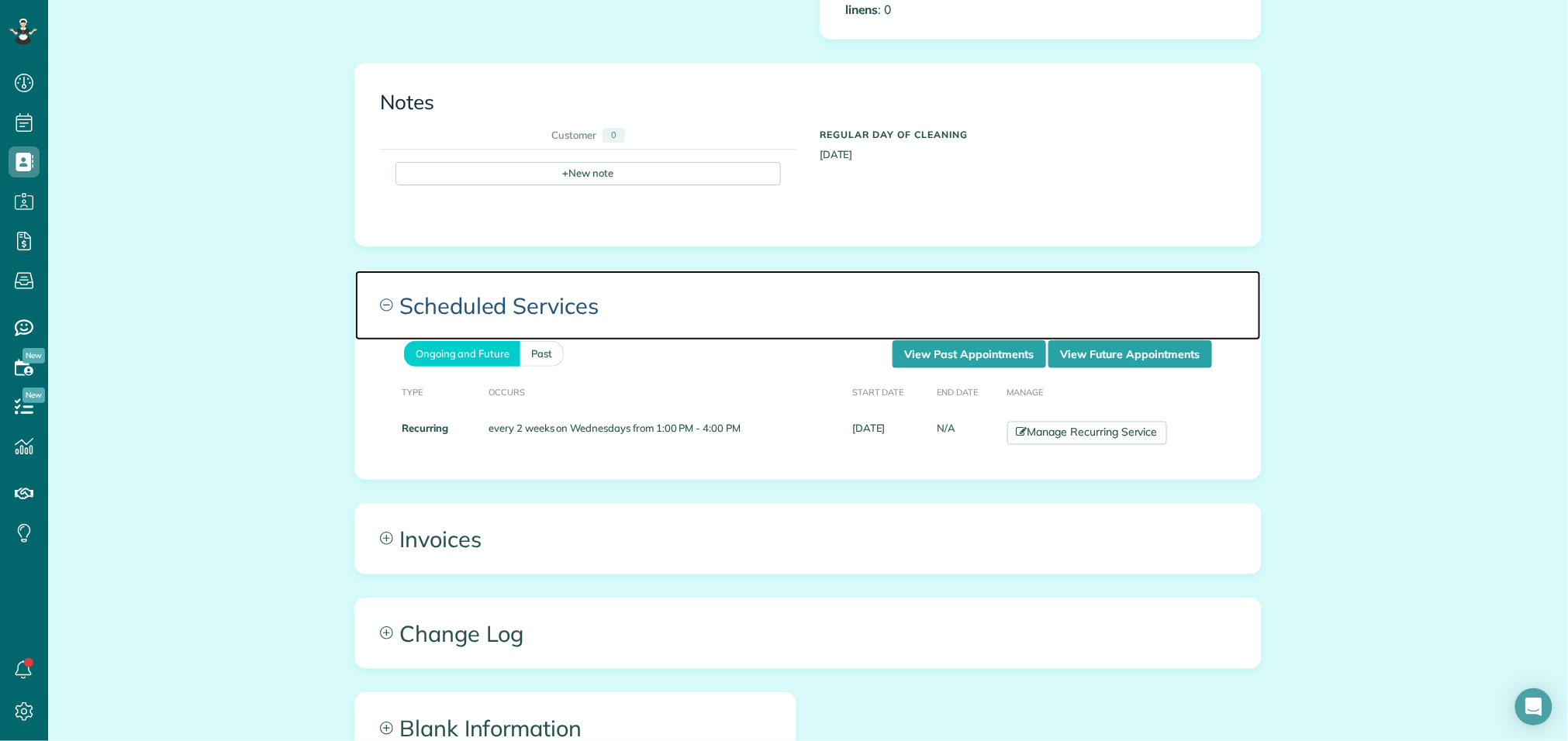
scroll to position [929, 0]
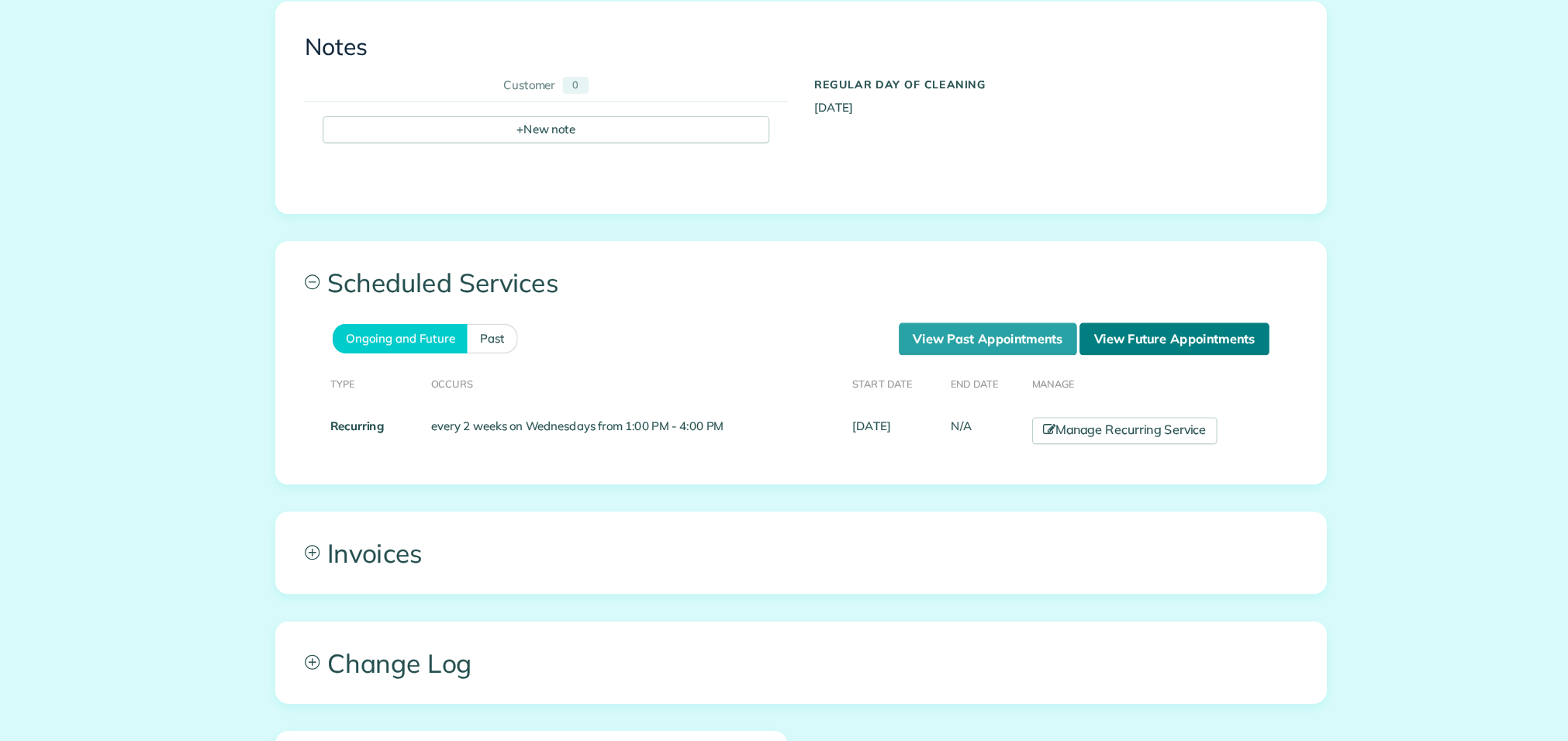
click at [1135, 332] on link "View Future Appointments" at bounding box center [1130, 344] width 163 height 28
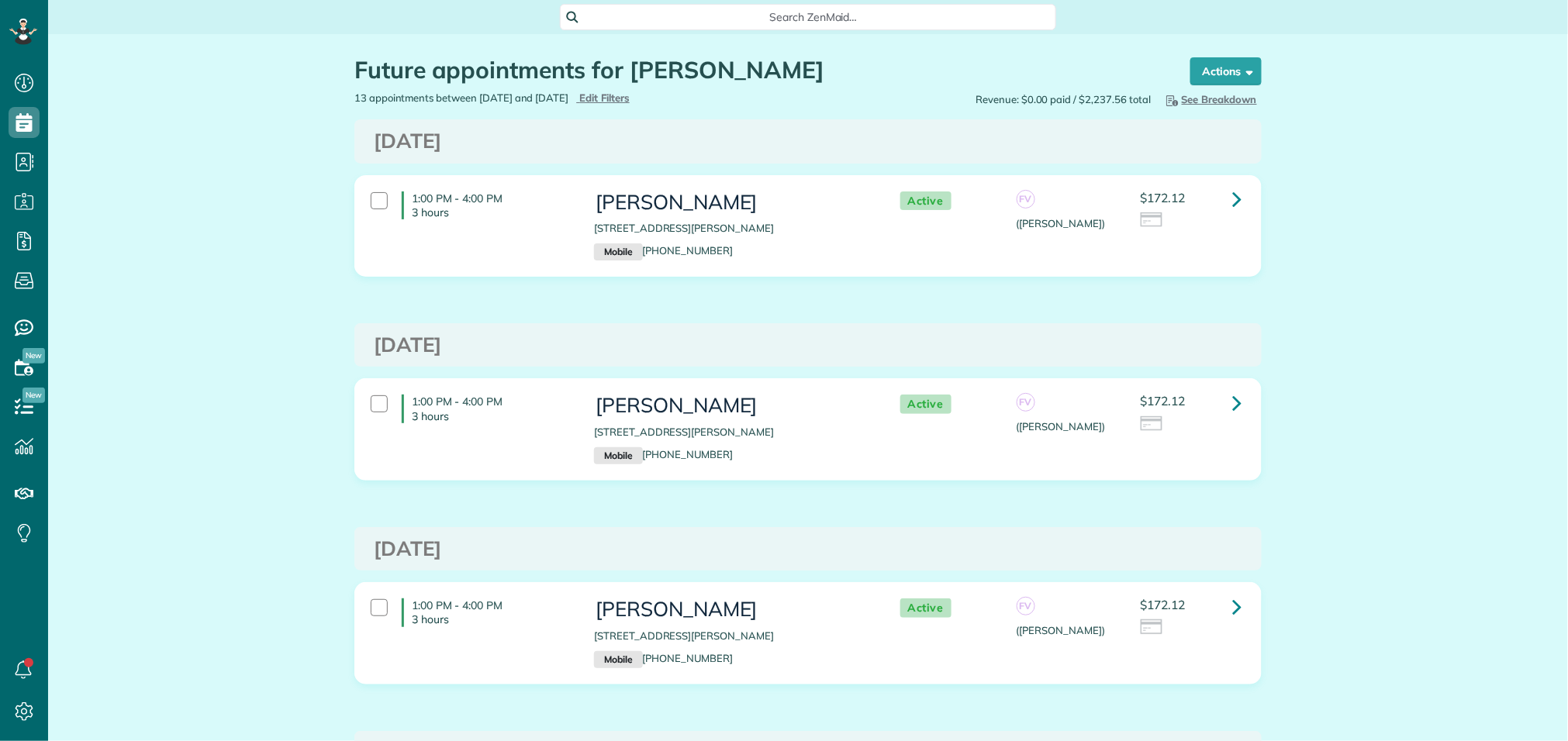
scroll to position [6, 6]
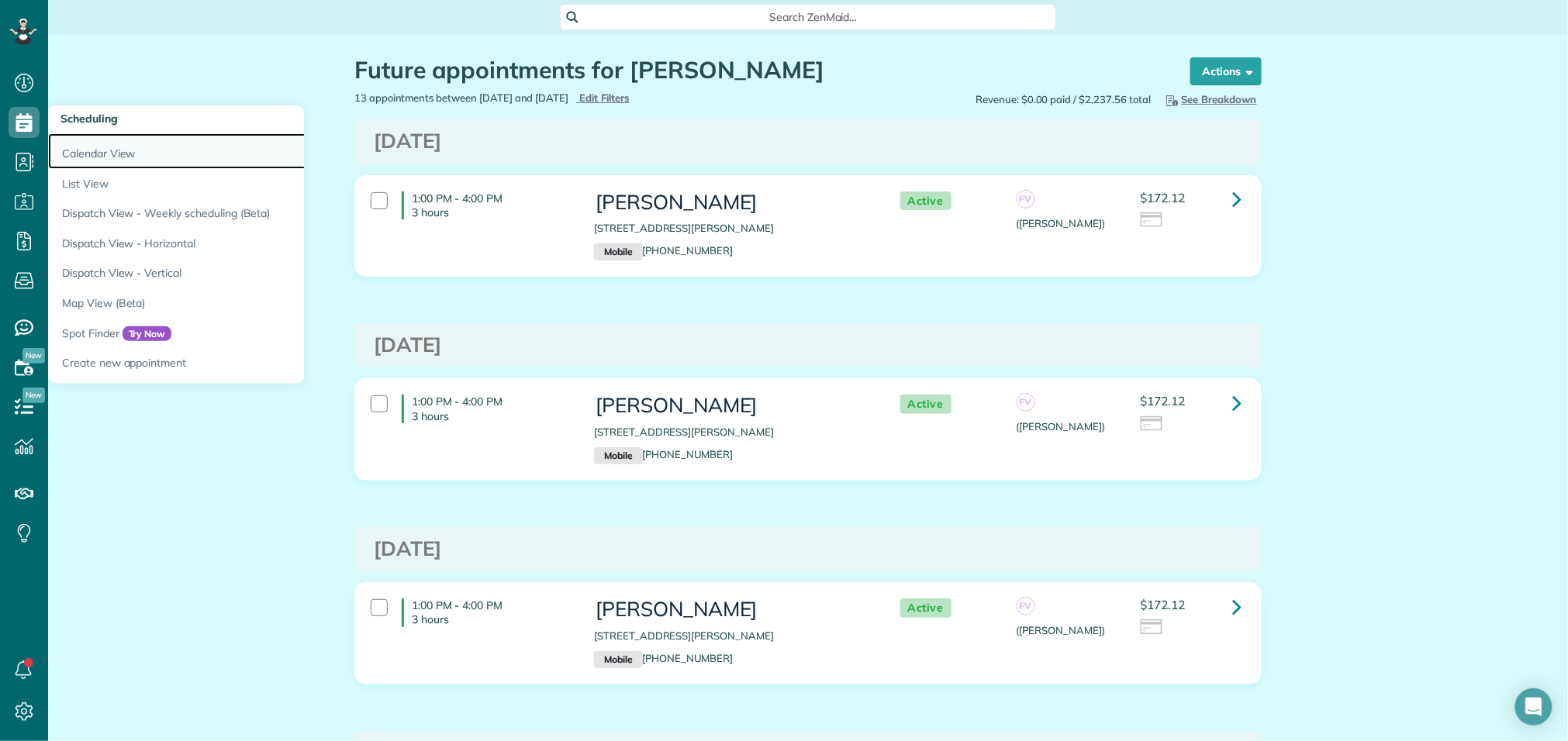
click at [74, 154] on link "Calendar View" at bounding box center [242, 151] width 388 height 36
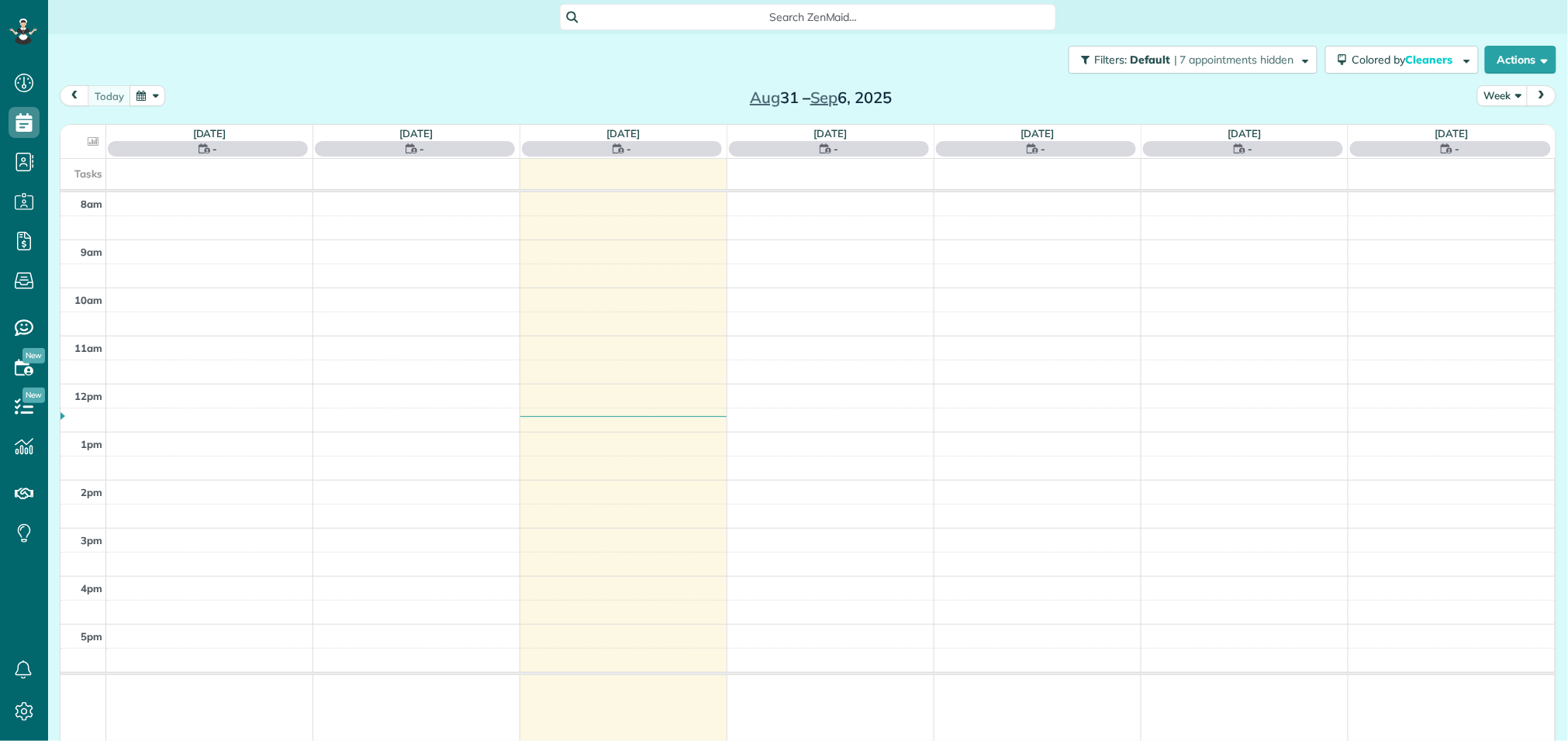
scroll to position [6, 6]
